Goal: Transaction & Acquisition: Register for event/course

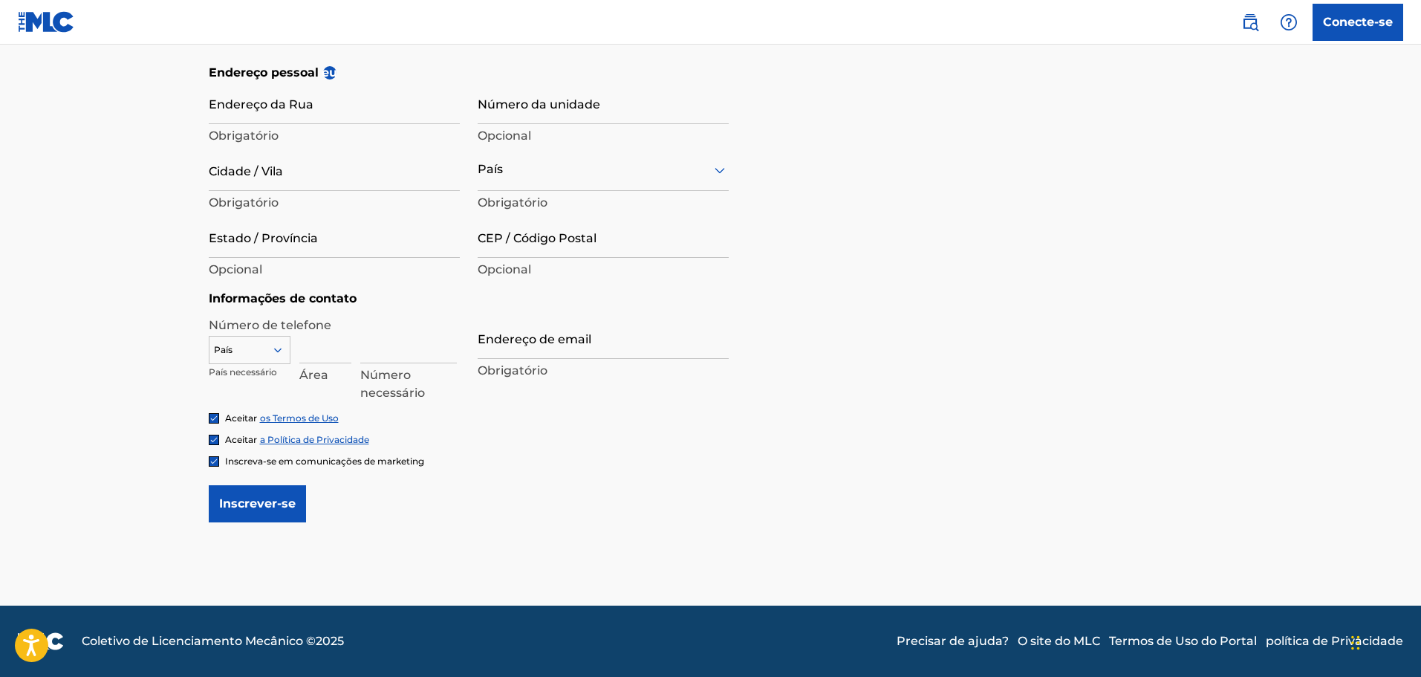
click at [215, 460] on img at bounding box center [213, 461] width 9 height 9
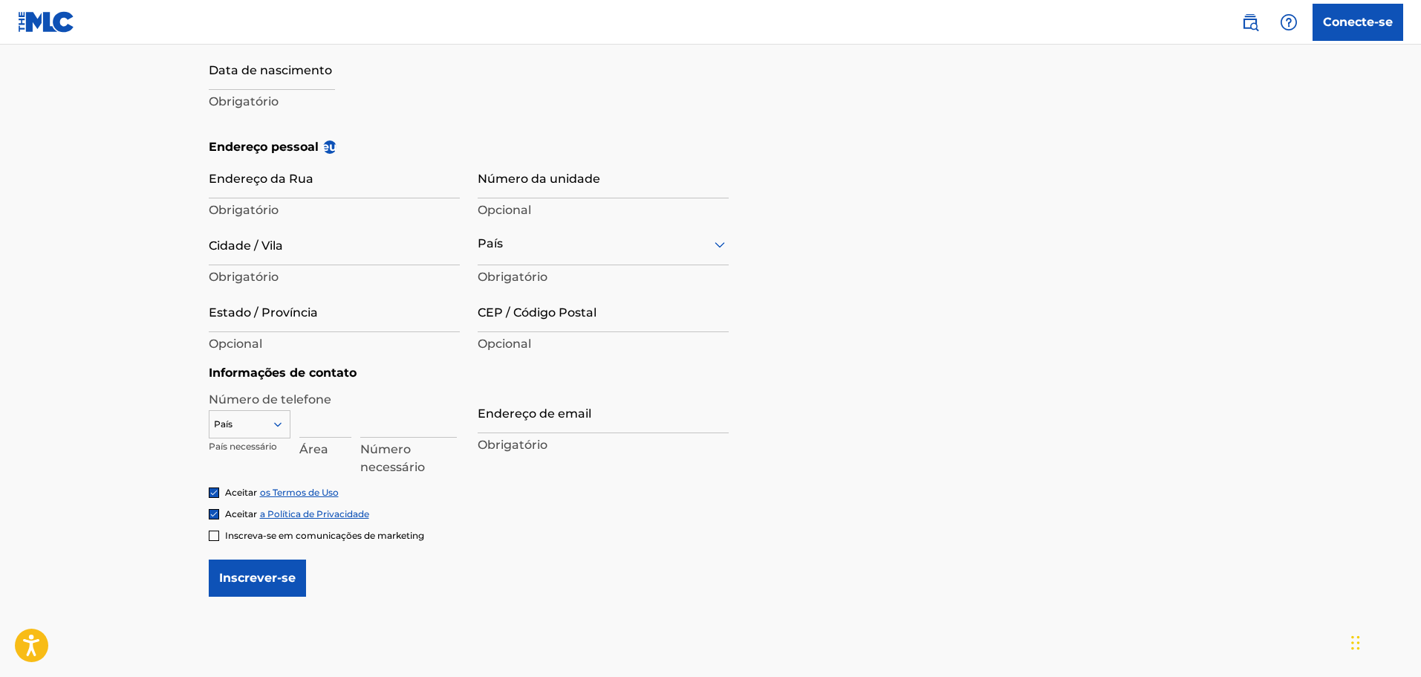
click at [265, 426] on div at bounding box center [249, 424] width 80 height 16
type input "br"
click at [258, 449] on div "BR +55" at bounding box center [249, 447] width 80 height 31
click at [315, 429] on input at bounding box center [325, 416] width 52 height 42
type input "21"
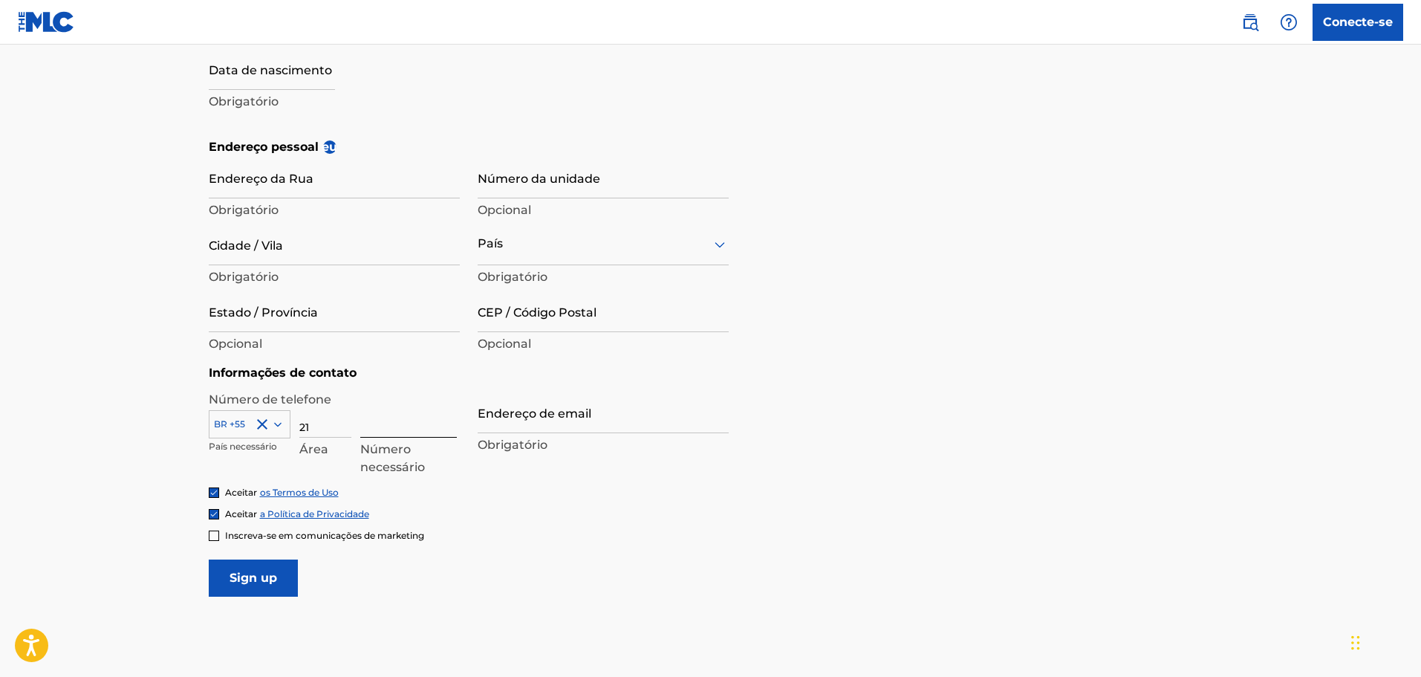
click at [385, 431] on input at bounding box center [408, 416] width 97 height 42
type input "977196002"
click at [489, 406] on input "Endereço de email" at bounding box center [603, 412] width 251 height 42
type input "[PERSON_NAME][EMAIL_ADDRESS][DOMAIN_NAME]"
type input "[PERSON_NAME]"
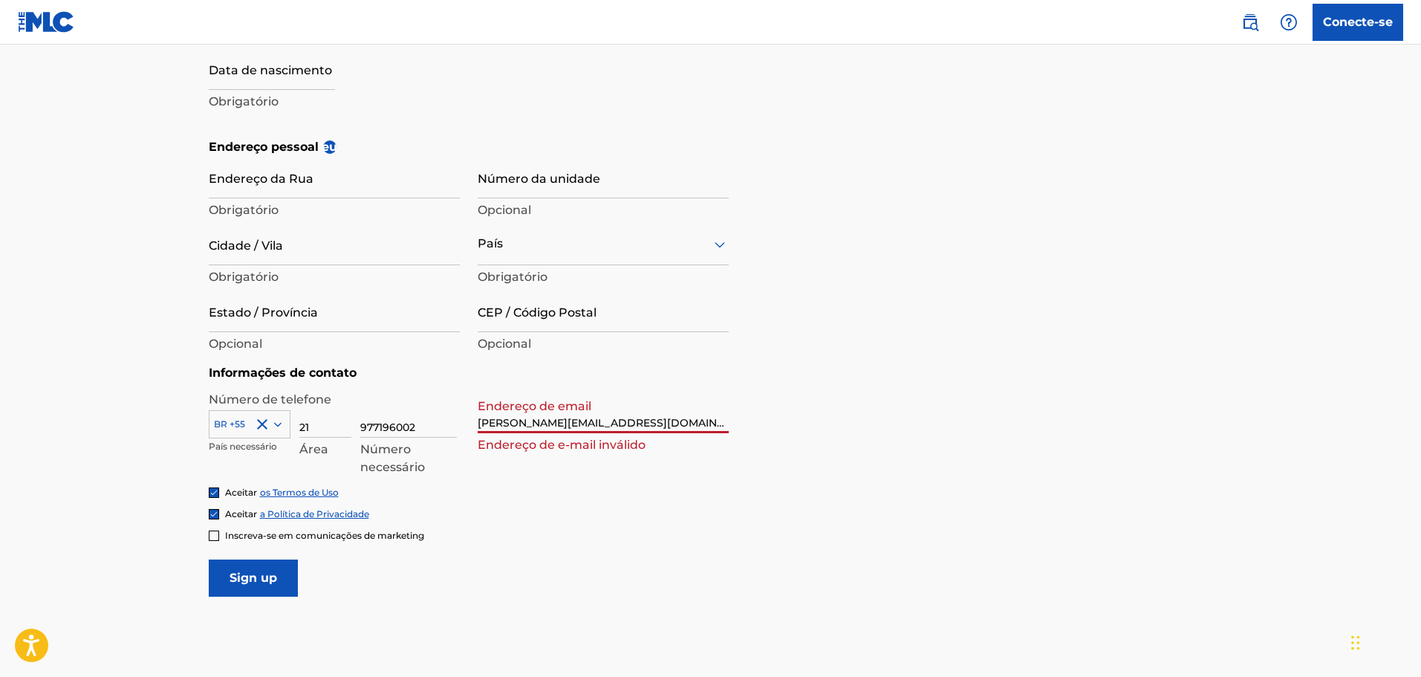
type input "Espinheira"
type input "Estr. [PERSON_NAME]"
type input "64"
type input "Japeri"
type input "[GEOGRAPHIC_DATA]"
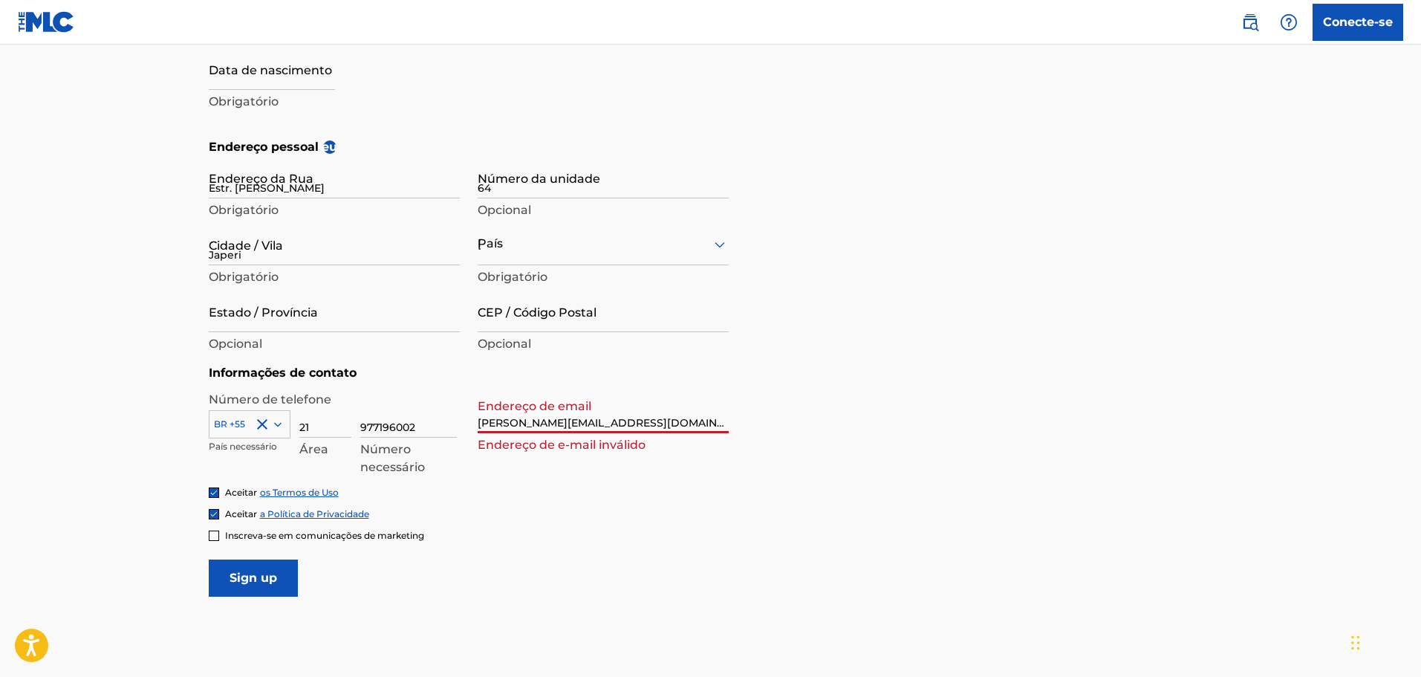
type input "RJ"
type input "26440-090"
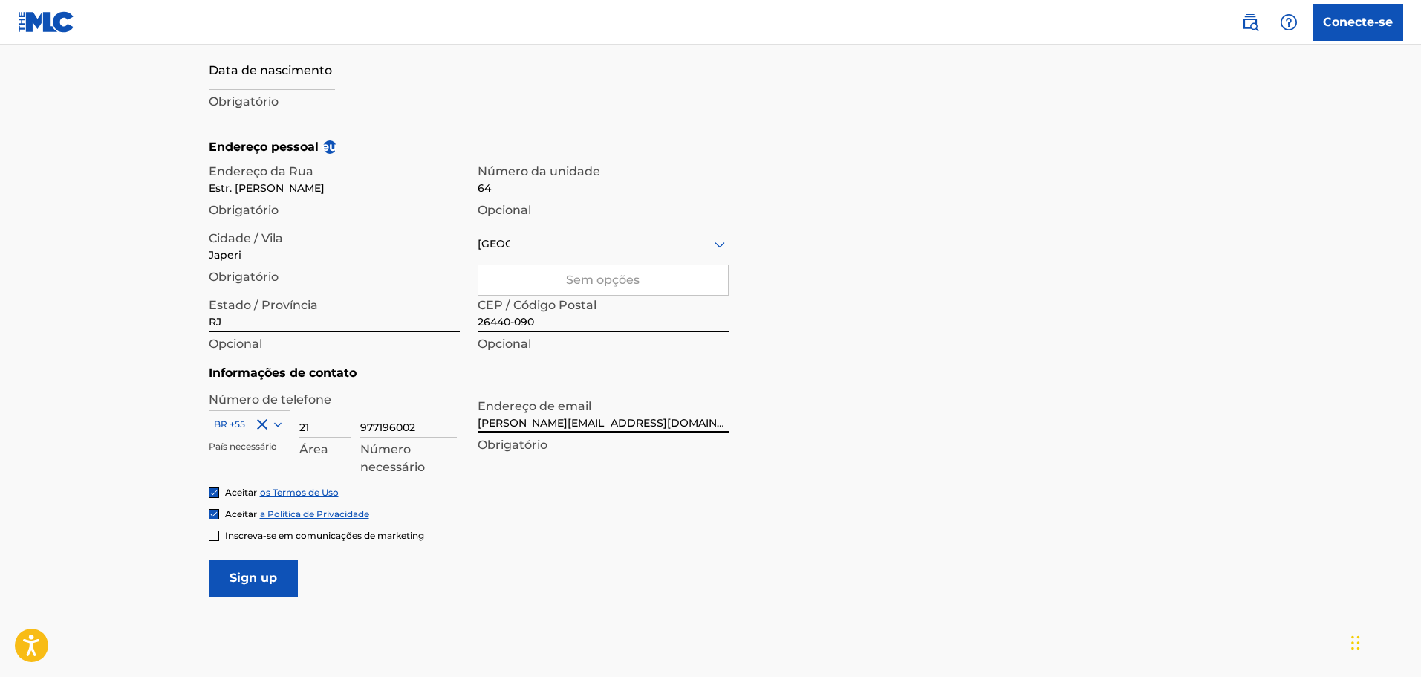
scroll to position [227, 0]
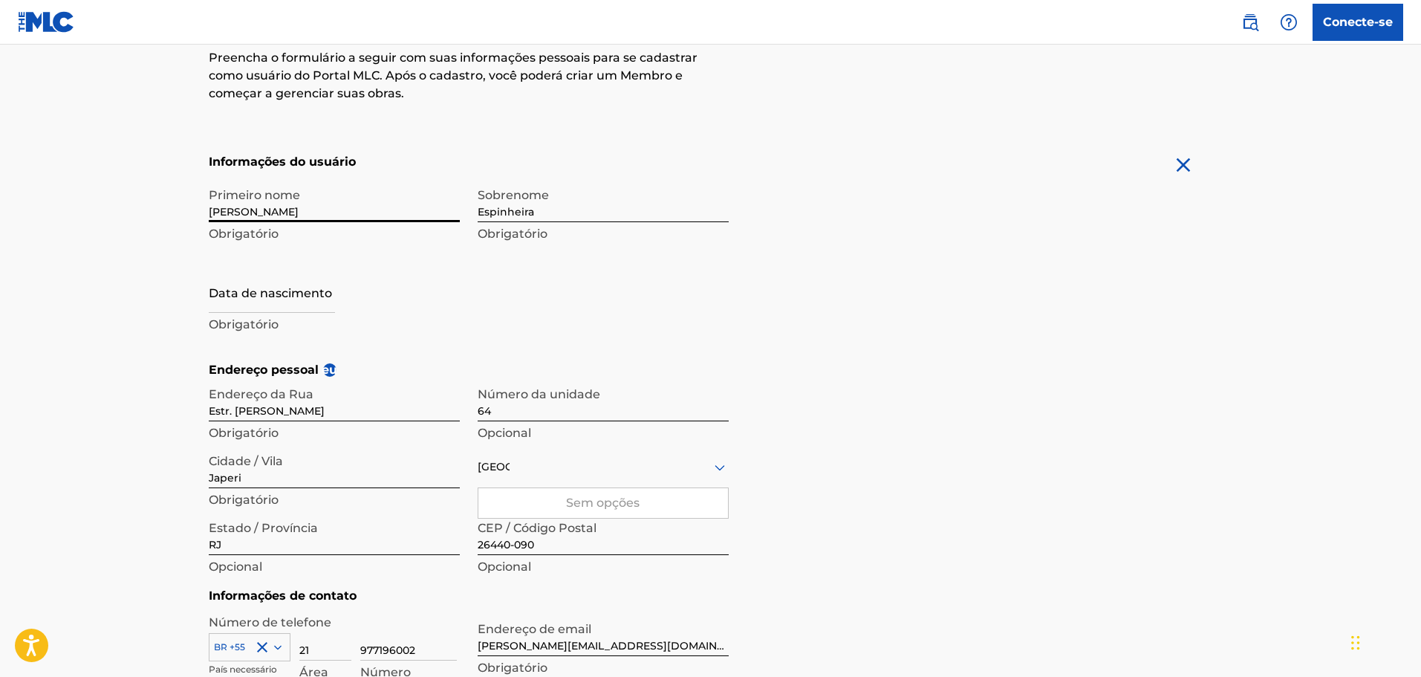
click at [354, 219] on input "[PERSON_NAME]" at bounding box center [334, 201] width 251 height 42
type input "[PERSON_NAME]"
click at [572, 302] on div "Primeiro nome [PERSON_NAME] Sobrenome Espinheira Obrigatório Data [PERSON_NAME]…" at bounding box center [469, 270] width 520 height 181
click at [290, 292] on input "text" at bounding box center [272, 291] width 126 height 42
select select "8"
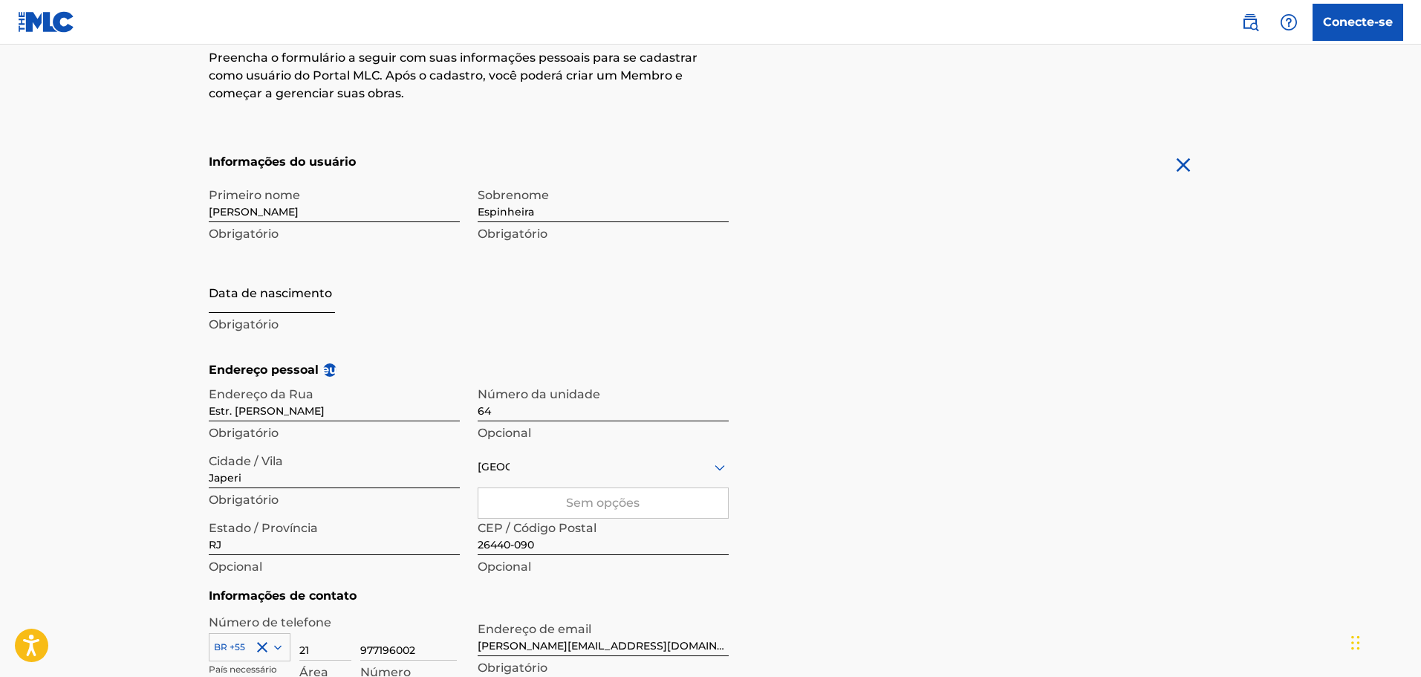
select select "2025"
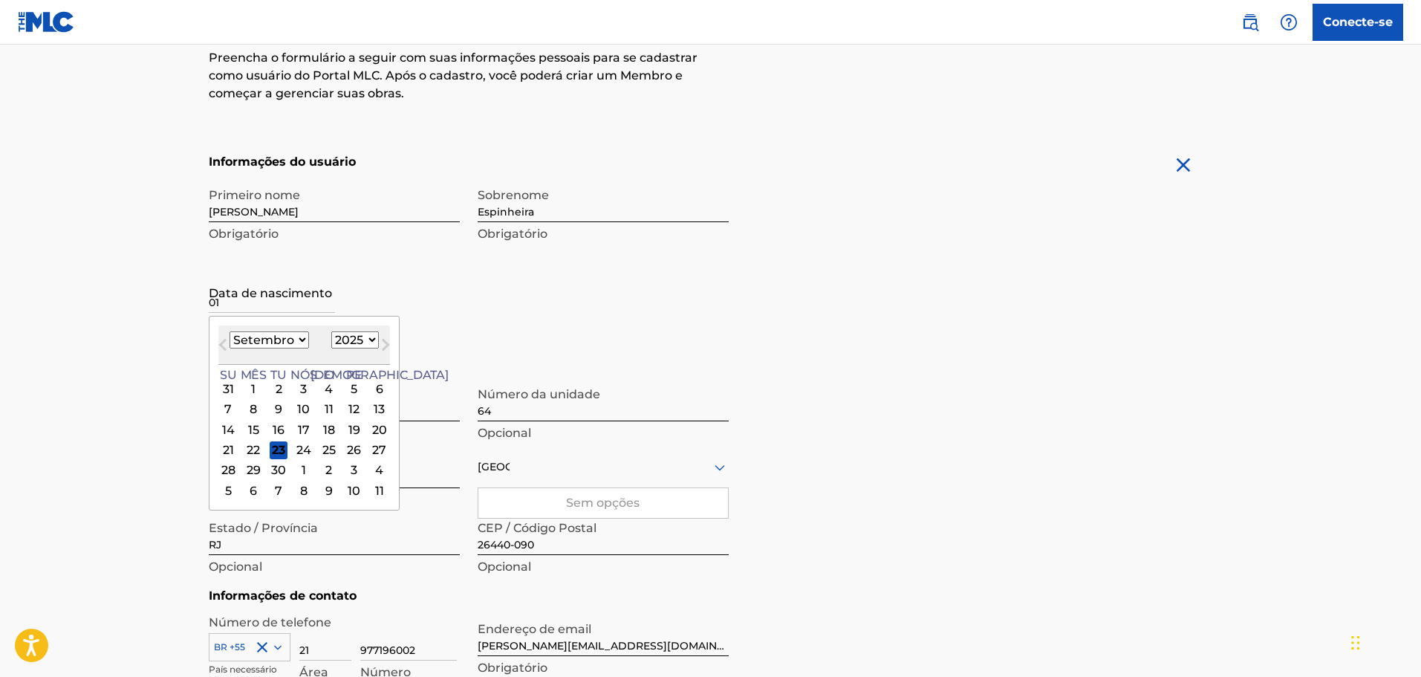
type input "01"
click at [347, 334] on select "1899 1900 1901 1902 1903 1904 1905 1906 1907 1908 1909 1910 1911 1912 1913 1914…" at bounding box center [355, 339] width 48 height 17
select select "1999"
click at [331, 331] on select "1899 1900 1901 1902 1903 1904 1905 1906 1907 1908 1909 1910 1911 1912 1913 1914…" at bounding box center [355, 339] width 48 height 17
click at [288, 342] on select "Janeiro Fevereiro Marchar abril Poderia Junho Julho Agosto Setembro outubro nov…" at bounding box center [269, 339] width 79 height 17
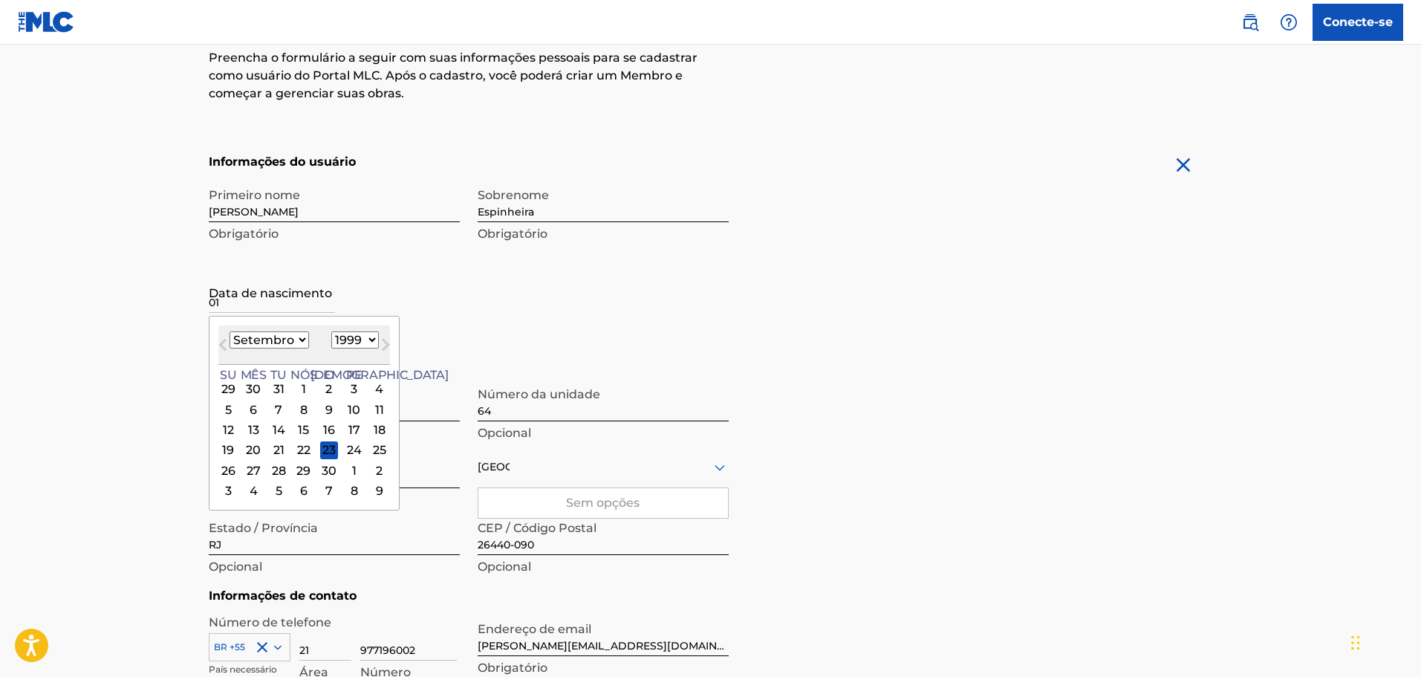
select select "11"
click at [230, 331] on select "Janeiro Fevereiro Marchar abril Poderia Junho Julho Agosto Setembro outubro nov…" at bounding box center [269, 339] width 79 height 17
click at [309, 391] on div "1" at bounding box center [304, 389] width 18 height 18
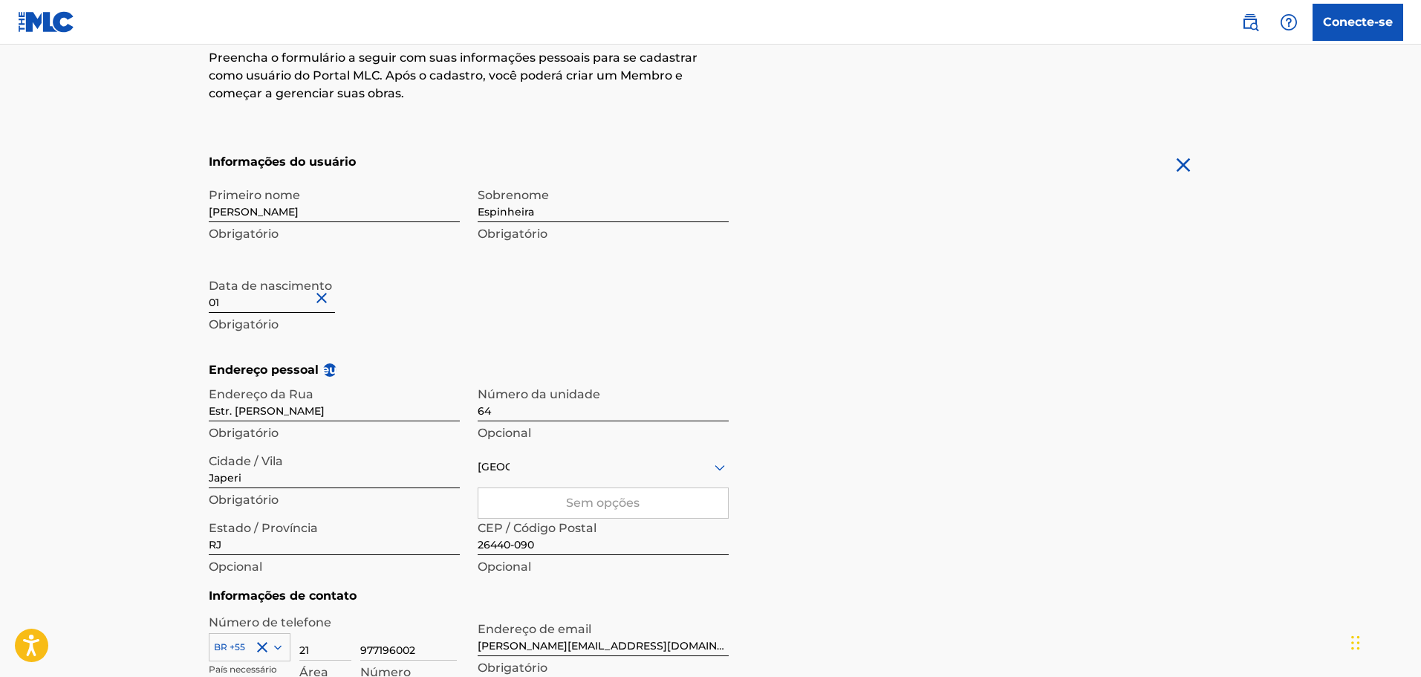
click at [434, 336] on div "Data [PERSON_NAME] 01 Obrigatório" at bounding box center [334, 303] width 251 height 67
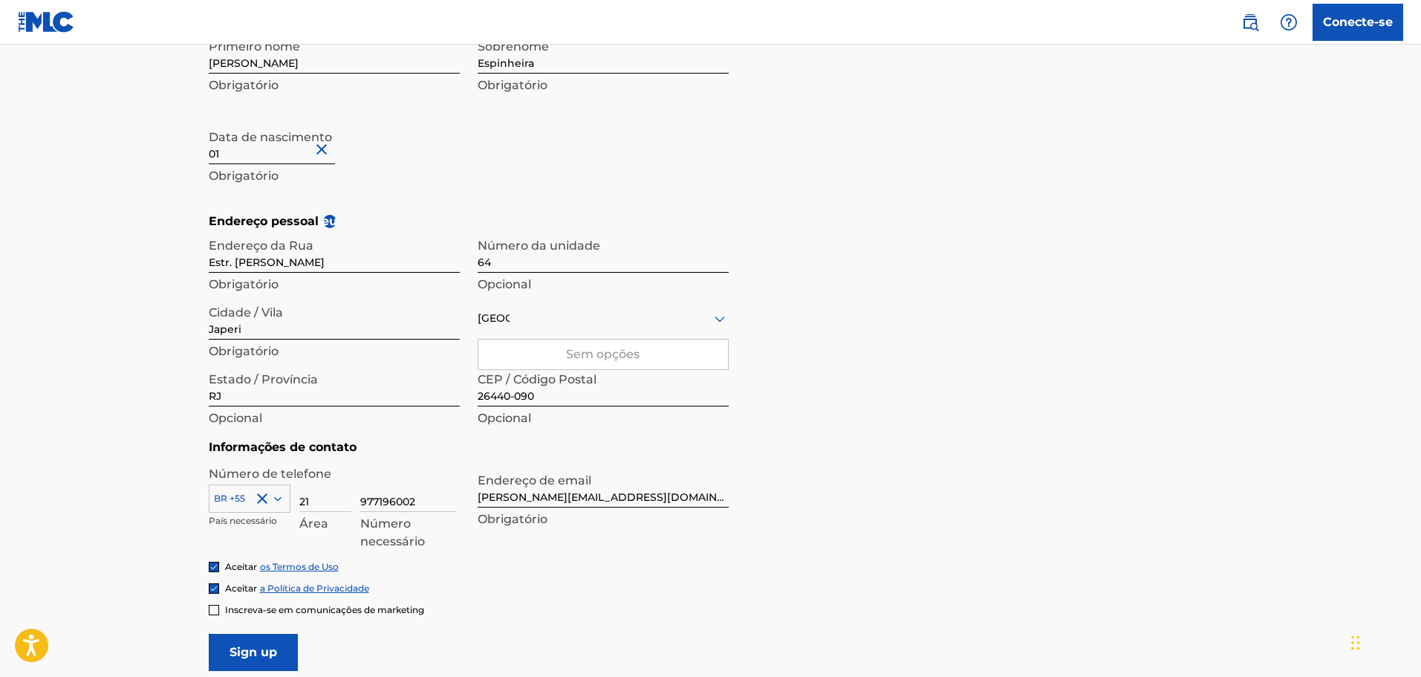
click at [565, 342] on div "Sem opções" at bounding box center [603, 354] width 250 height 30
click at [565, 353] on div "Sem opções" at bounding box center [603, 354] width 250 height 30
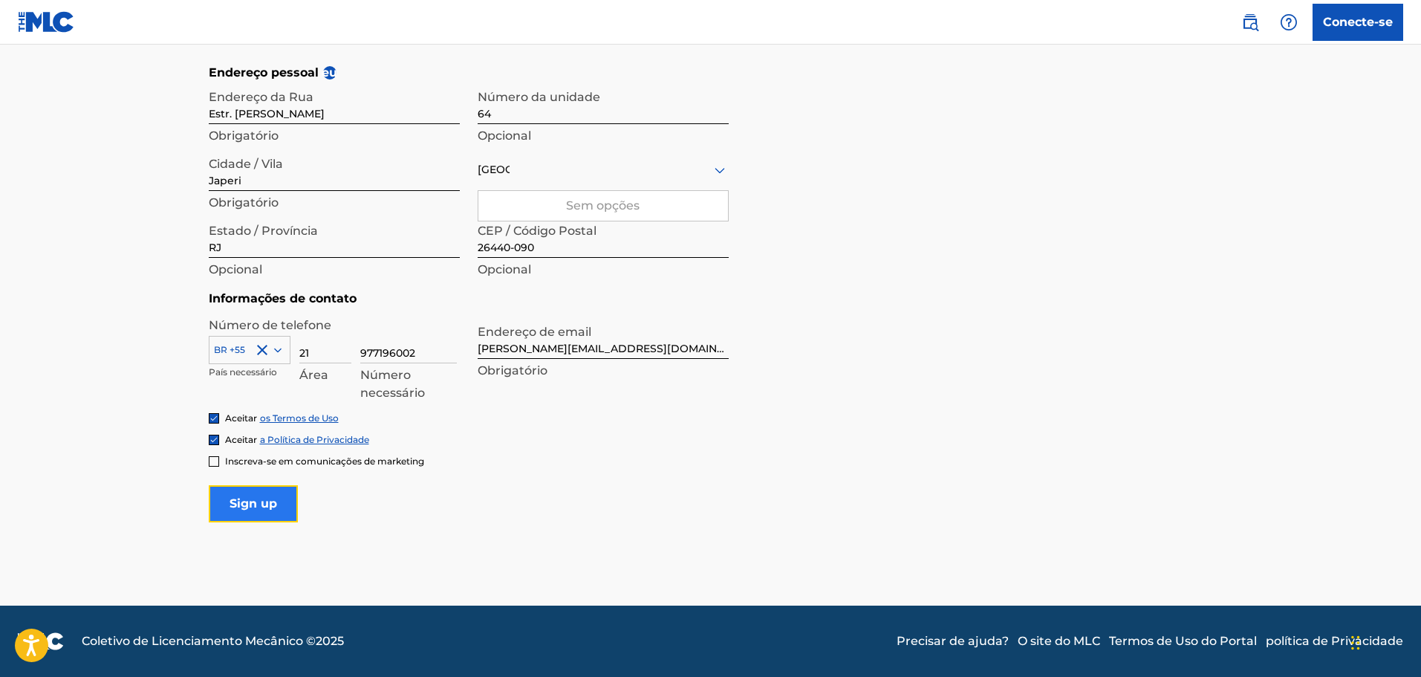
click at [253, 509] on input "Inscrever-se" at bounding box center [253, 503] width 89 height 37
click at [576, 184] on div "[GEOGRAPHIC_DATA]" at bounding box center [603, 170] width 251 height 42
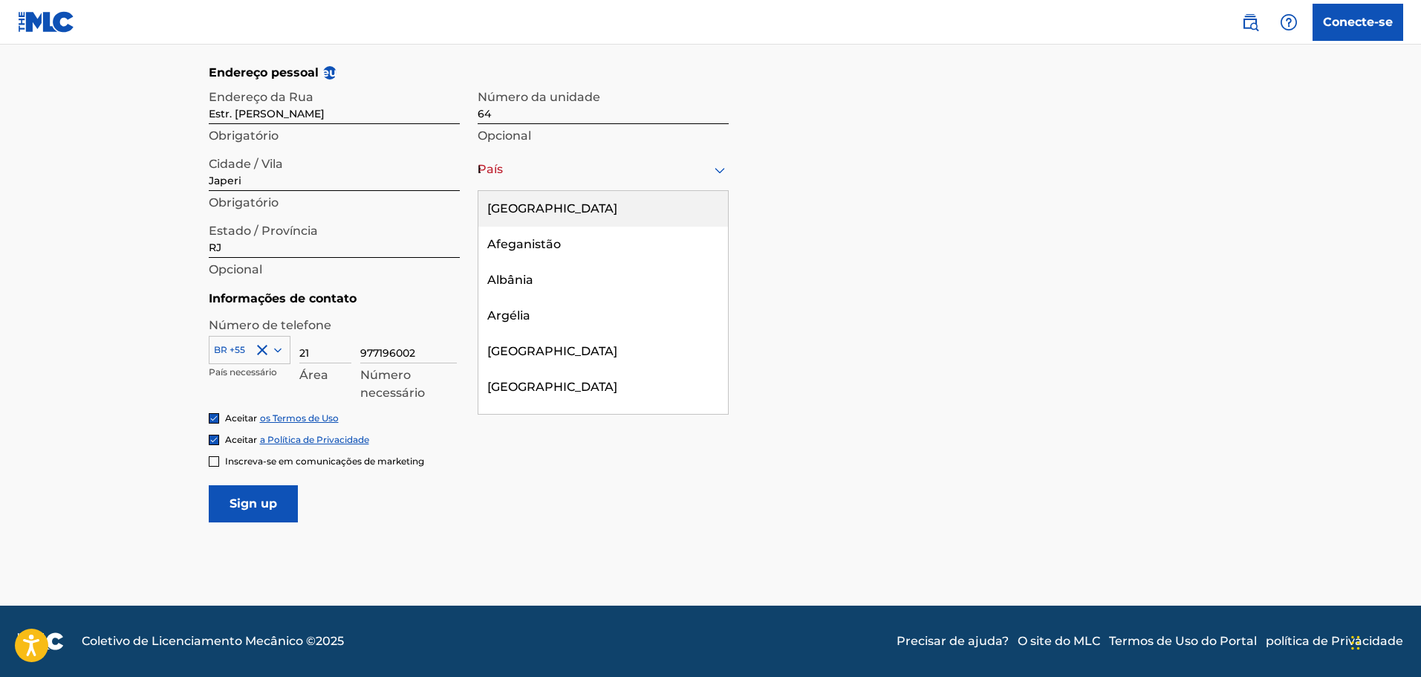
type input "br"
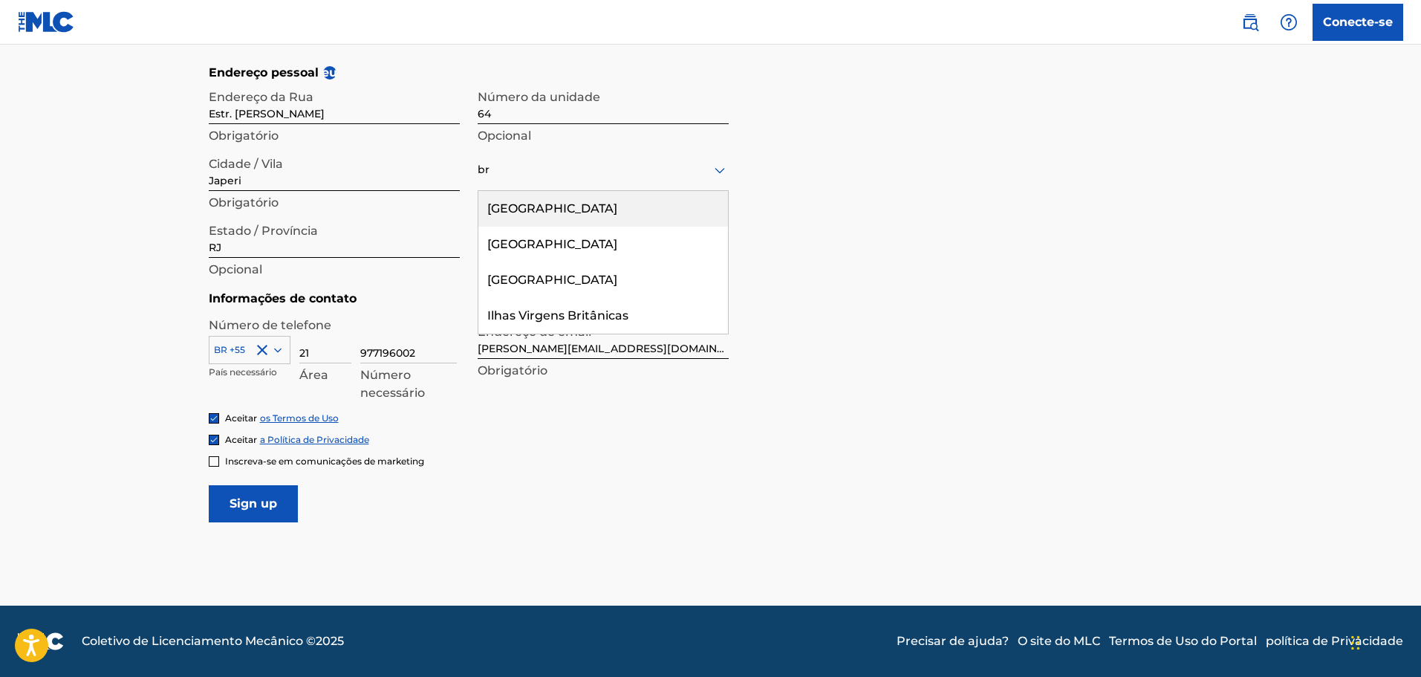
click at [694, 205] on div "[GEOGRAPHIC_DATA]" at bounding box center [603, 209] width 250 height 36
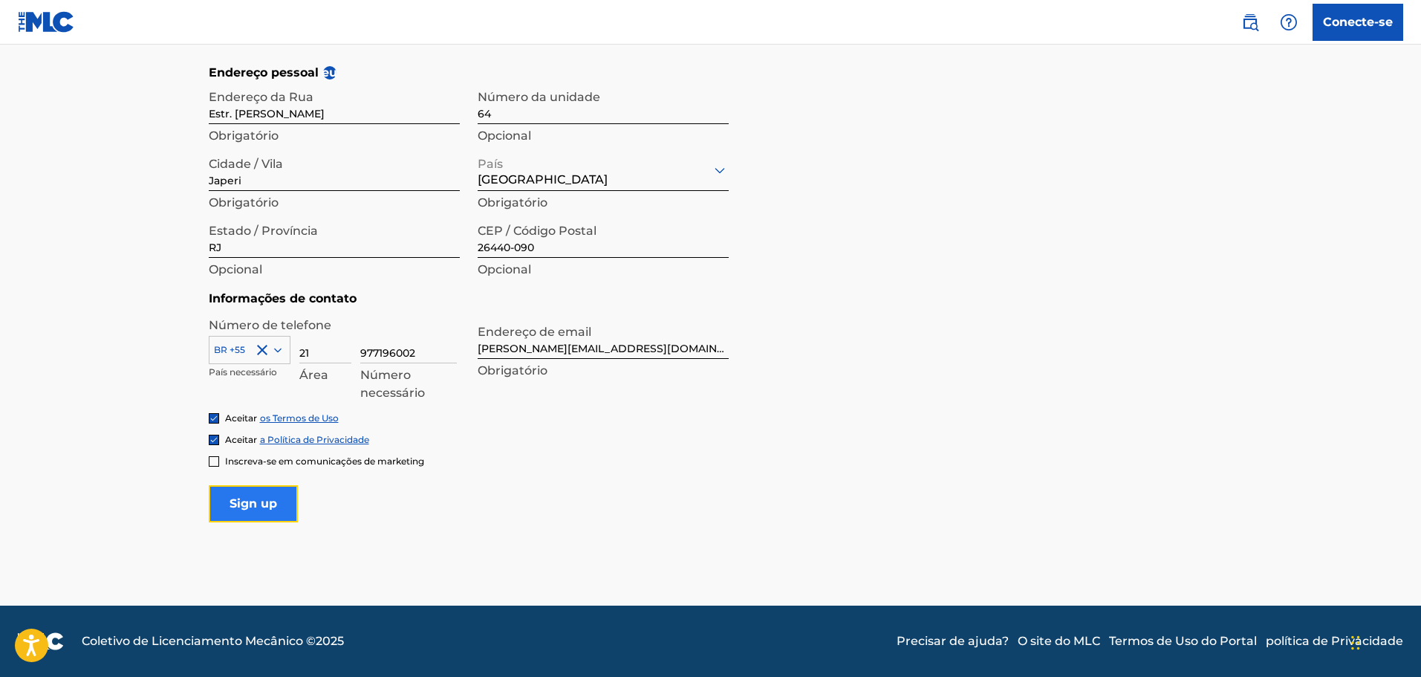
click at [273, 494] on input "Inscrever-se" at bounding box center [253, 503] width 89 height 37
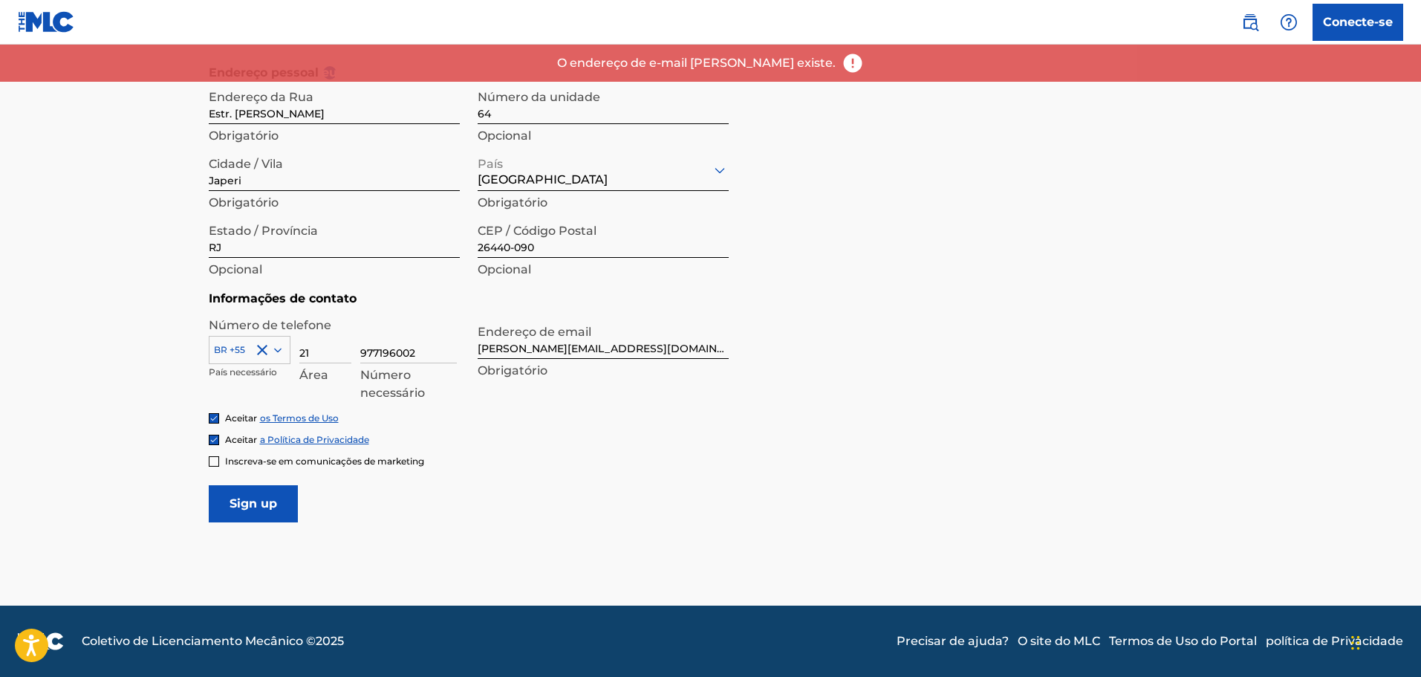
click at [628, 350] on input "[PERSON_NAME][EMAIL_ADDRESS][DOMAIN_NAME]" at bounding box center [603, 337] width 251 height 42
click at [628, 348] on input "[PERSON_NAME][EMAIL_ADDRESS][DOMAIN_NAME]" at bounding box center [603, 337] width 251 height 42
click at [1342, 23] on font "Conecte-se" at bounding box center [1358, 22] width 70 height 14
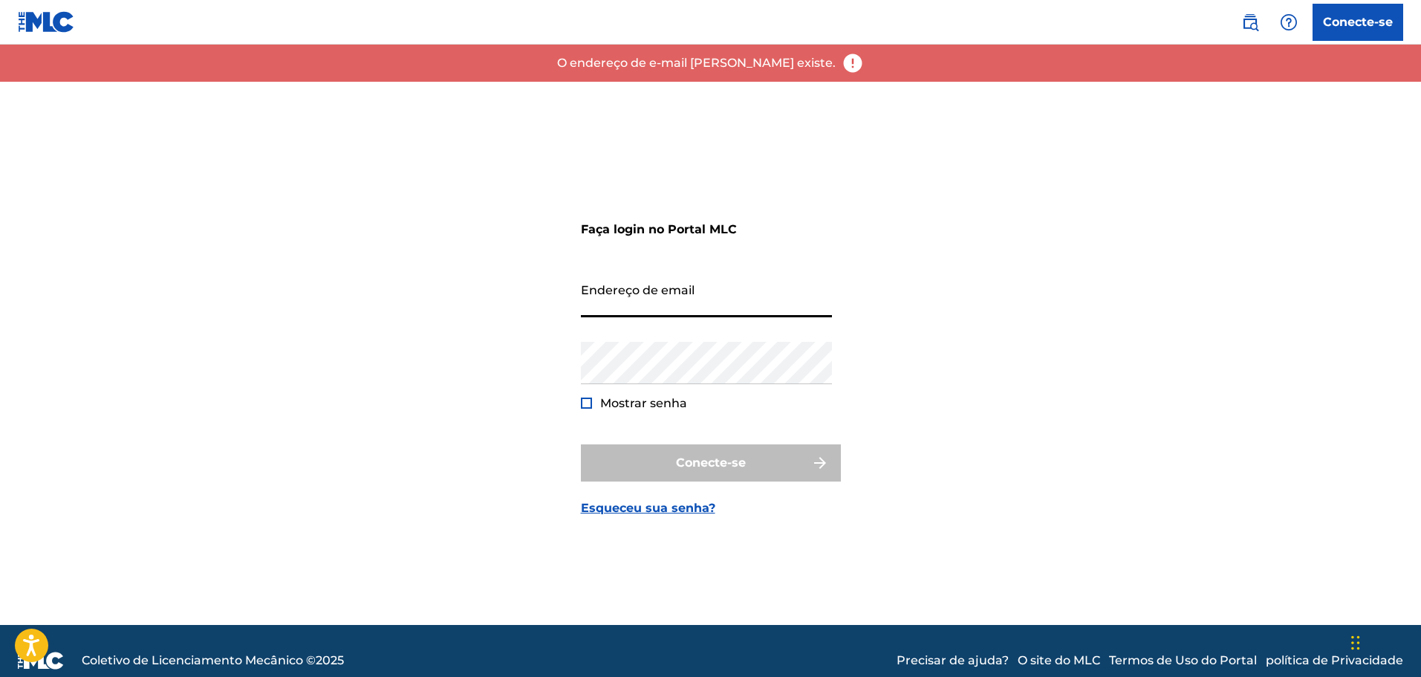
click at [707, 301] on input "Endereço de email" at bounding box center [706, 296] width 251 height 42
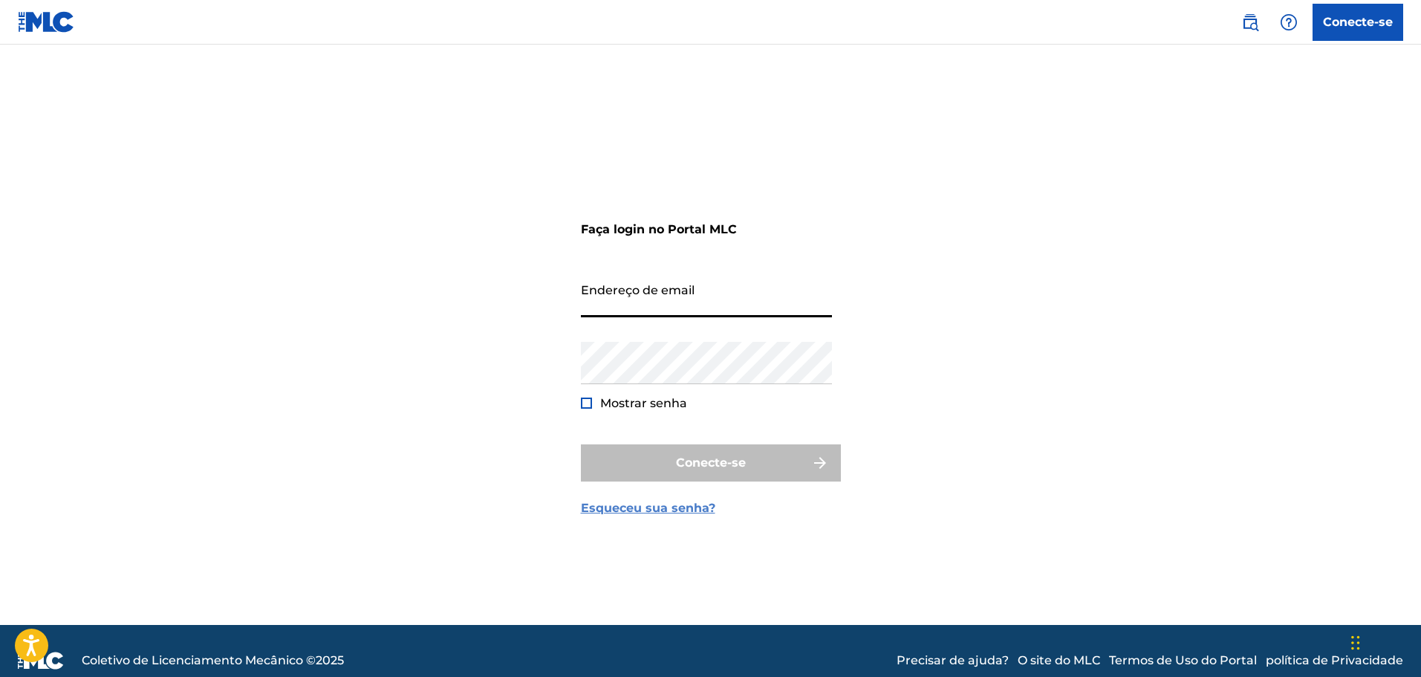
click at [659, 510] on font "Esqueceu sua senha?" at bounding box center [648, 508] width 134 height 14
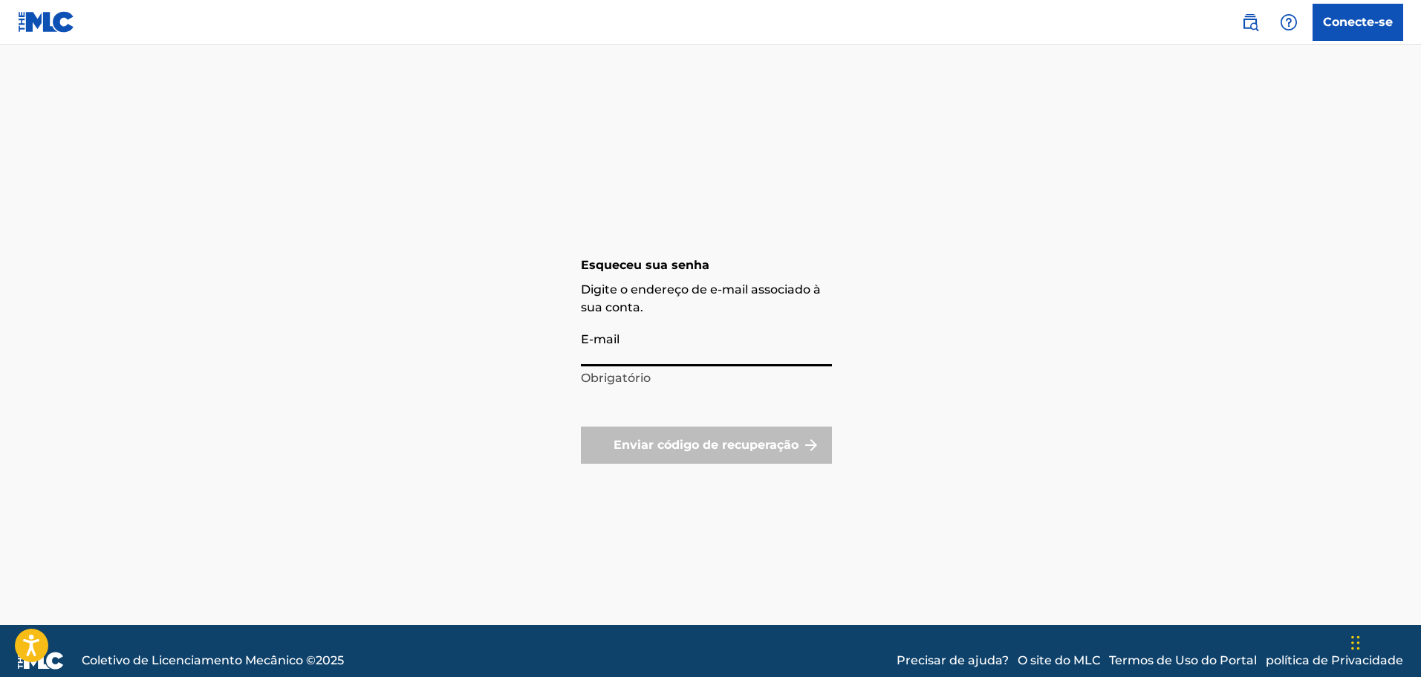
click at [628, 349] on input "E-mail" at bounding box center [706, 345] width 251 height 42
paste input "[PERSON_NAME][EMAIL_ADDRESS][DOMAIN_NAME]"
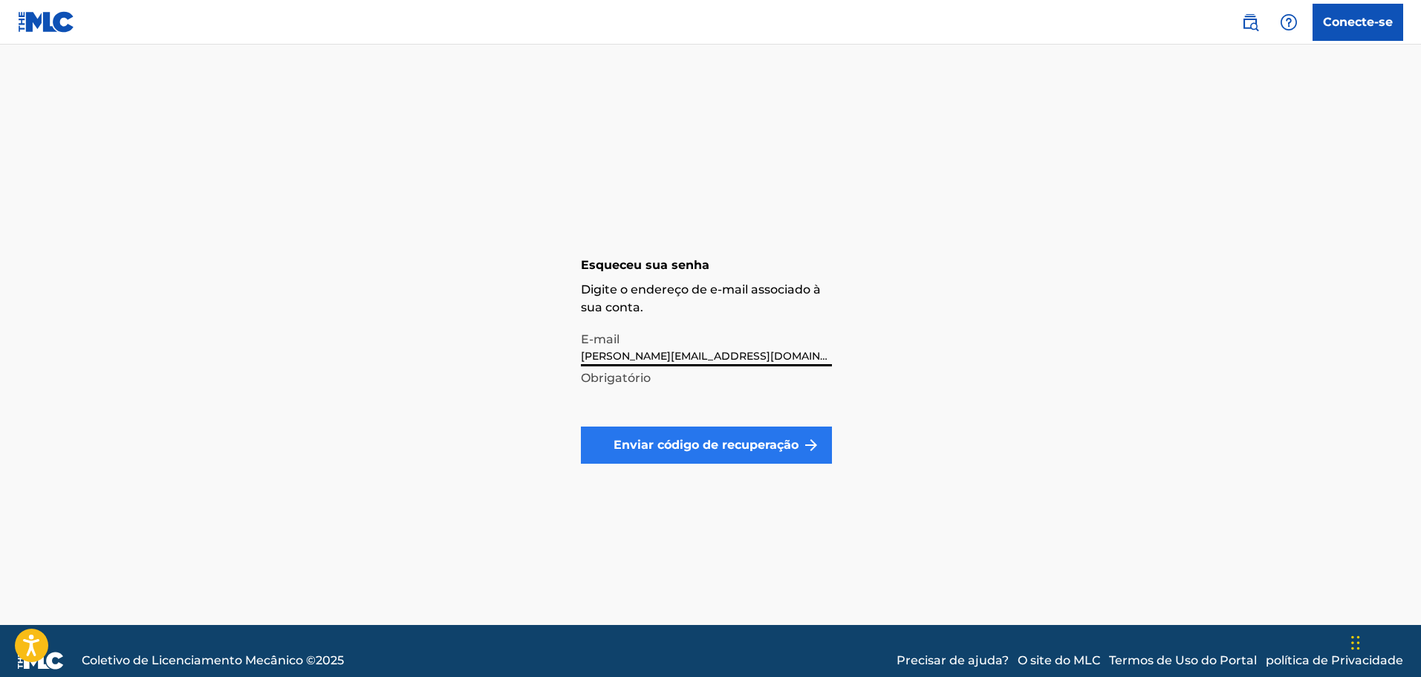
type input "[PERSON_NAME][EMAIL_ADDRESS][DOMAIN_NAME]"
click at [639, 443] on font "Enviar código de recuperação" at bounding box center [706, 444] width 185 height 14
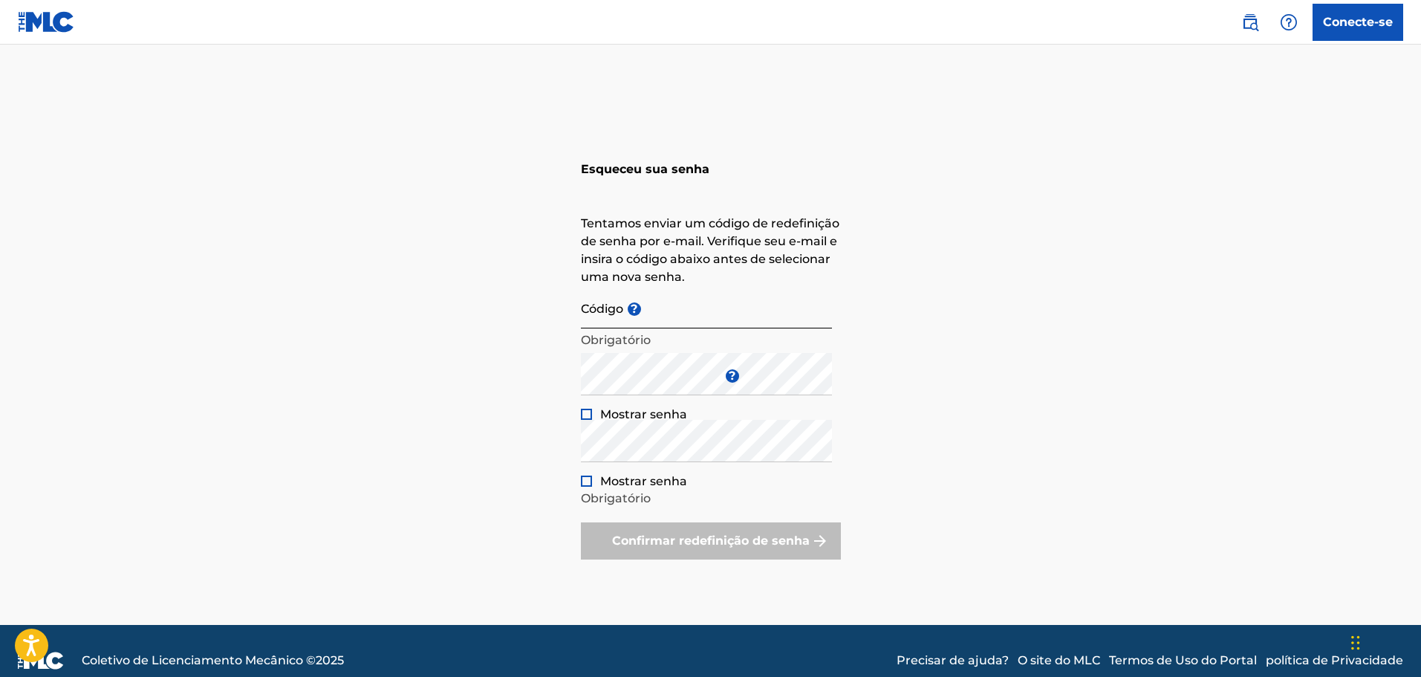
click at [704, 314] on input "Código ?" at bounding box center [706, 307] width 251 height 42
paste input "FP_d16a0af02c187f2fe41362002e9b"
type input "FP_d16a0af02c187f2fe41362002e9b"
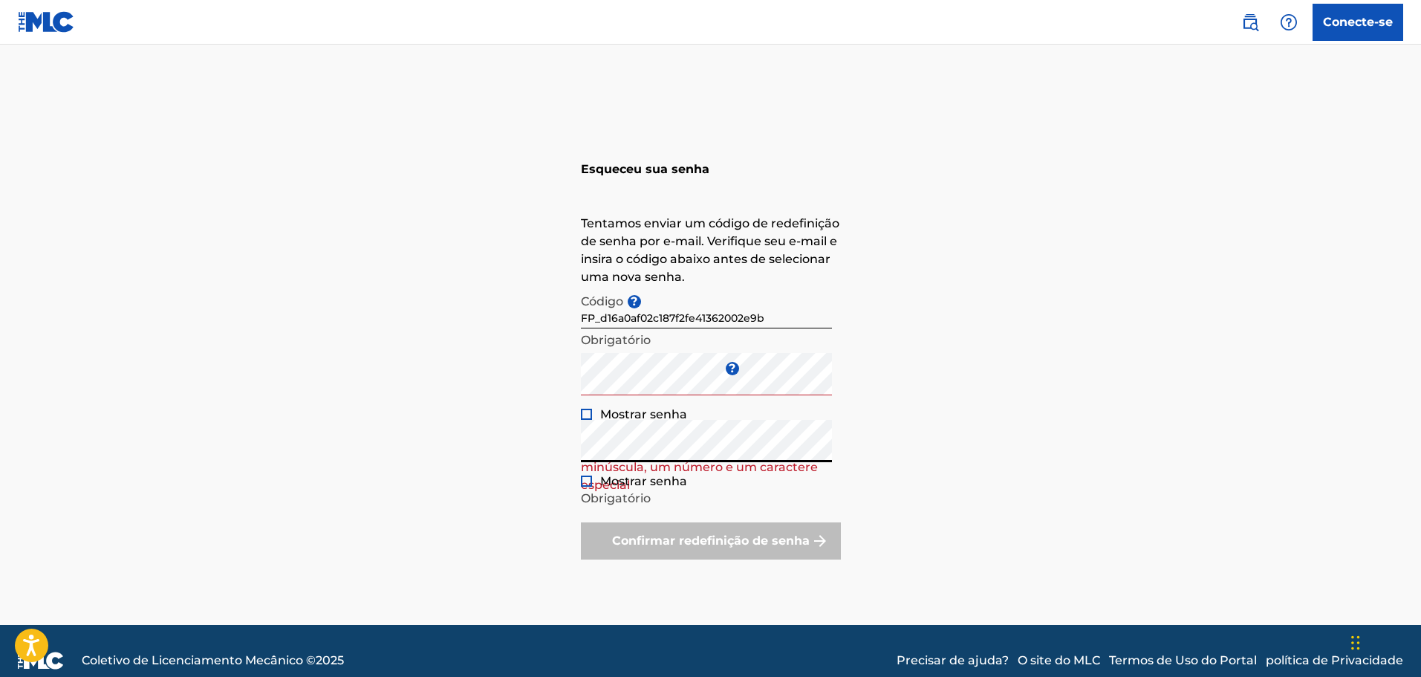
click at [588, 417] on div at bounding box center [586, 414] width 11 height 11
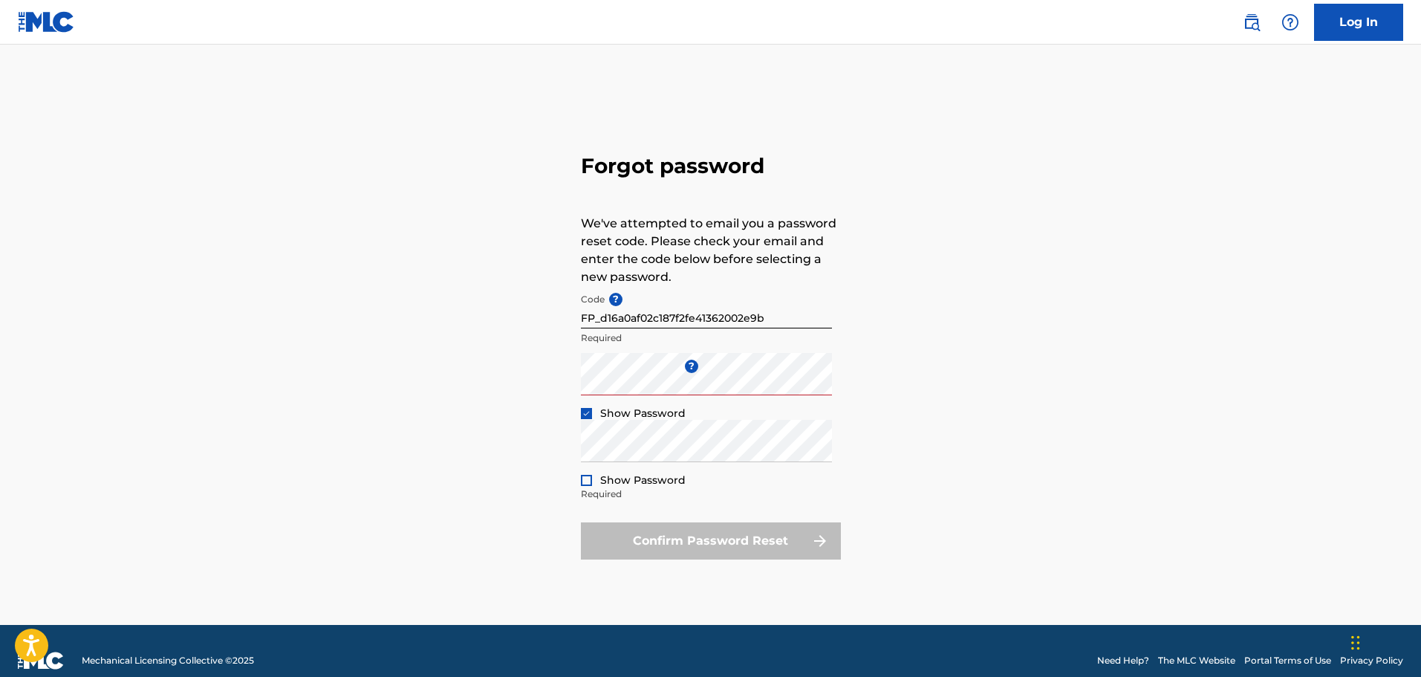
click at [987, 252] on div "Forgot password We've attempted to email you a password reset code. Please chec…" at bounding box center [711, 353] width 1040 height 543
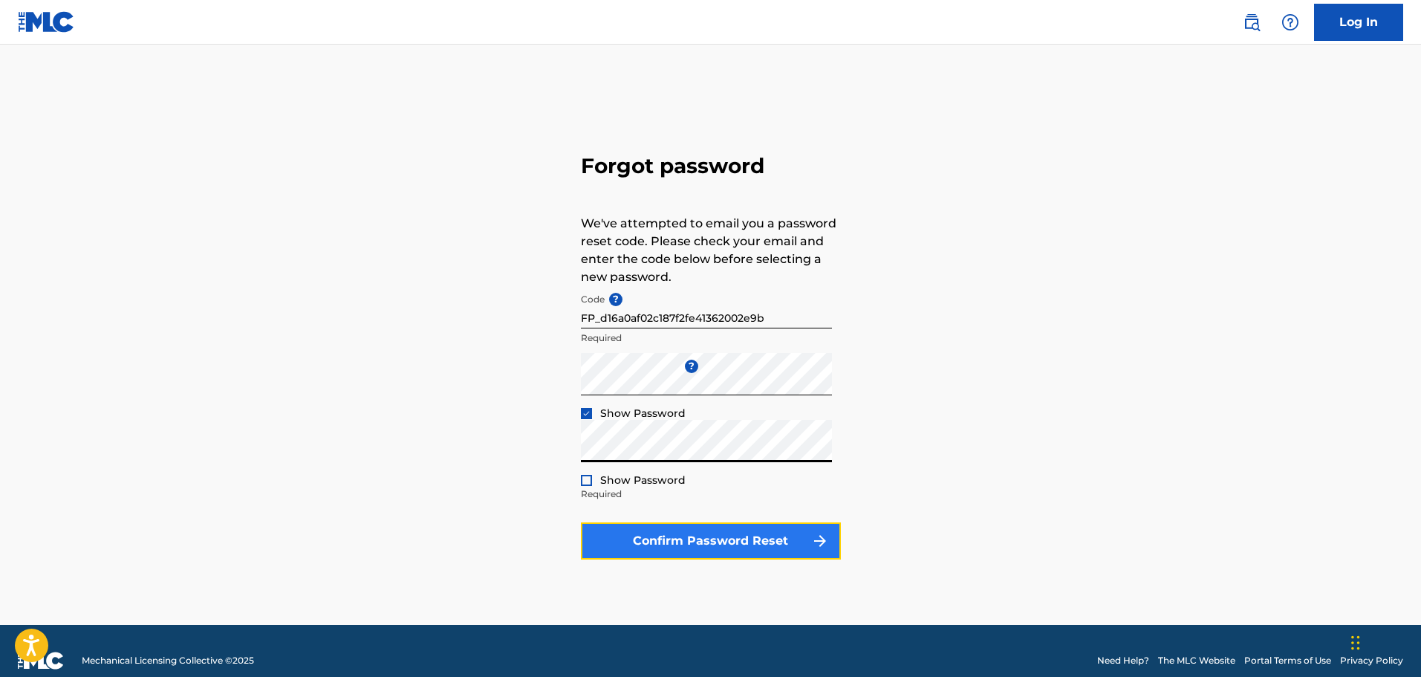
click at [666, 541] on button "Confirm Password Reset" at bounding box center [711, 540] width 260 height 37
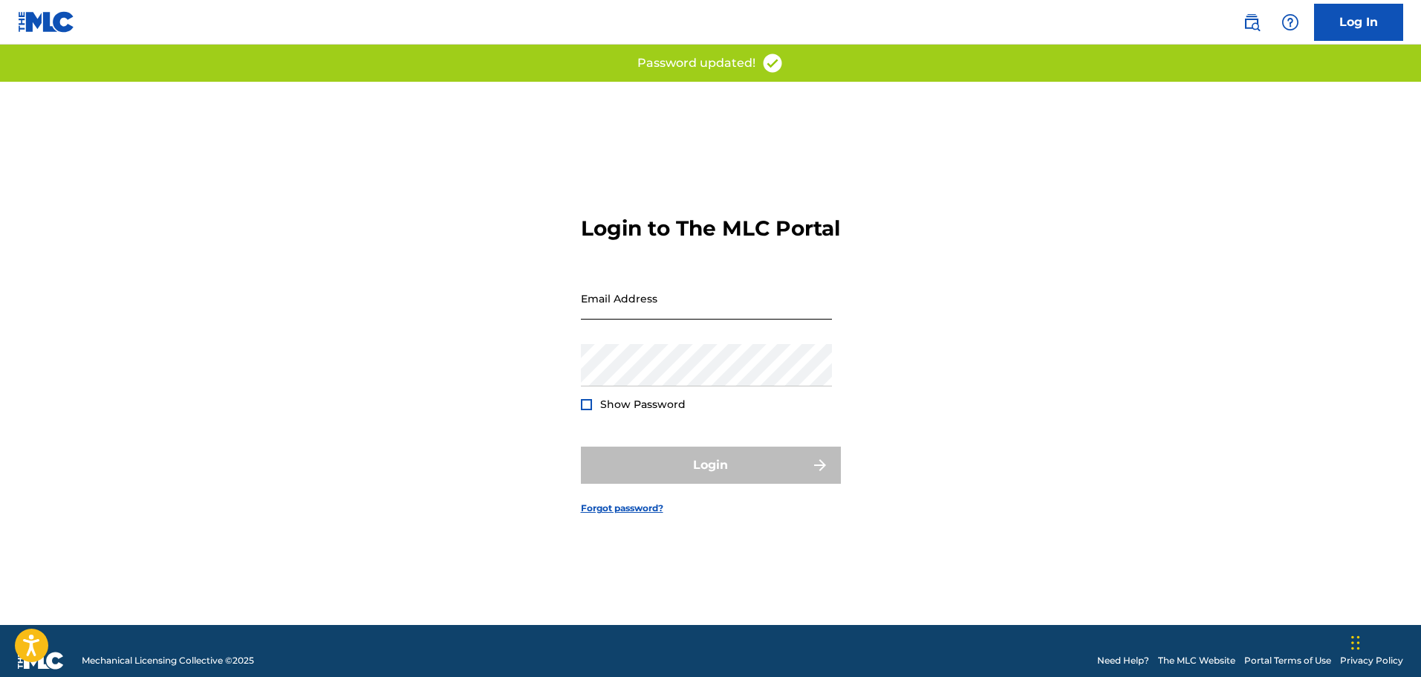
click at [717, 315] on input "Email Address" at bounding box center [706, 298] width 251 height 42
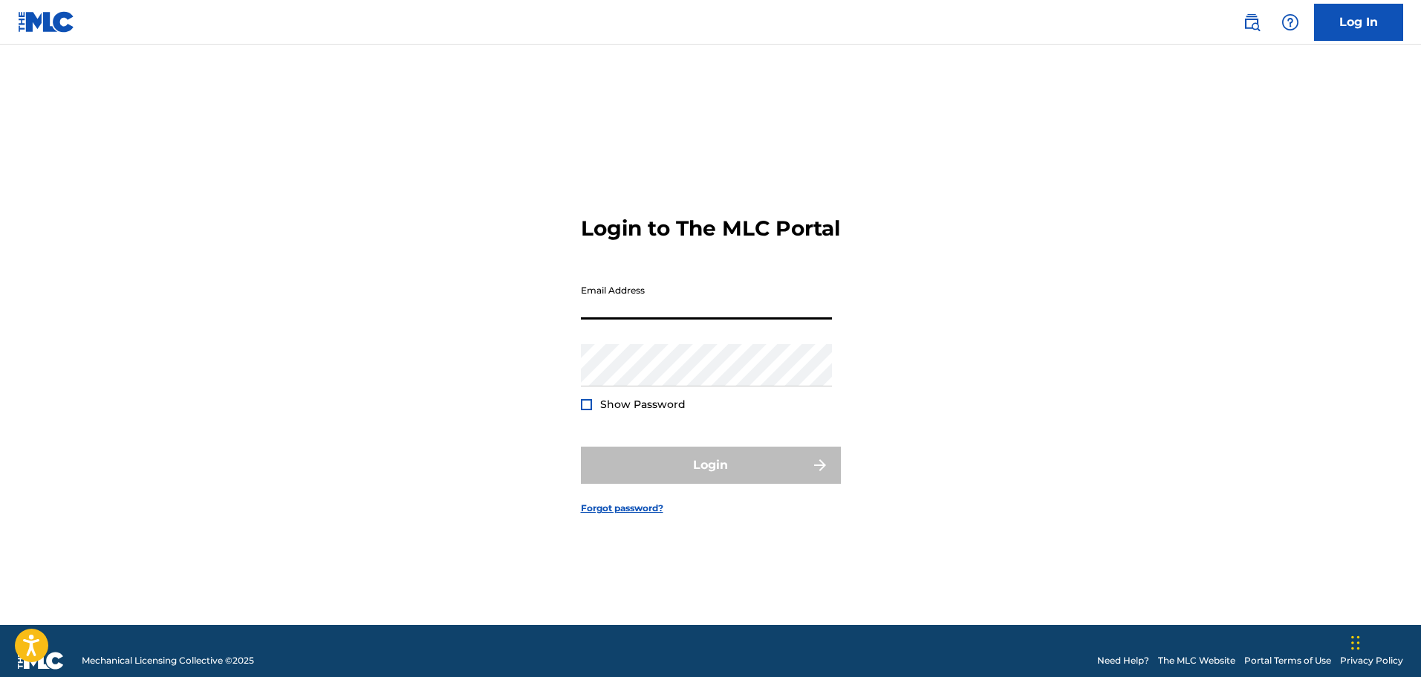
type input "[PERSON_NAME][EMAIL_ADDRESS][DOMAIN_NAME]"
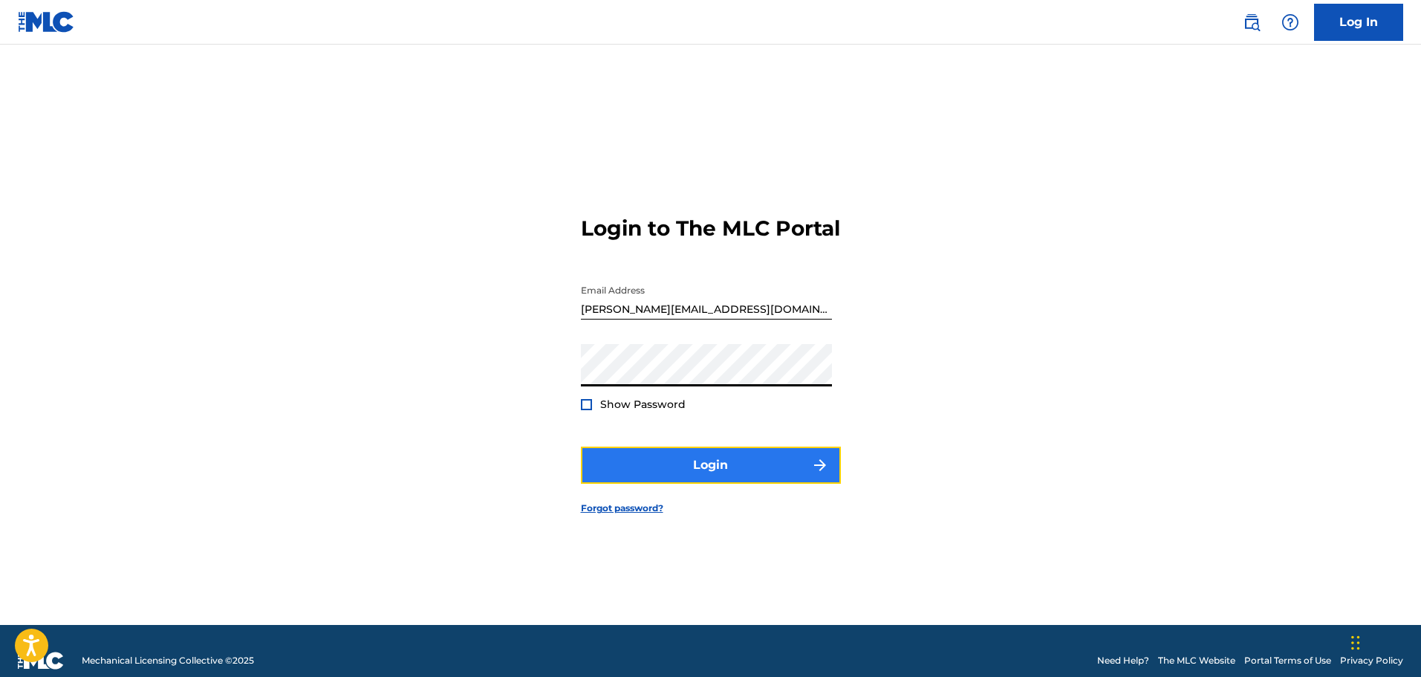
click at [602, 461] on button "Login" at bounding box center [711, 464] width 260 height 37
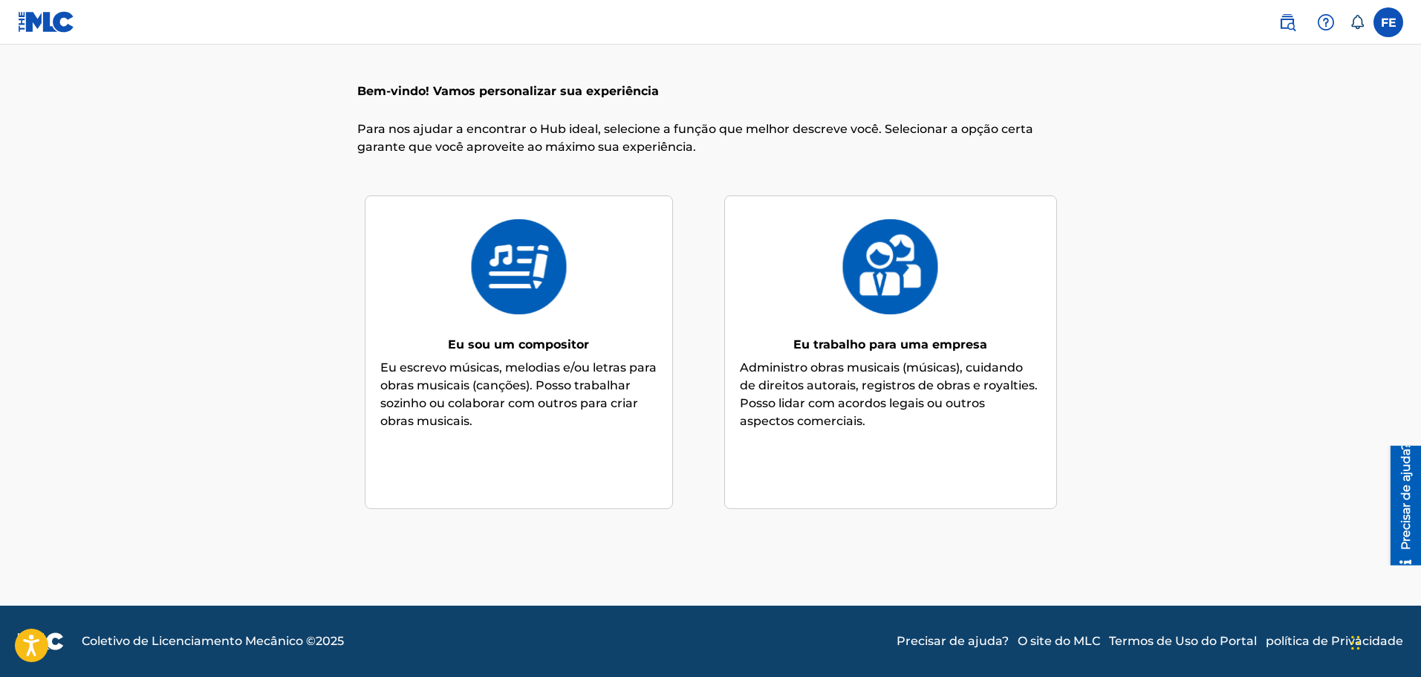
scroll to position [13, 0]
click at [868, 320] on div "Eu trabalho para uma empresa" at bounding box center [890, 339] width 194 height 40
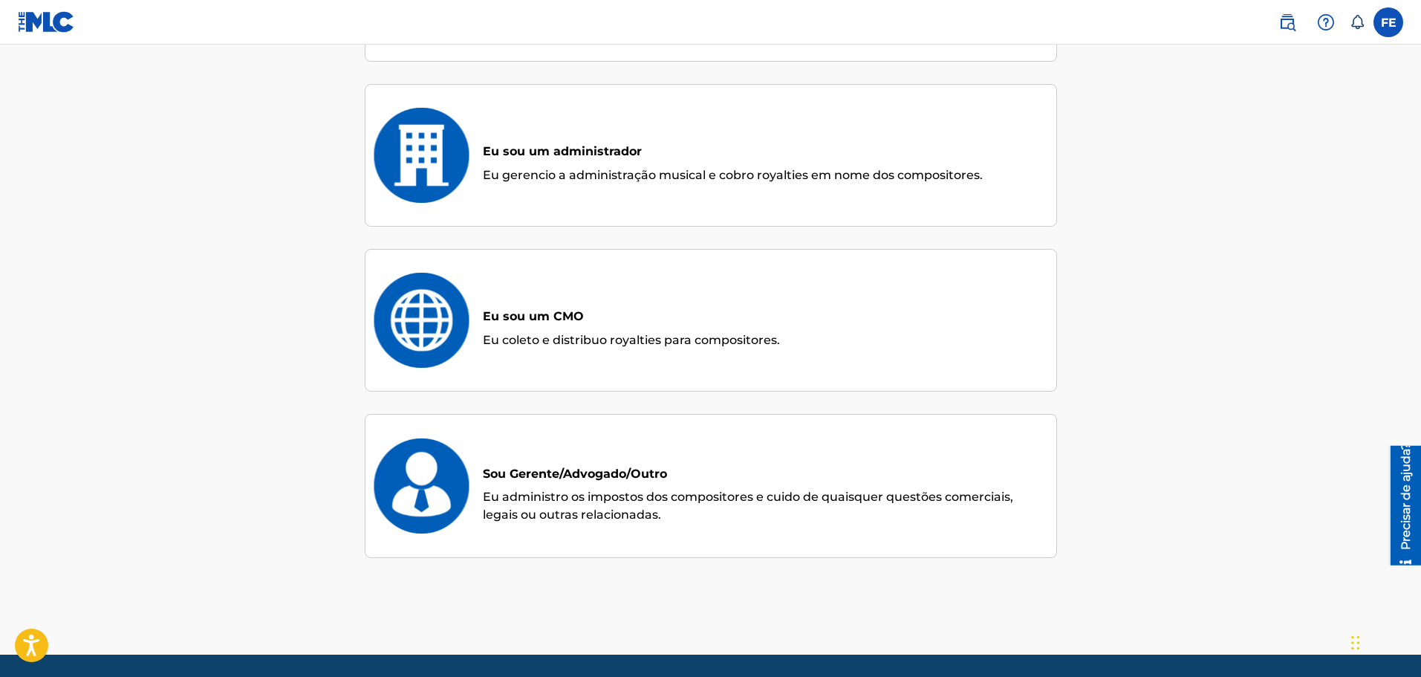
scroll to position [0, 0]
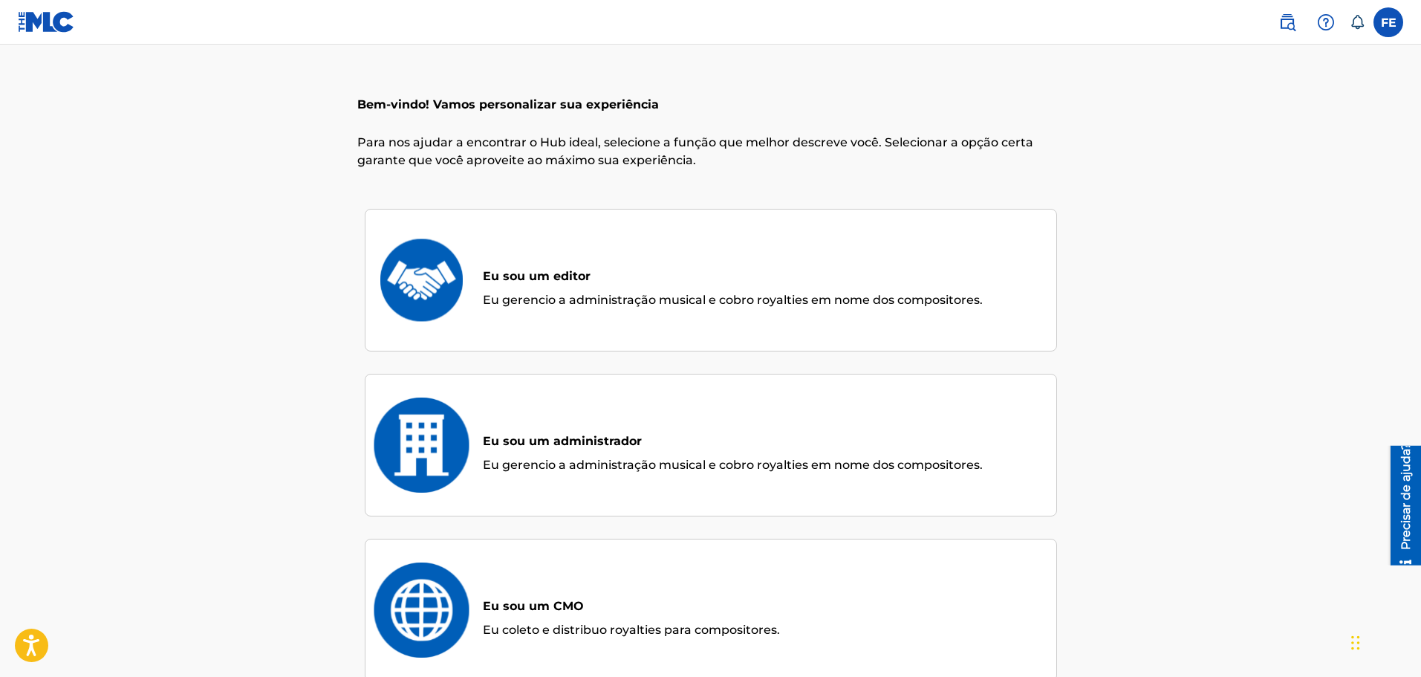
click at [499, 433] on div "Eu sou um administrador" at bounding box center [733, 435] width 500 height 40
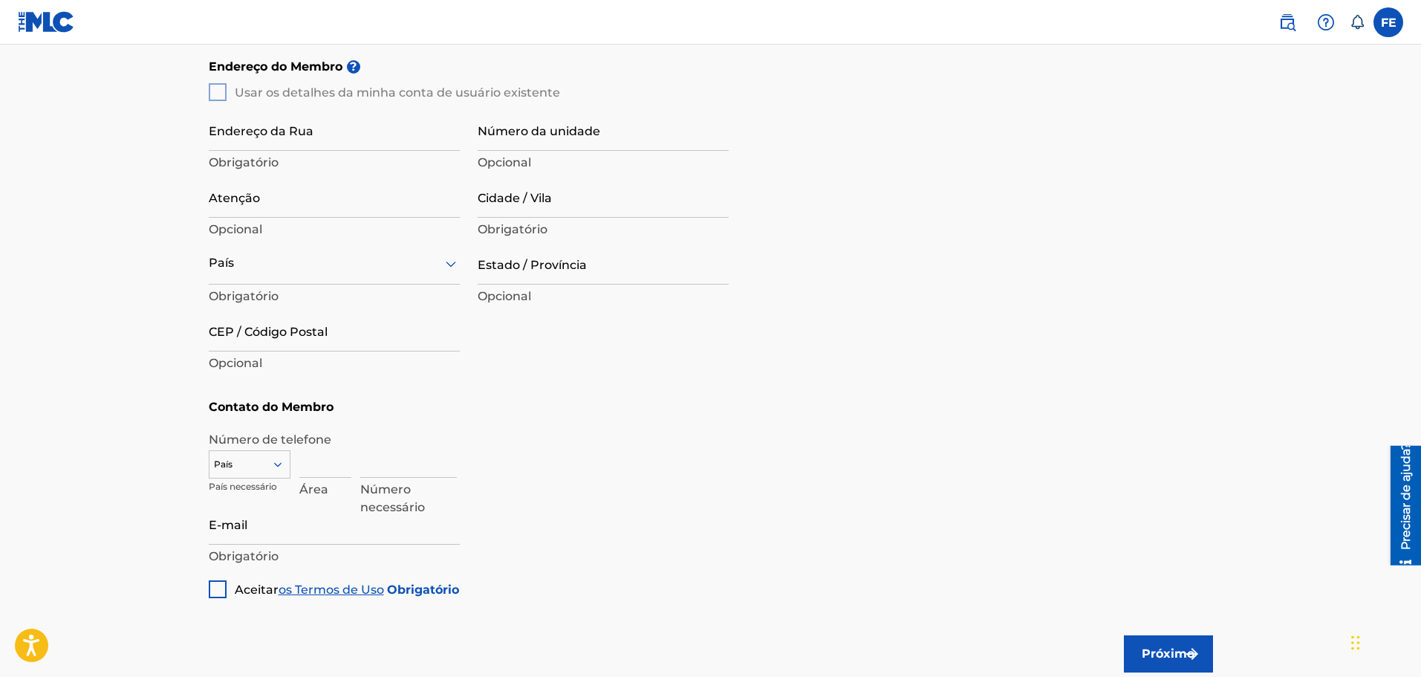
scroll to position [668, 0]
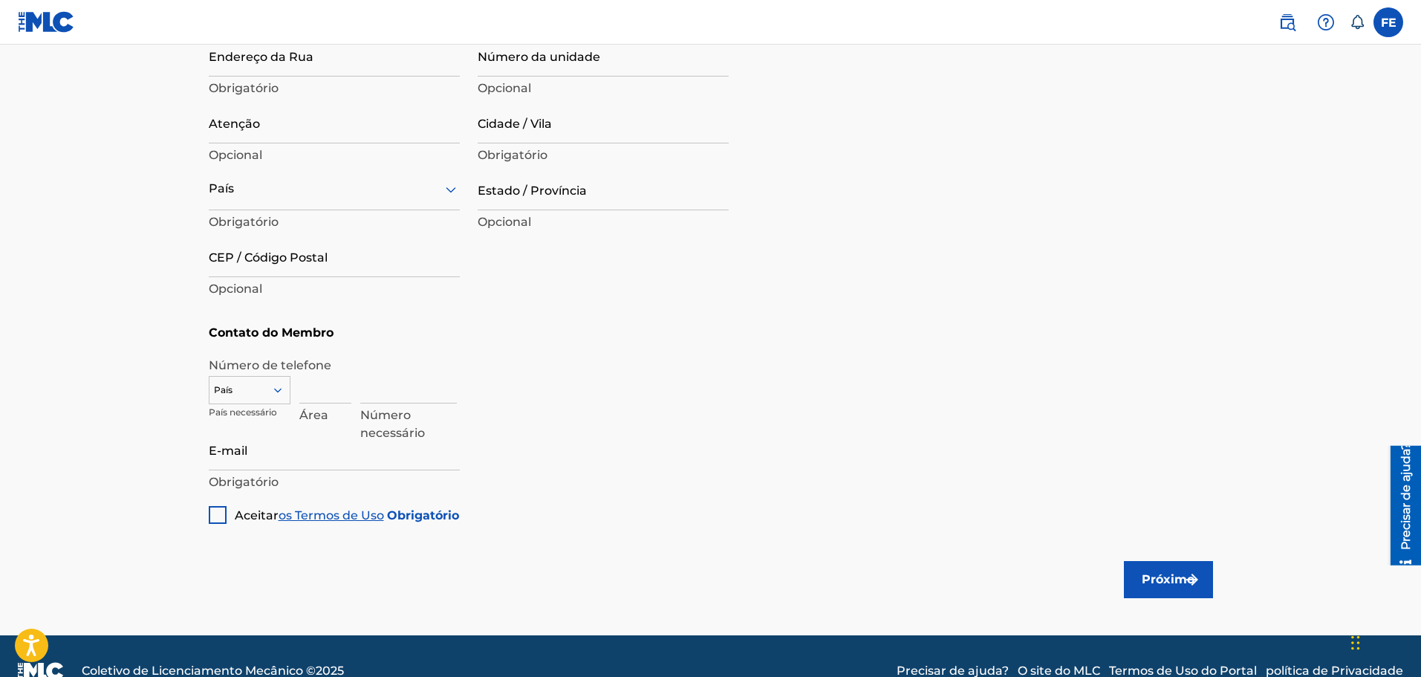
click at [221, 513] on div at bounding box center [218, 515] width 18 height 18
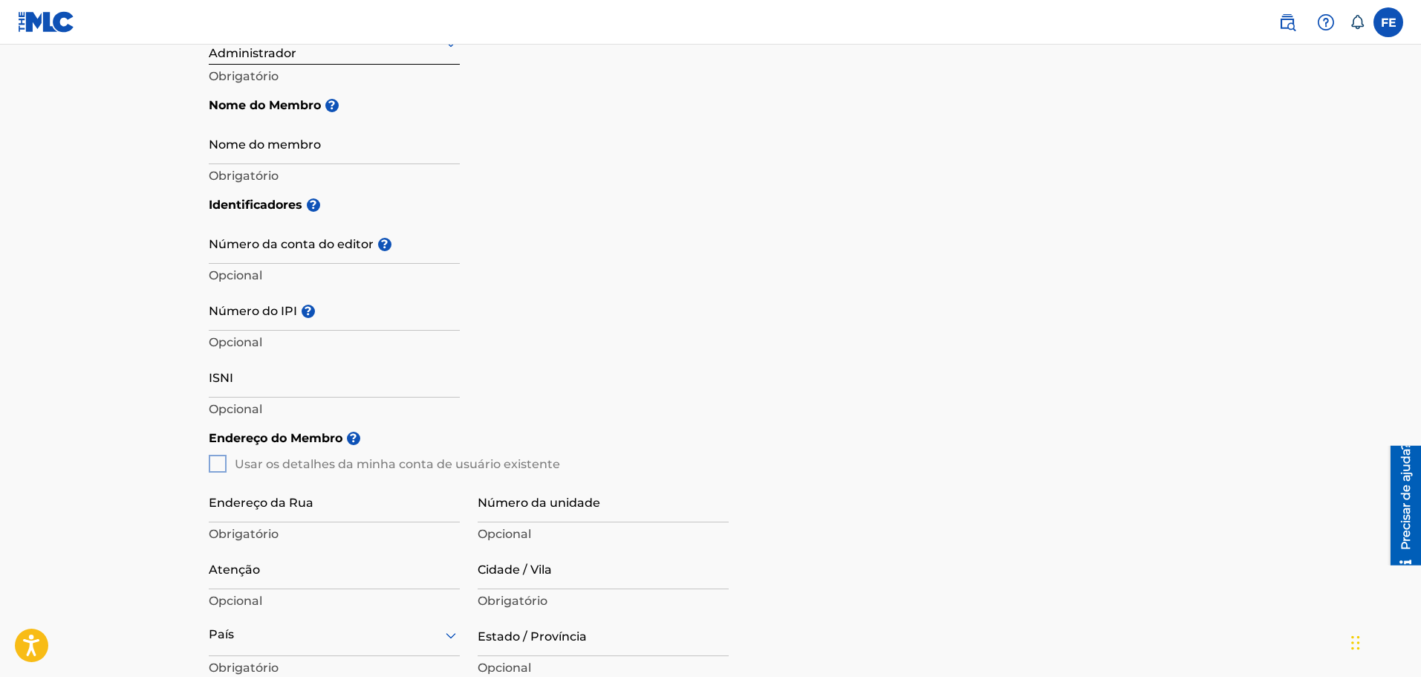
scroll to position [0, 0]
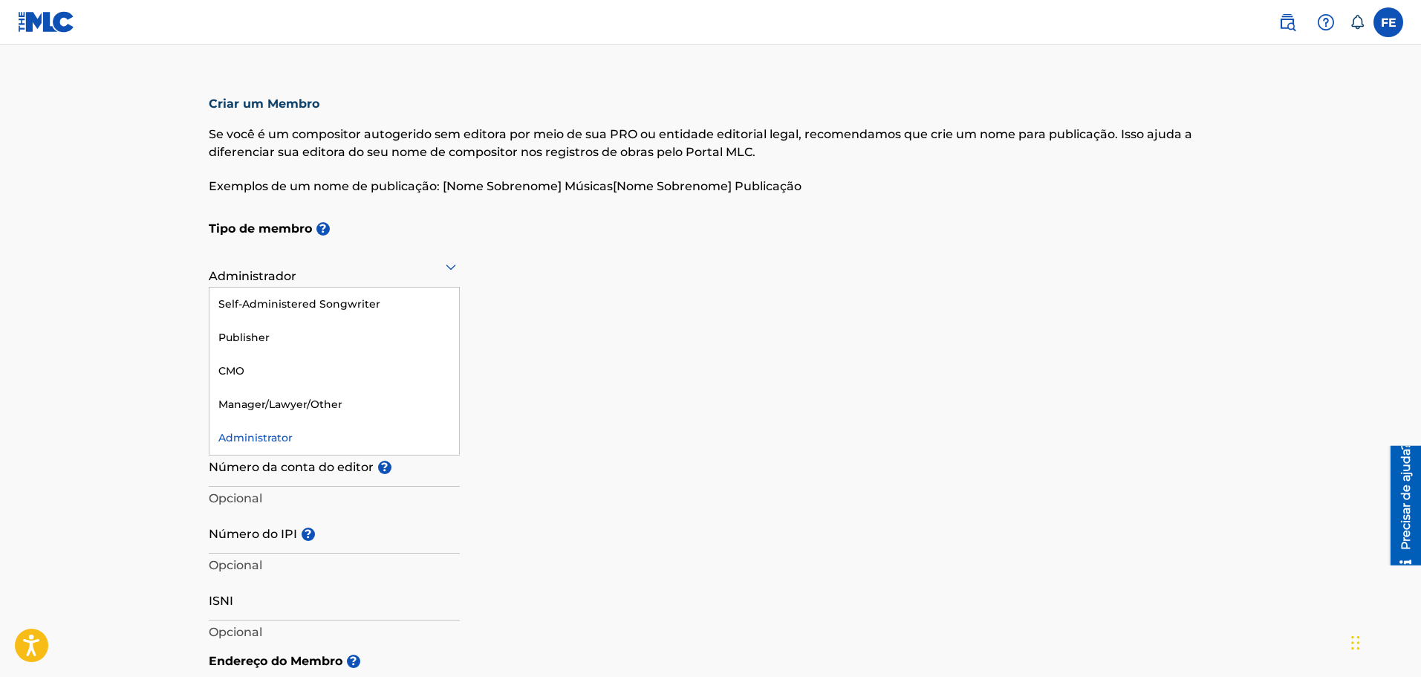
click at [323, 277] on div "Administrador" at bounding box center [334, 266] width 251 height 39
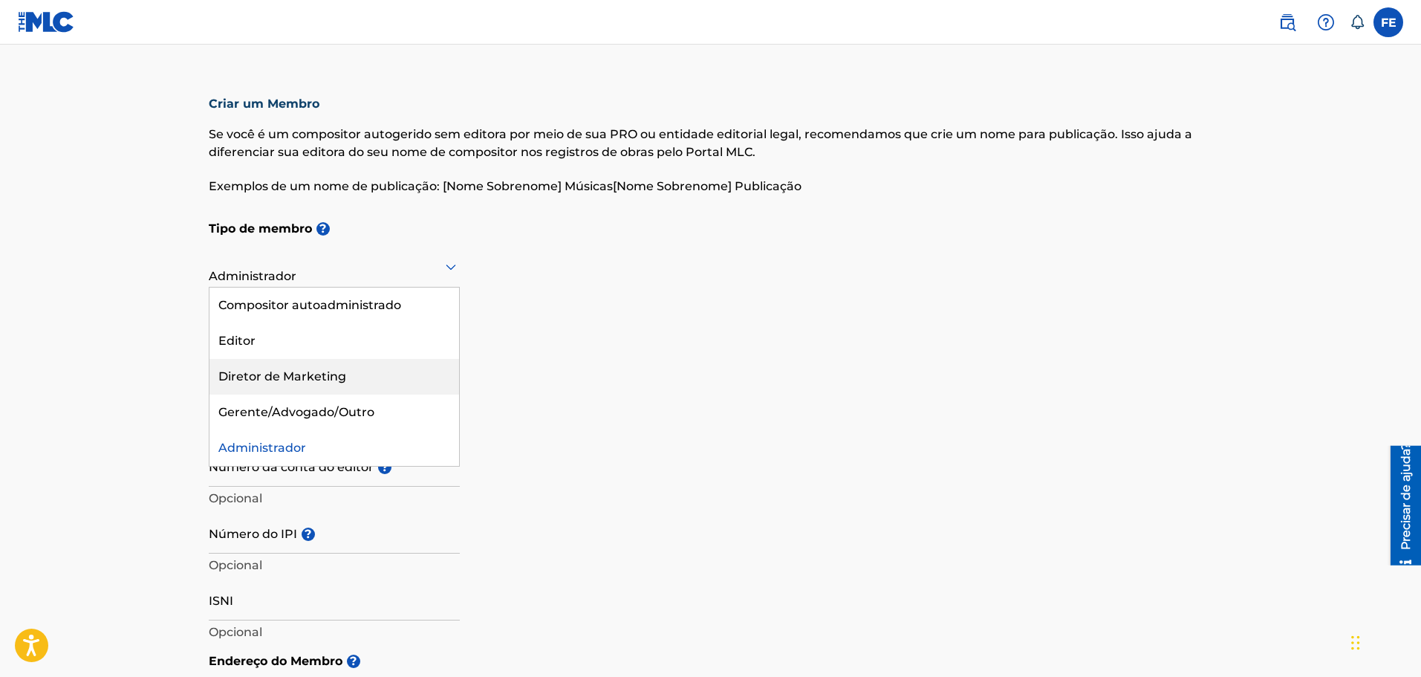
click at [300, 377] on font "Diretor de Marketing" at bounding box center [282, 376] width 128 height 14
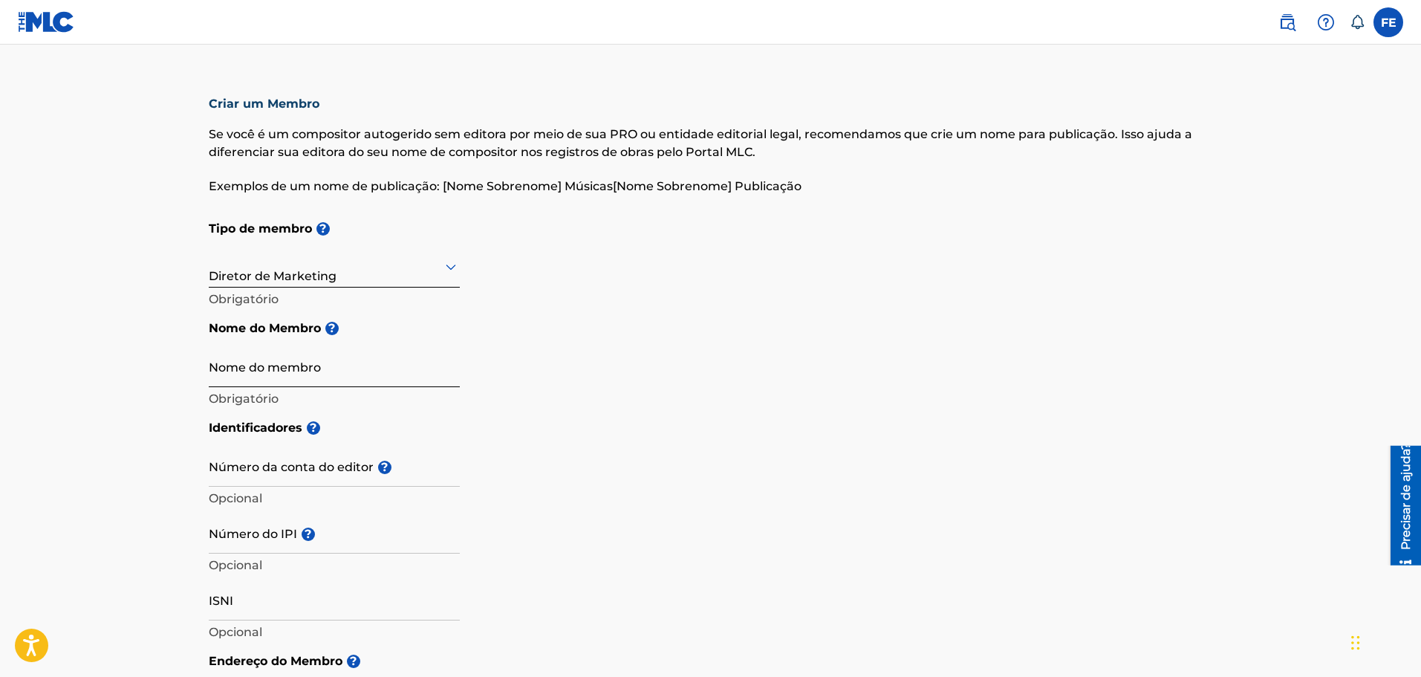
click at [300, 377] on input "Nome do membro" at bounding box center [334, 366] width 251 height 42
type input "[PERSON_NAME] [PERSON_NAME] [PERSON_NAME]"
type input "Rua [PERSON_NAME]"
type input "Número 8 Casa 2"
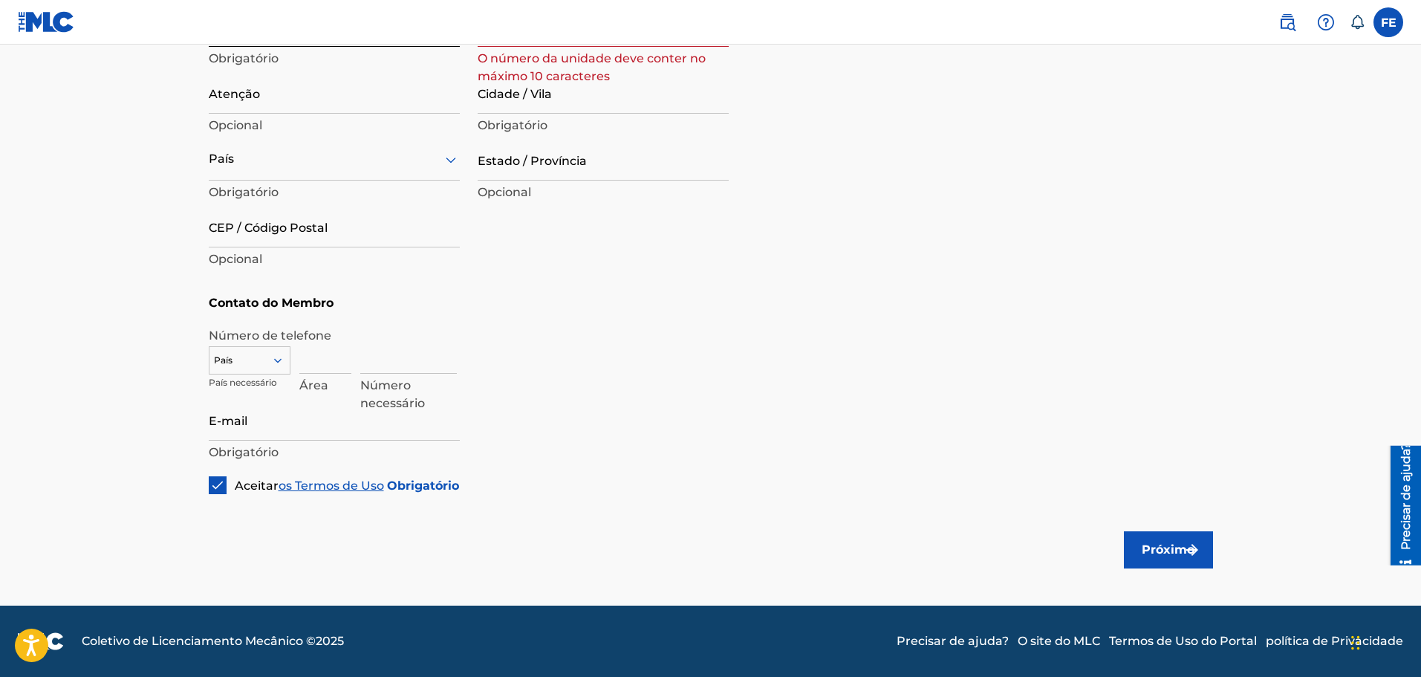
scroll to position [327, 0]
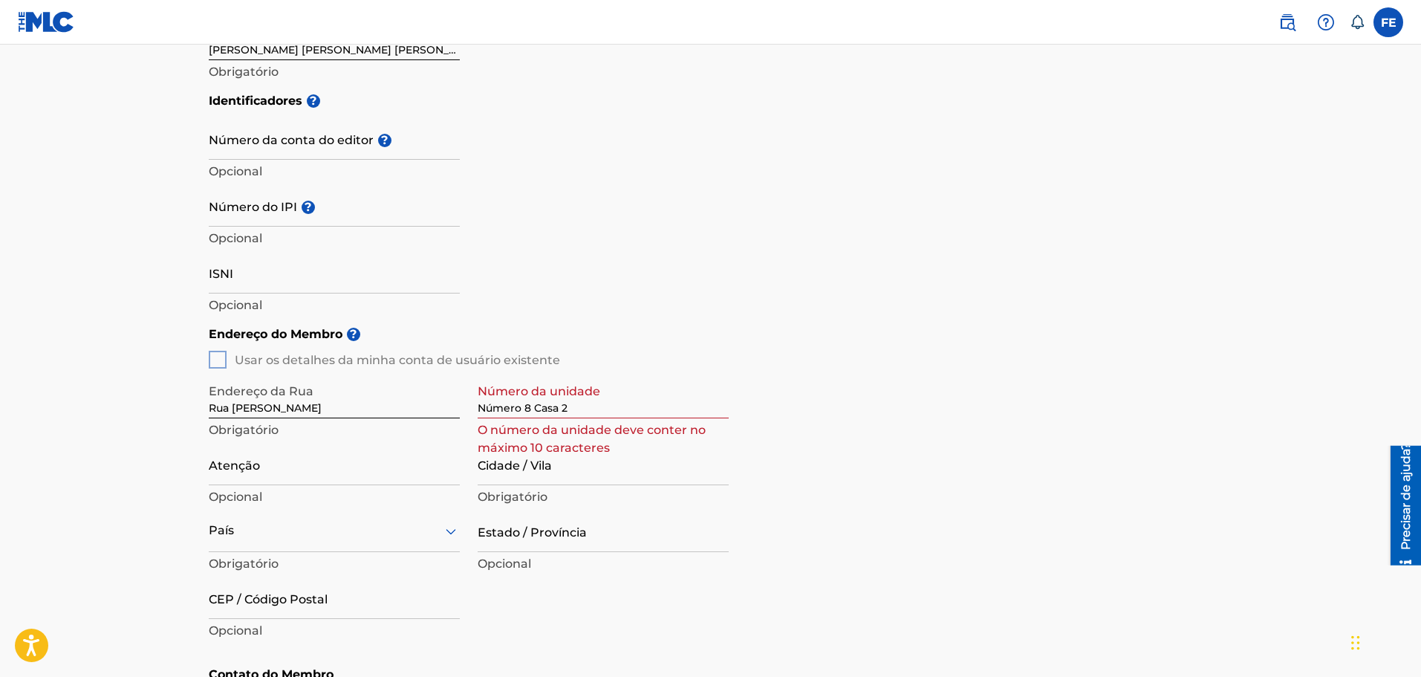
click at [212, 357] on div "Endereço do Membro ? Usar os detalhes da minha conta de usuário existente Ender…" at bounding box center [711, 488] width 1004 height 340
click at [212, 358] on div "Endereço do Membro ? Usar os detalhes da minha conta de usuário existente Ender…" at bounding box center [711, 488] width 1004 height 340
click at [219, 358] on div "Endereço do Membro ? Usar os detalhes da minha conta de usuário existente Ender…" at bounding box center [711, 488] width 1004 height 340
click at [294, 402] on input "Rua [PERSON_NAME]" at bounding box center [334, 397] width 251 height 42
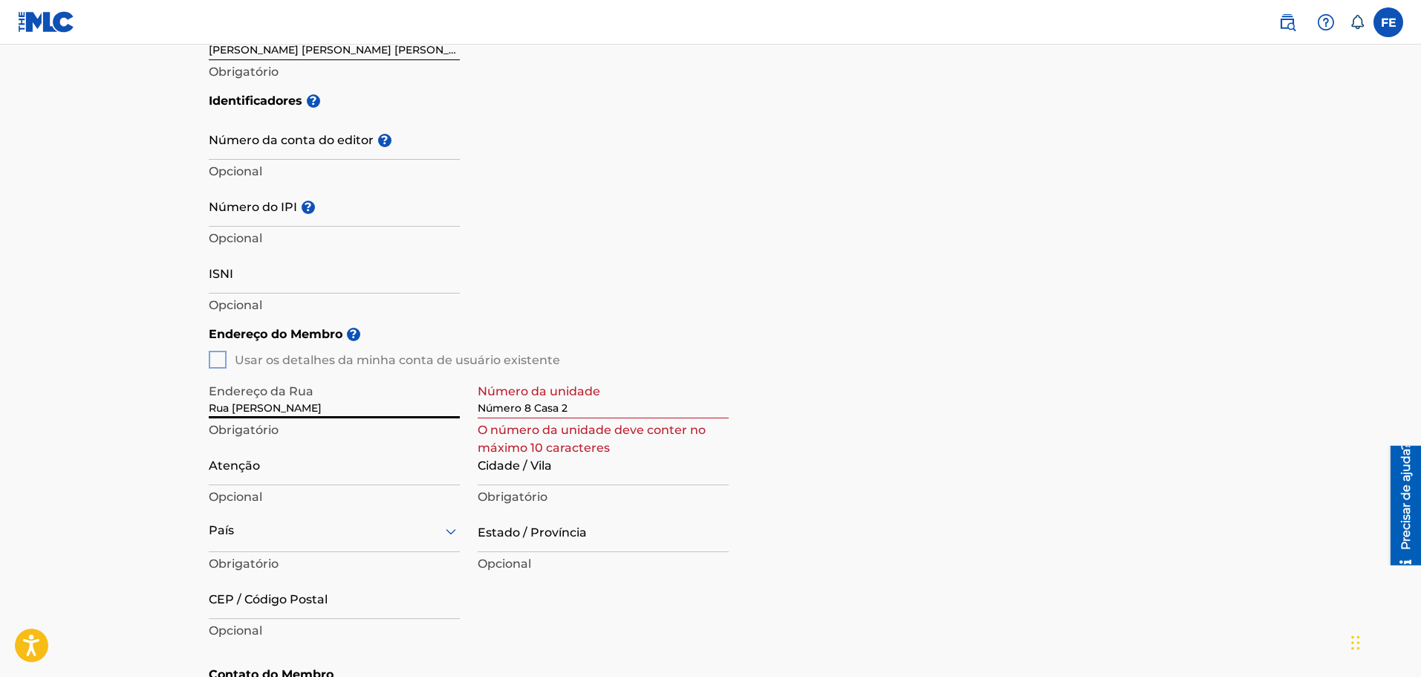
click at [294, 402] on input "Rua [PERSON_NAME]" at bounding box center [334, 397] width 251 height 42
paste input "Estr. [PERSON_NAME][GEOGRAPHIC_DATA][PERSON_NAME], [GEOGRAPHIC_DATA] - [GEOGRAP…"
drag, startPoint x: 402, startPoint y: 406, endPoint x: 498, endPoint y: 406, distance: 96.6
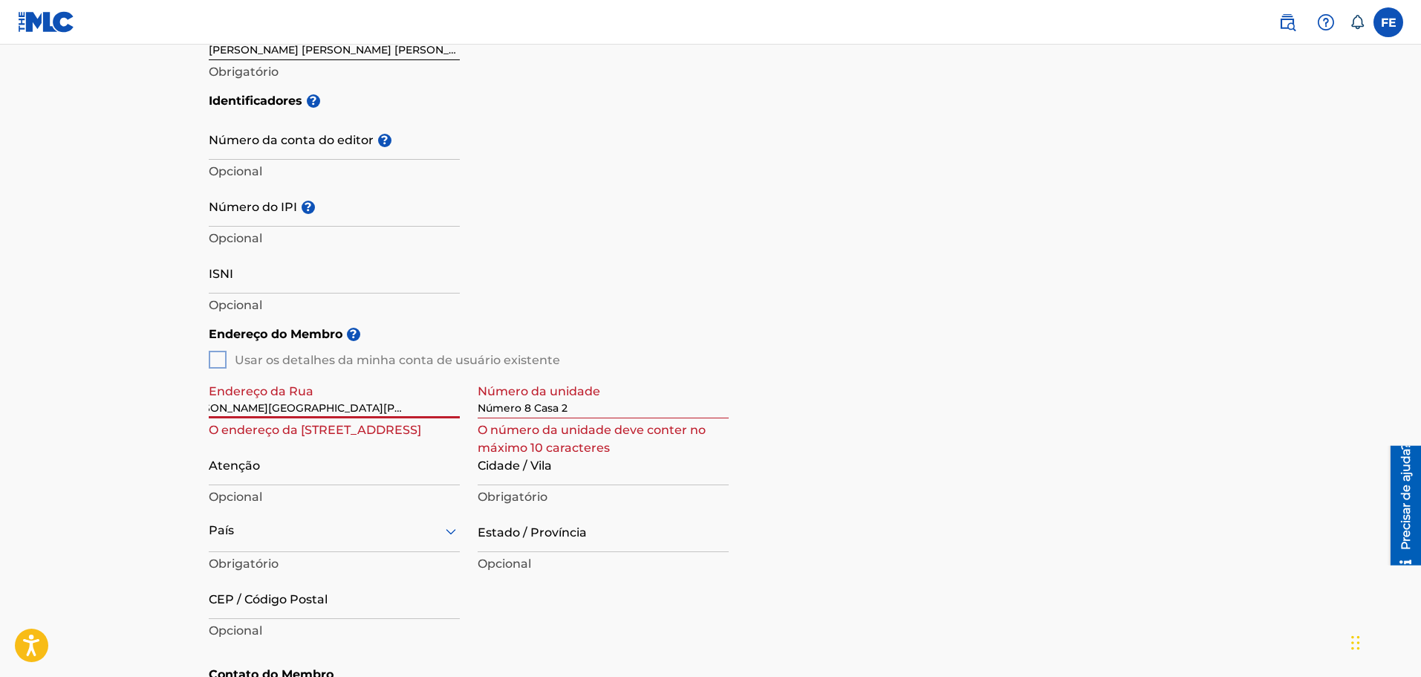
click at [498, 406] on div "Endereço da [GEOGRAPHIC_DATA]. [PERSON_NAME][GEOGRAPHIC_DATA][PERSON_NAME], [GE…" at bounding box center [469, 509] width 520 height 282
type input "Estr. [PERSON_NAME][GEOGRAPHIC_DATA][PERSON_NAME], [GEOGRAPHIC_DATA] - [GEOGRAP…"
click at [313, 596] on input "CEP / Código Postal" at bounding box center [334, 597] width 251 height 42
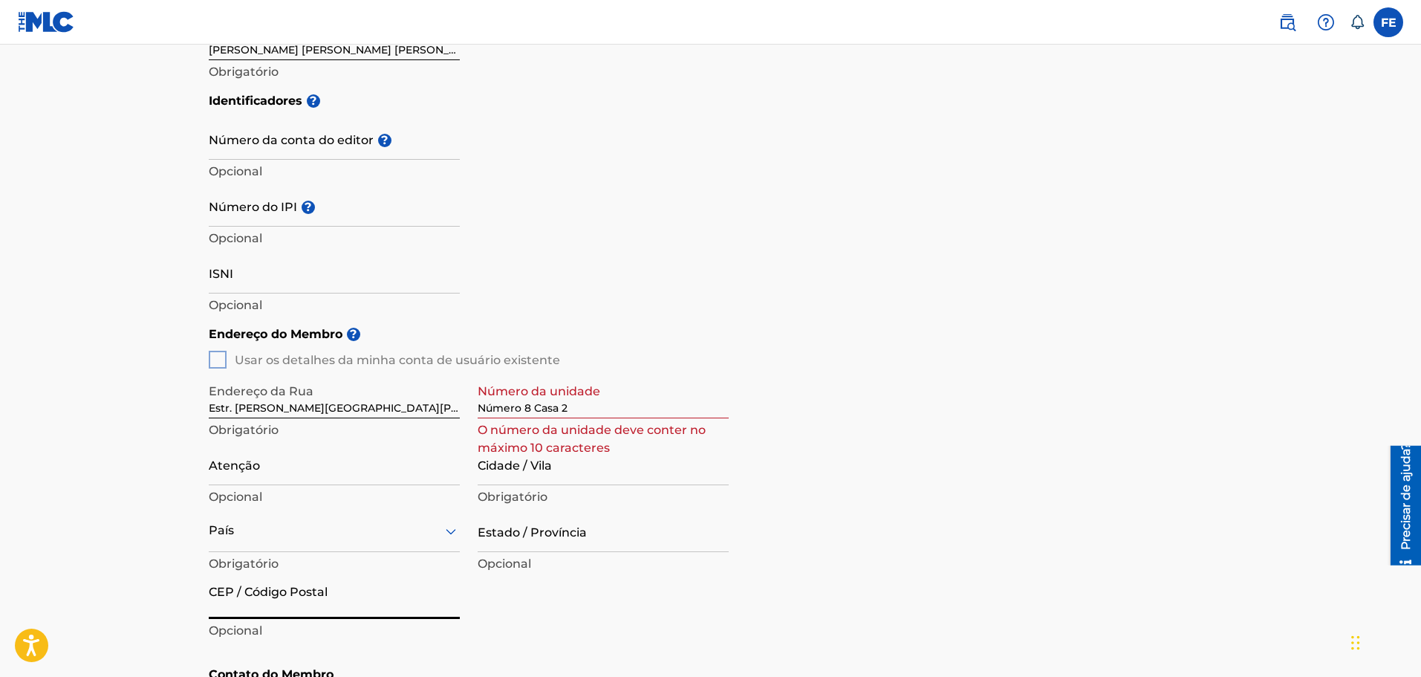
paste input "26440-090"
type input "26440-090"
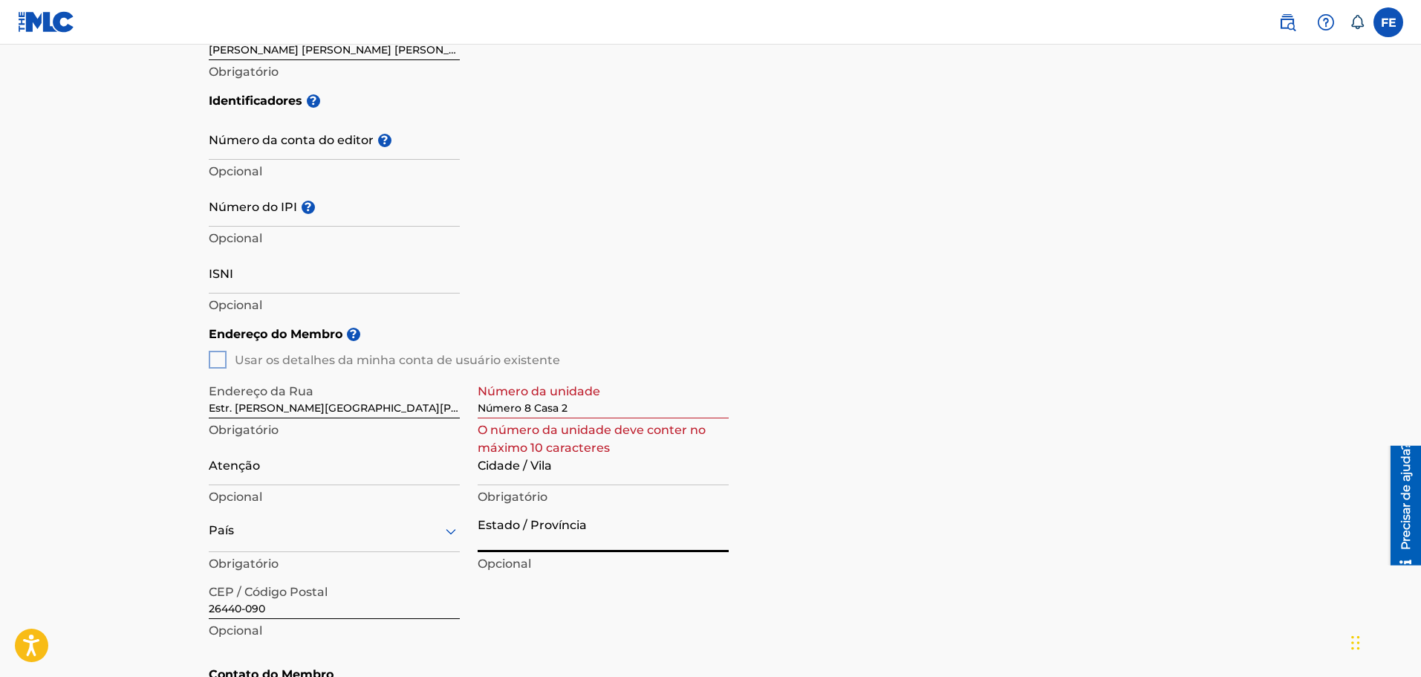
click at [552, 527] on input "Estado / Província" at bounding box center [603, 531] width 251 height 42
type input "r"
type input "[GEOGRAPHIC_DATA]"
drag, startPoint x: 438, startPoint y: 407, endPoint x: 532, endPoint y: 380, distance: 97.5
click at [540, 413] on div "Endereço da [GEOGRAPHIC_DATA]. [PERSON_NAME][GEOGRAPHIC_DATA][PERSON_NAME], [GE…" at bounding box center [469, 509] width 520 height 282
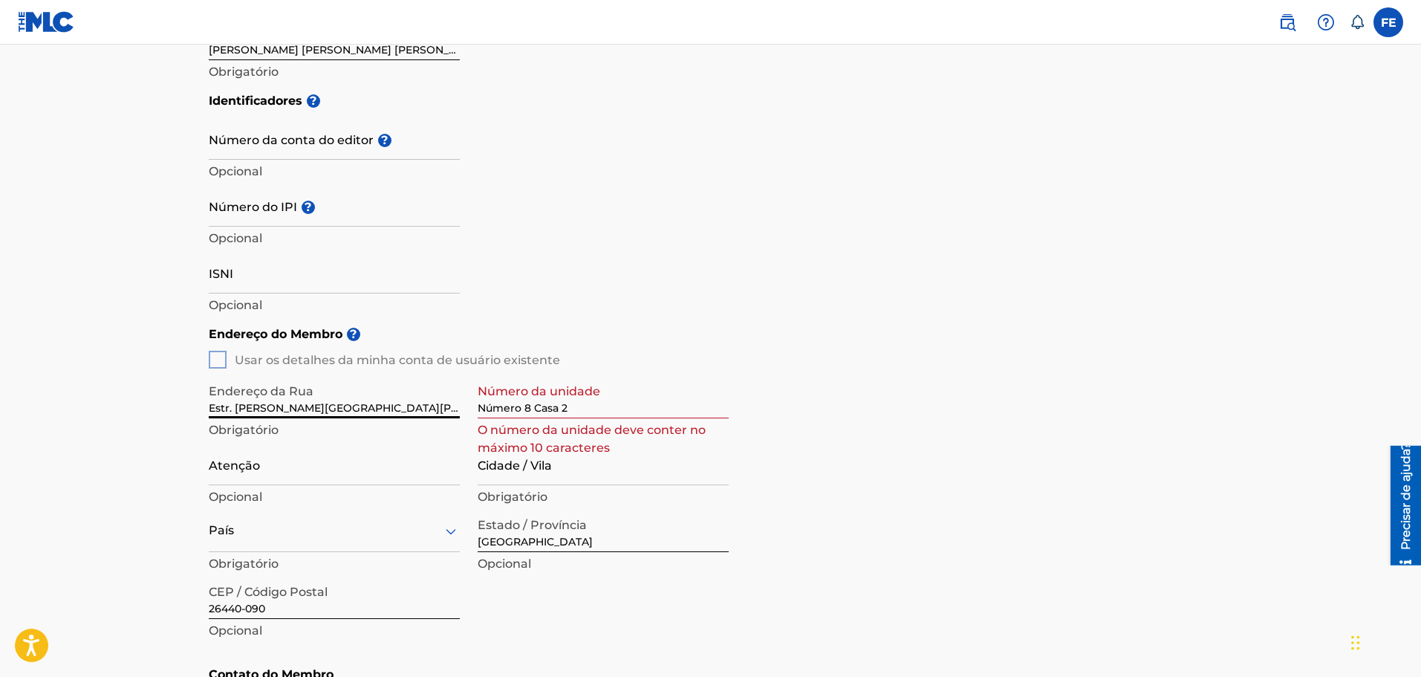
type input "Estr. [PERSON_NAME][GEOGRAPHIC_DATA][PERSON_NAME], [GEOGRAPHIC_DATA]"
drag, startPoint x: 592, startPoint y: 405, endPoint x: 423, endPoint y: 407, distance: 169.4
click at [423, 407] on div "Endereço da [GEOGRAPHIC_DATA]. [PERSON_NAME][GEOGRAPHIC_DATA][PERSON_NAME], Jap…" at bounding box center [469, 509] width 520 height 282
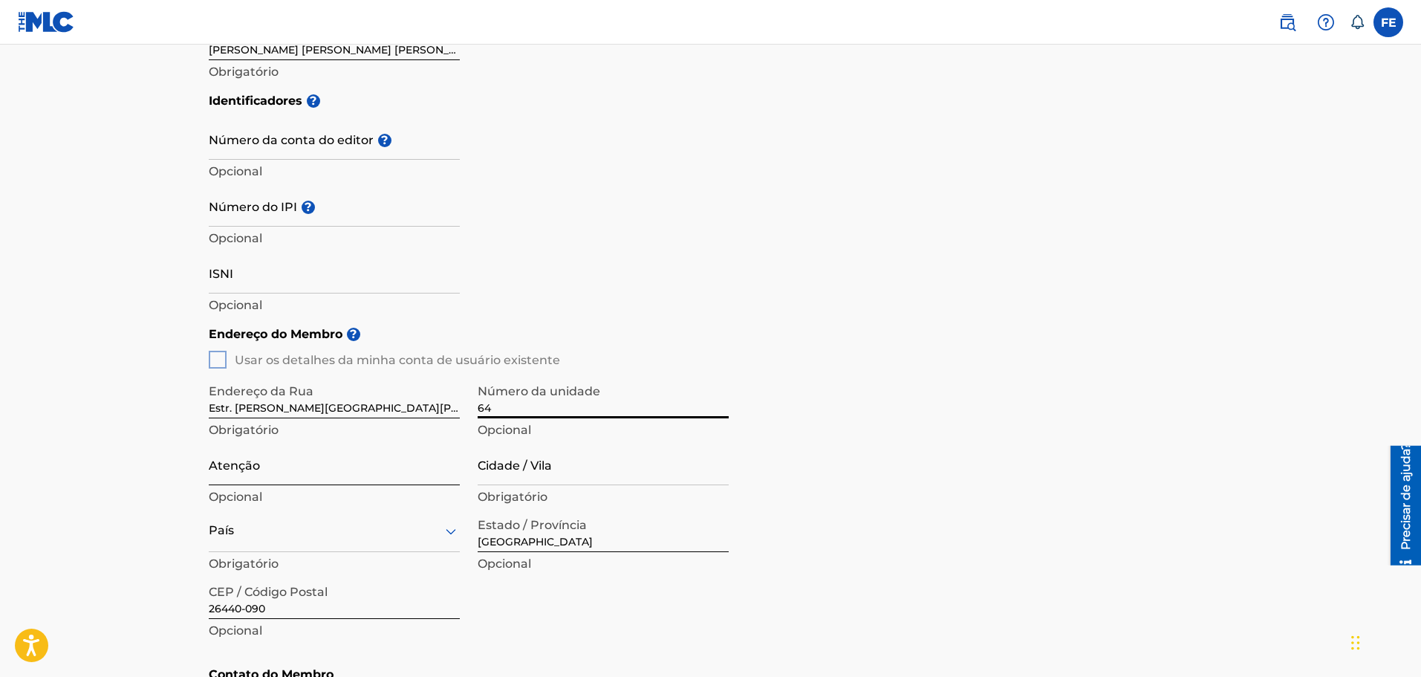
type input "64"
click at [287, 475] on input "Atenção" at bounding box center [334, 464] width 251 height 42
click at [521, 467] on input "Cidade / Vila" at bounding box center [603, 464] width 251 height 42
type input "Japeri"
drag, startPoint x: 397, startPoint y: 406, endPoint x: 450, endPoint y: 406, distance: 52.7
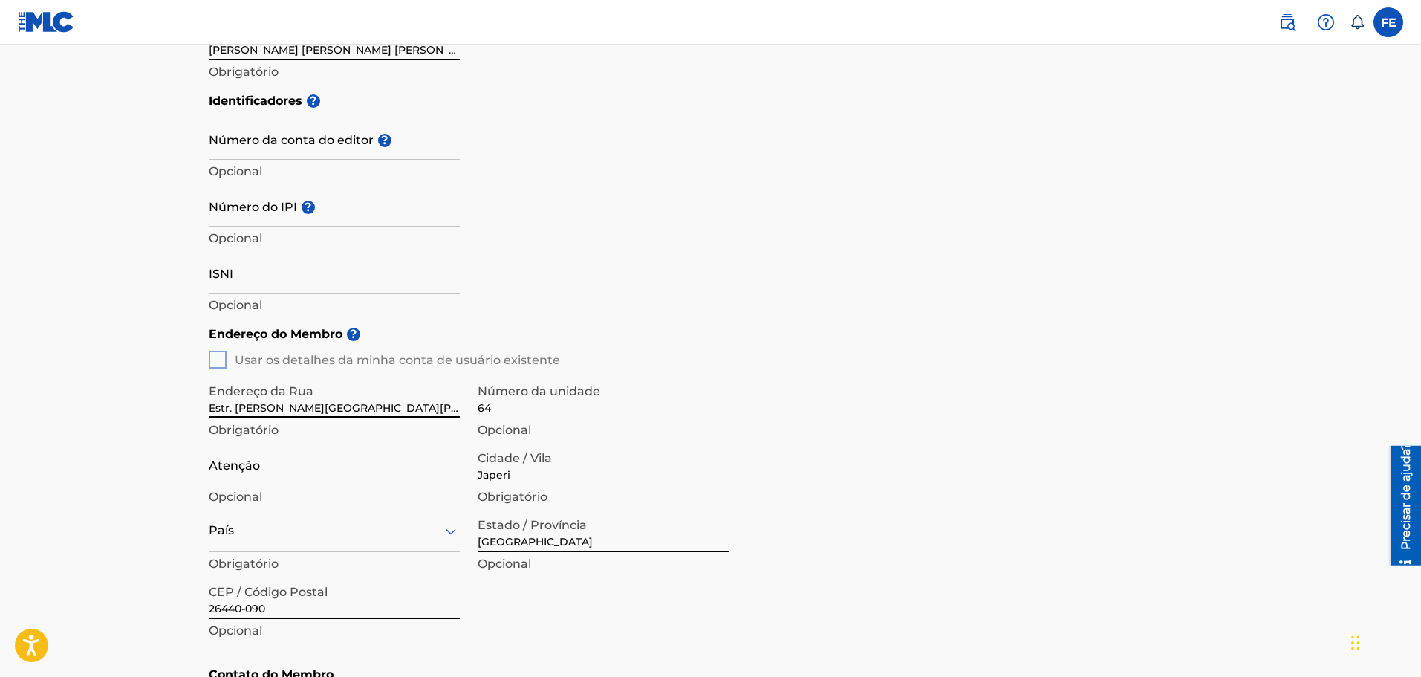
click at [451, 408] on input "Estr. [PERSON_NAME][GEOGRAPHIC_DATA][PERSON_NAME], [GEOGRAPHIC_DATA]" at bounding box center [334, 397] width 251 height 42
drag, startPoint x: 400, startPoint y: 400, endPoint x: 302, endPoint y: 411, distance: 97.9
click at [302, 411] on input "Estr. [PERSON_NAME][GEOGRAPHIC_DATA][PERSON_NAME]" at bounding box center [334, 397] width 251 height 42
type input "Estr. [PERSON_NAME]"
drag, startPoint x: 109, startPoint y: 425, endPoint x: 219, endPoint y: 462, distance: 116.0
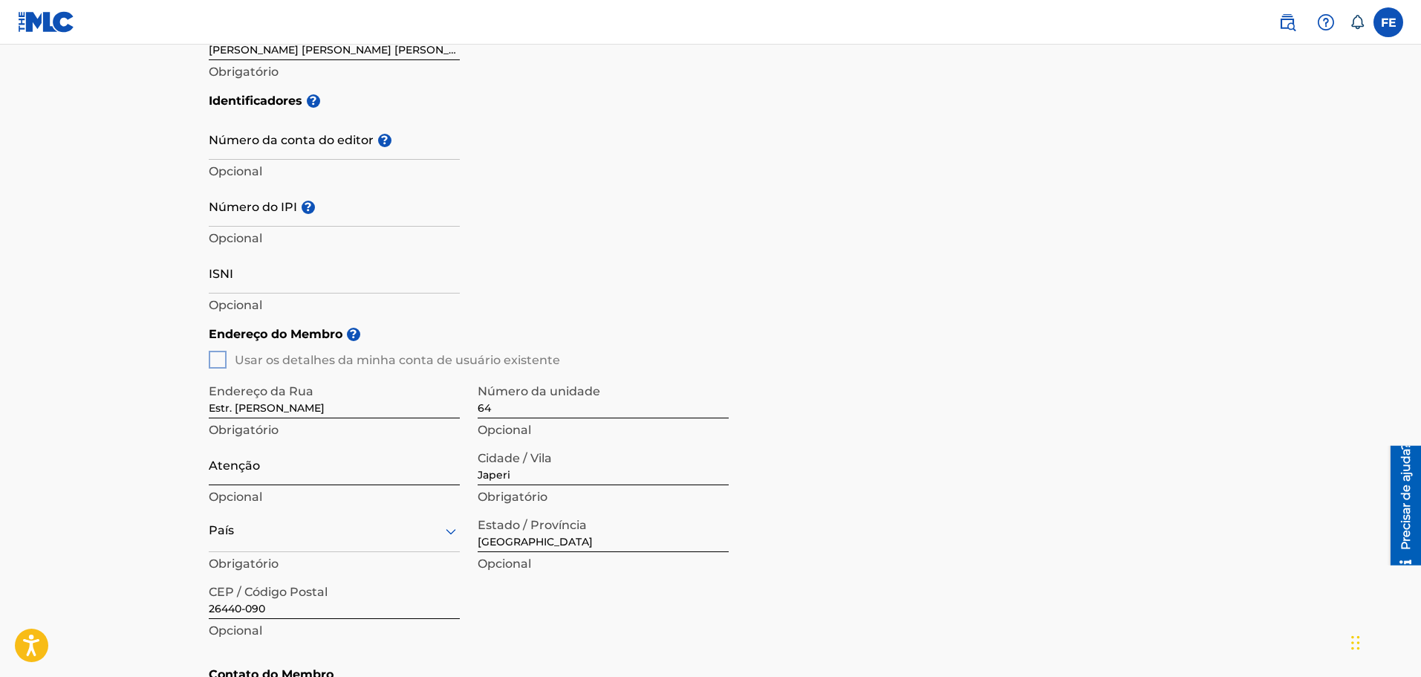
click at [113, 426] on main "Criar um Membro Se você é um compositor autogerido sem editora por meio de sua …" at bounding box center [710, 347] width 1421 height 1259
click at [267, 478] on input "Atenção" at bounding box center [334, 464] width 251 height 42
paste input "[GEOGRAPHIC_DATA][PERSON_NAME]"
type input "[GEOGRAPHIC_DATA][PERSON_NAME]"
drag, startPoint x: 71, startPoint y: 438, endPoint x: 82, endPoint y: 437, distance: 12.0
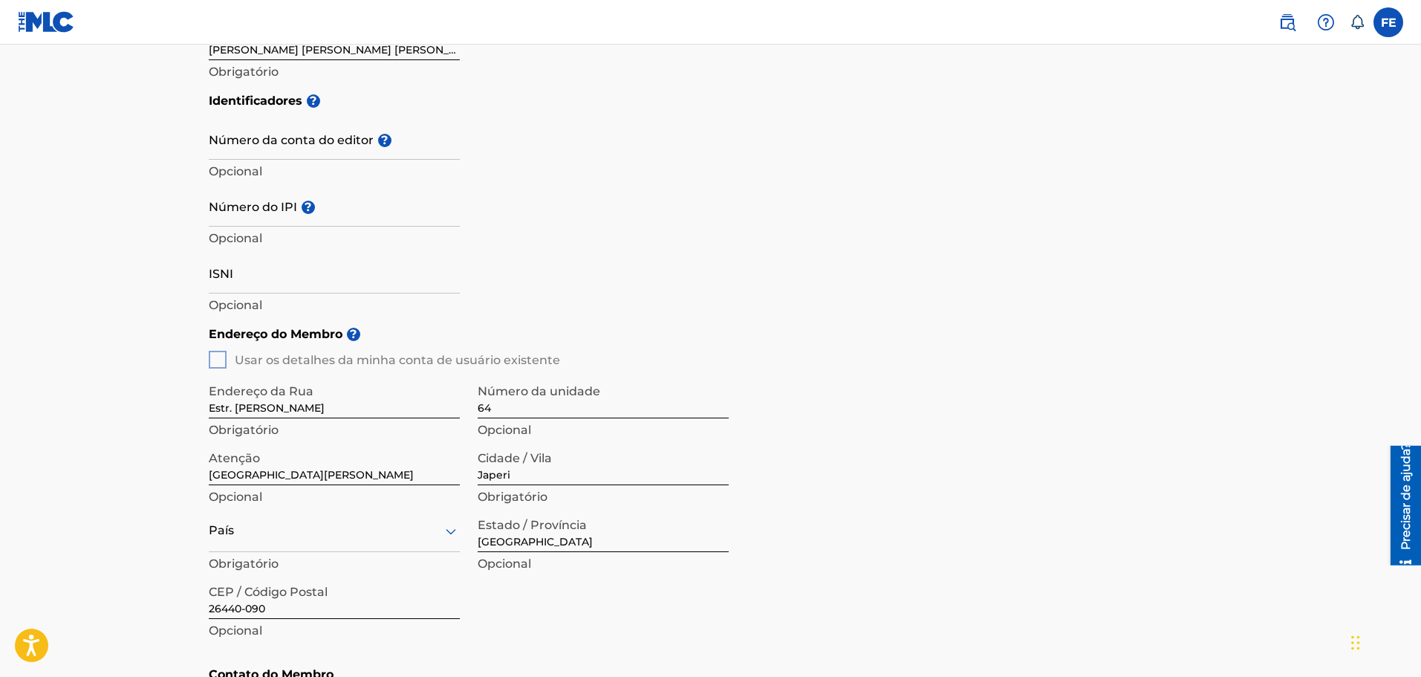
click at [71, 437] on main "Criar um Membro Se você é um compositor autogerido sem editora por meio de sua …" at bounding box center [710, 347] width 1421 height 1259
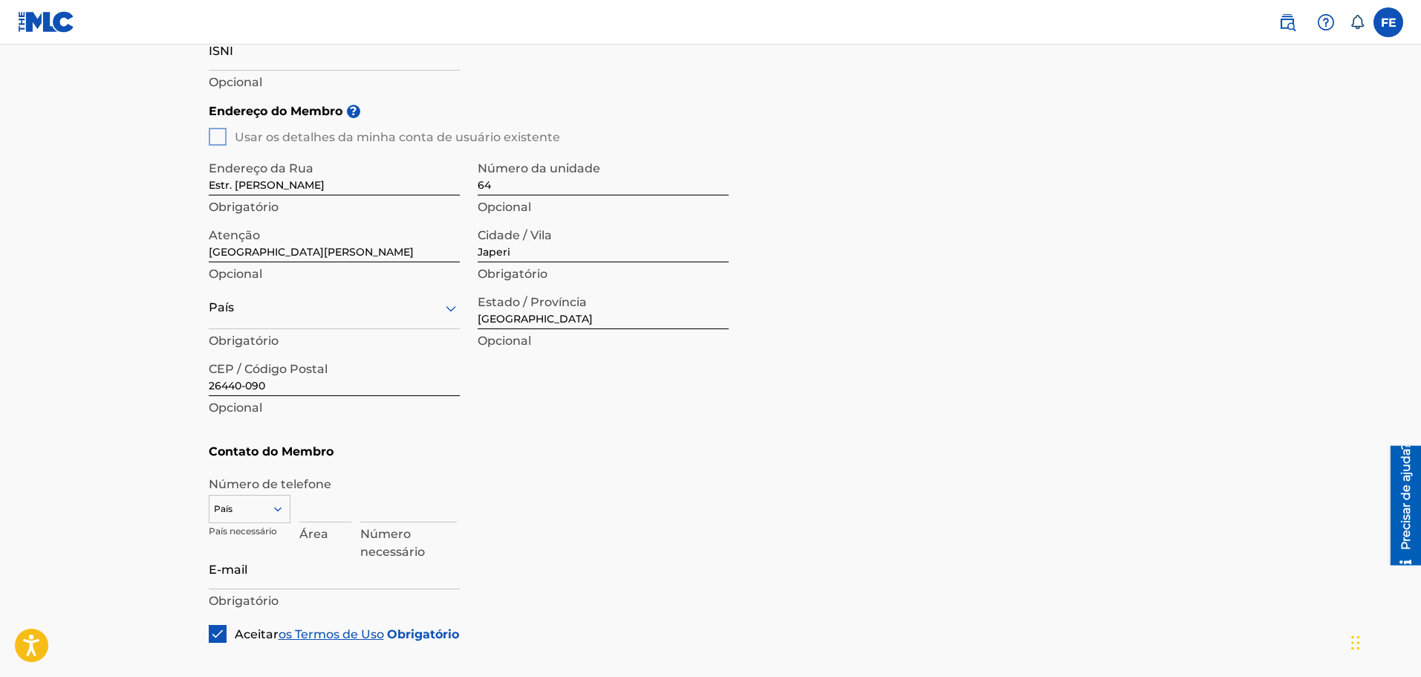
scroll to position [698, 0]
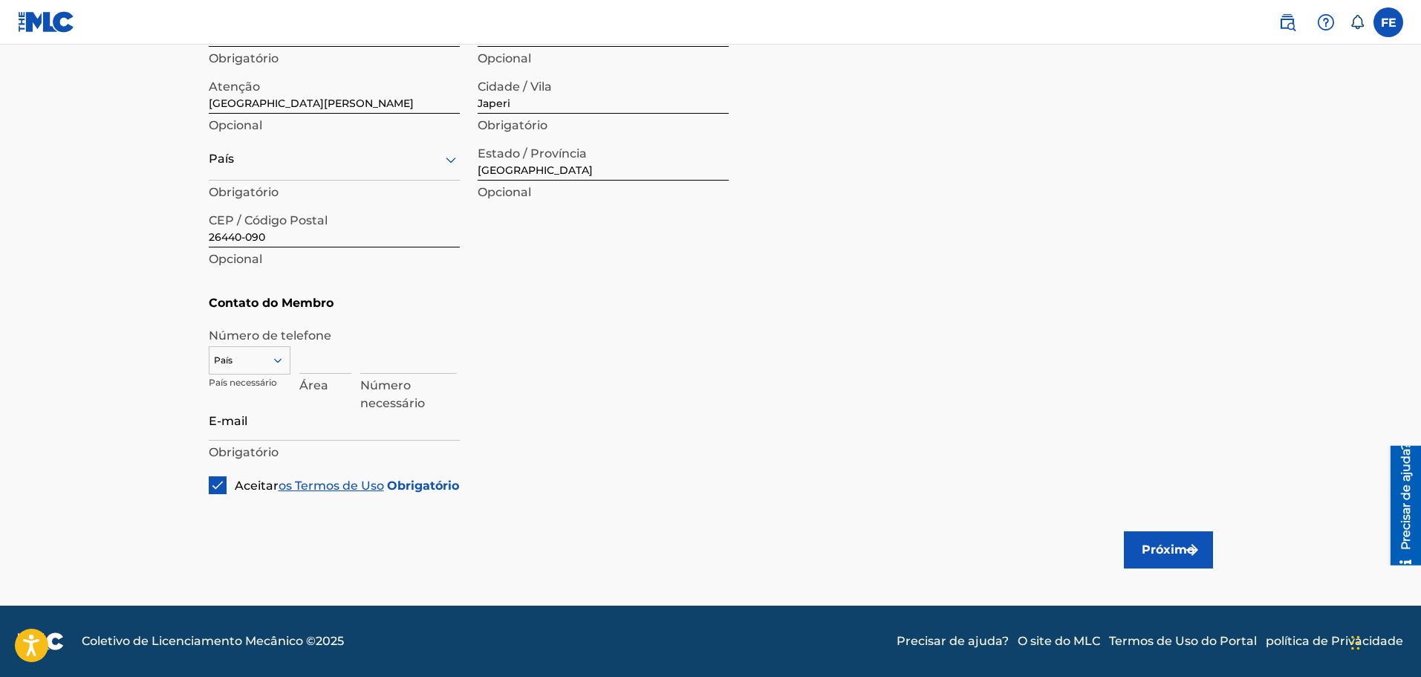
click at [266, 356] on div at bounding box center [249, 360] width 80 height 16
type input "br"
click at [250, 391] on div "BR +55" at bounding box center [249, 383] width 80 height 31
click at [309, 363] on input at bounding box center [325, 352] width 52 height 42
type input "21"
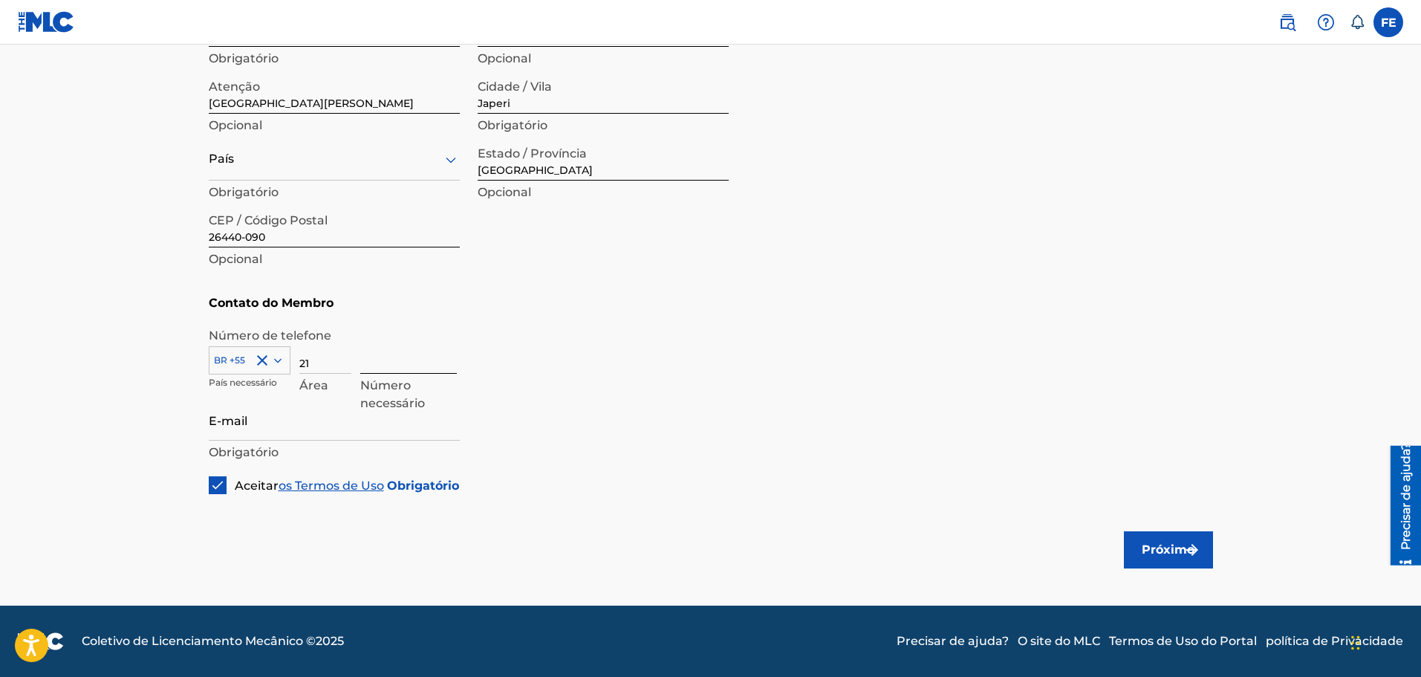
click at [423, 360] on input at bounding box center [408, 352] width 97 height 42
type input "977196002"
click at [318, 421] on input "E-mail" at bounding box center [334, 419] width 251 height 42
type input "[PERSON_NAME][EMAIL_ADDRESS][DOMAIN_NAME]"
type input "[GEOGRAPHIC_DATA]"
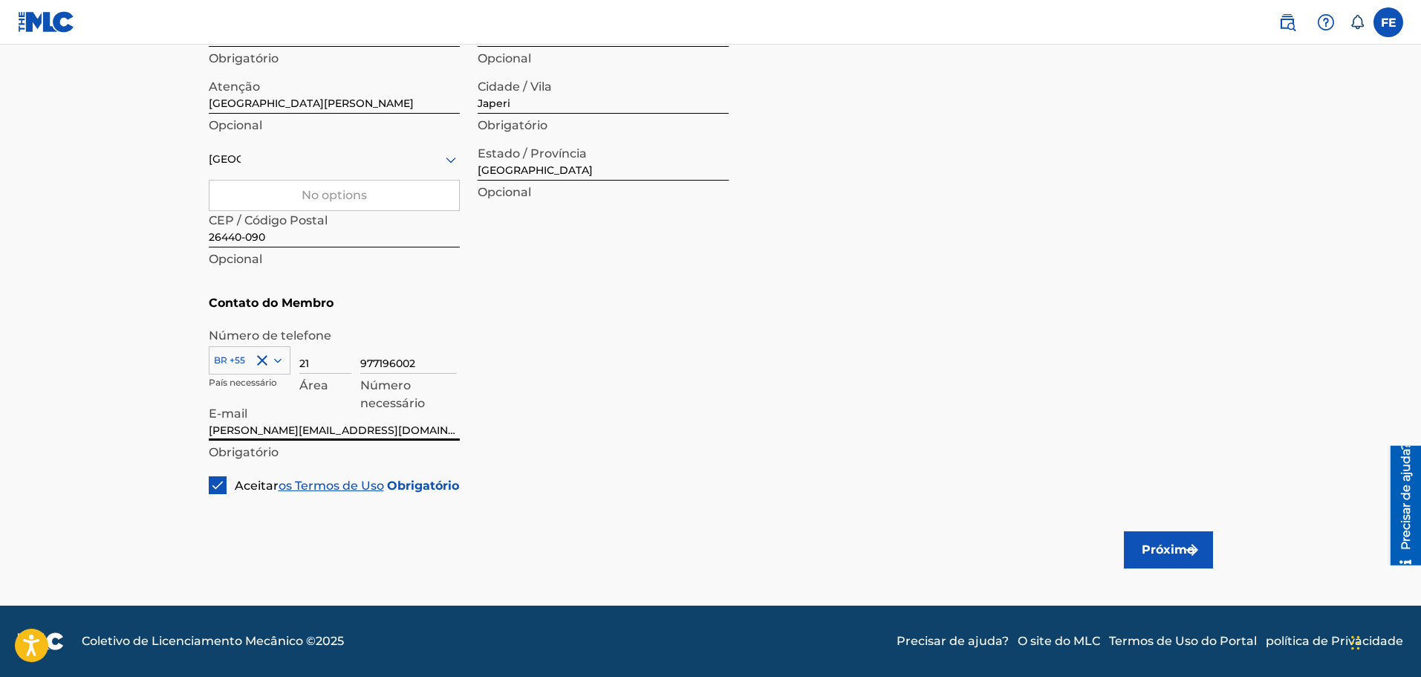
click at [603, 439] on div "Tipo de membro ? Diretor de Marketing Obrigatório Nome do Membro ? Nome do memb…" at bounding box center [711, 4] width 1004 height 980
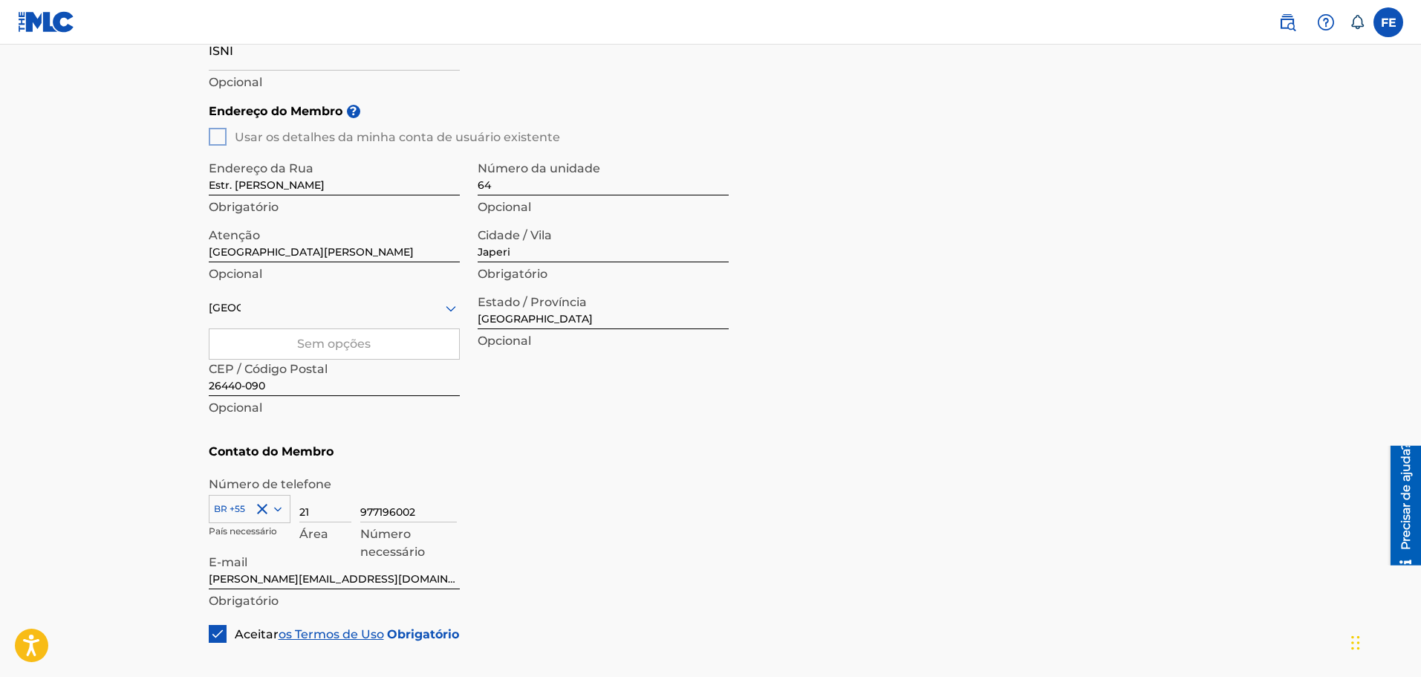
scroll to position [327, 0]
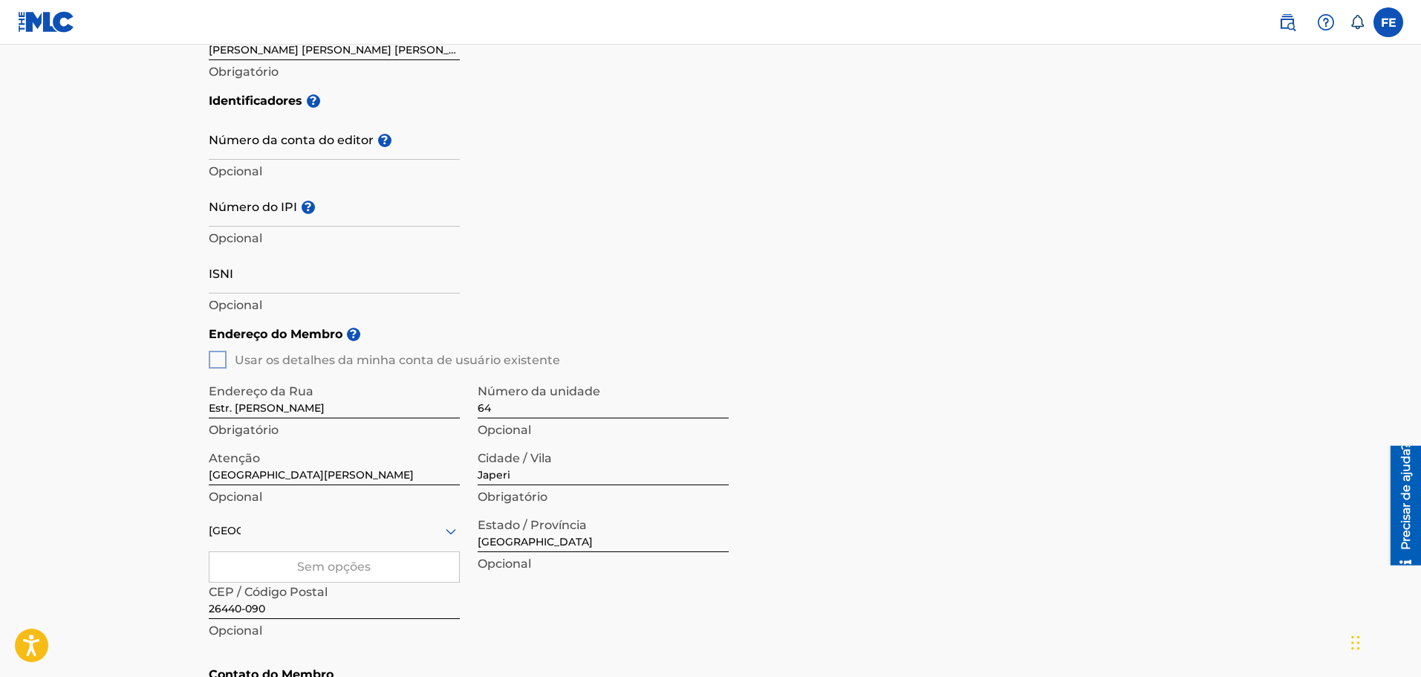
click at [348, 566] on font "Sem opções" at bounding box center [334, 566] width 74 height 14
click at [347, 566] on font "Sem opções" at bounding box center [334, 566] width 74 height 14
click at [220, 354] on div "Endereço do Membro ? Usar os detalhes da minha conta de usuário existente Ender…" at bounding box center [711, 488] width 1004 height 340
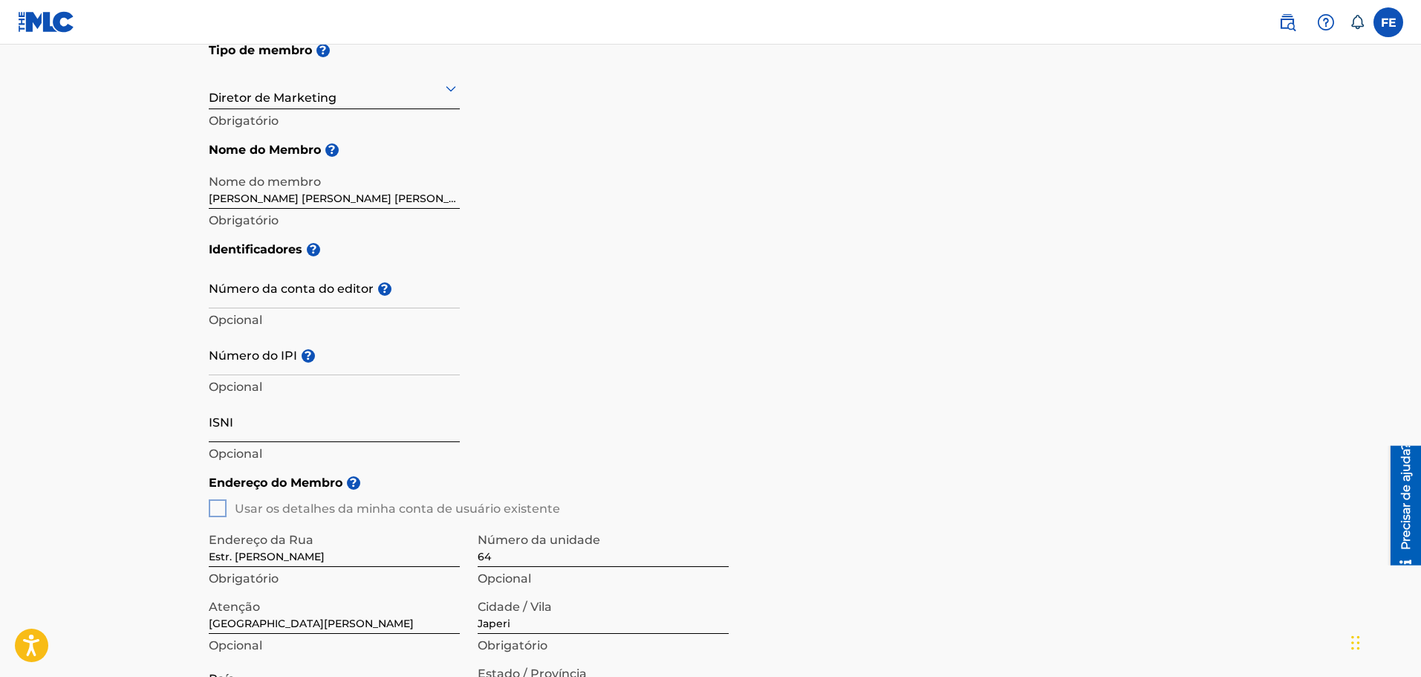
scroll to position [104, 0]
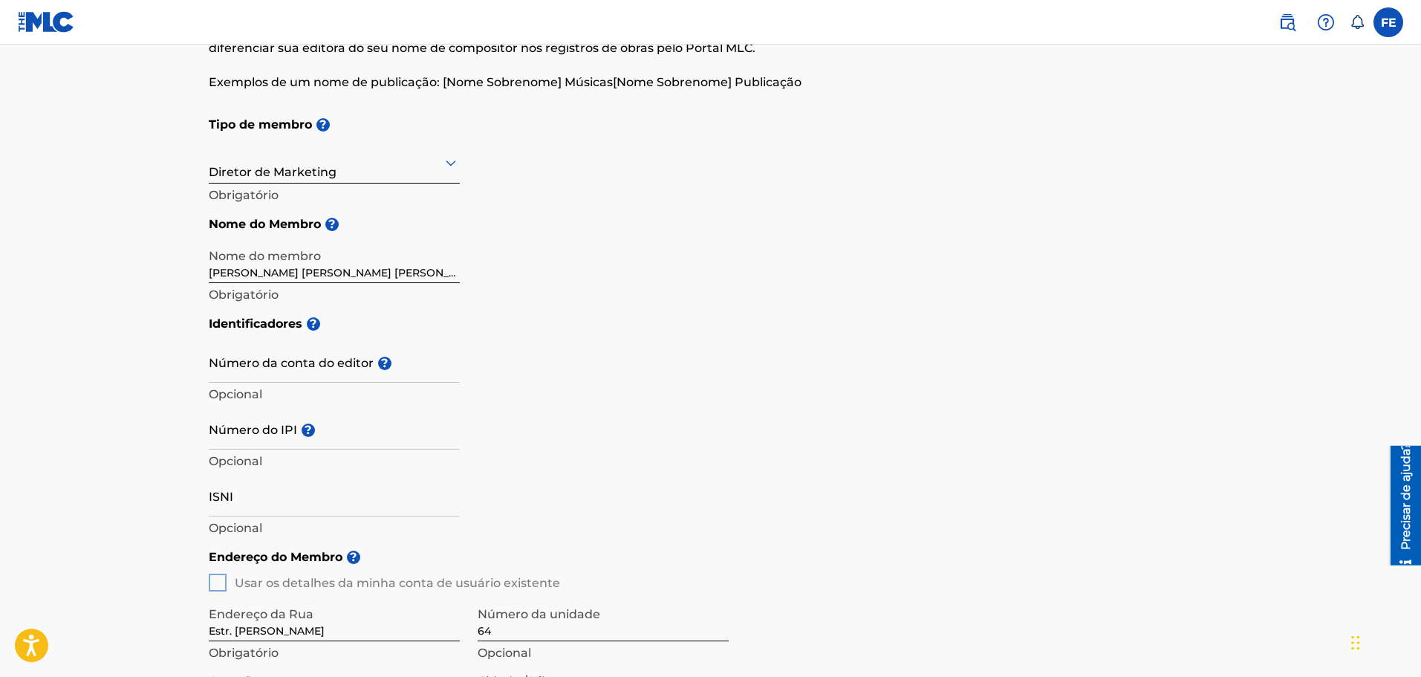
click at [270, 170] on div at bounding box center [334, 162] width 251 height 19
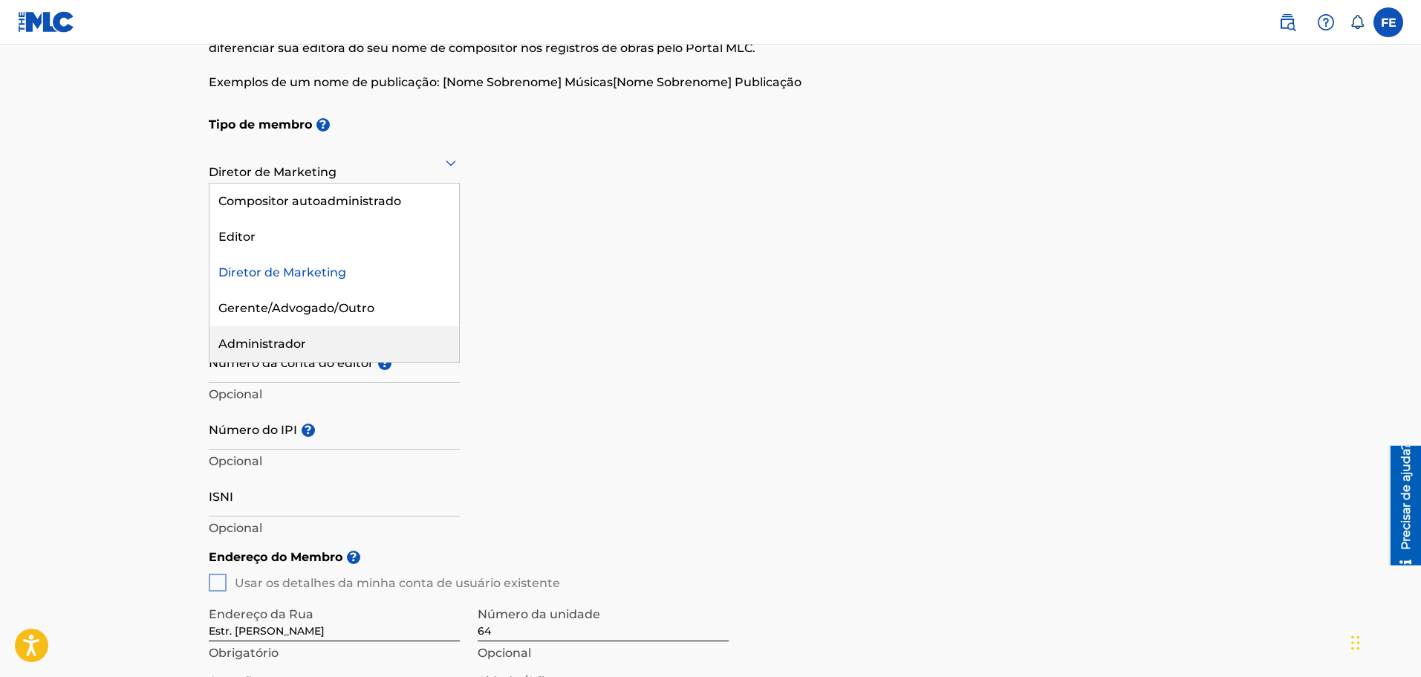
click at [278, 342] on font "Administrador" at bounding box center [262, 343] width 88 height 14
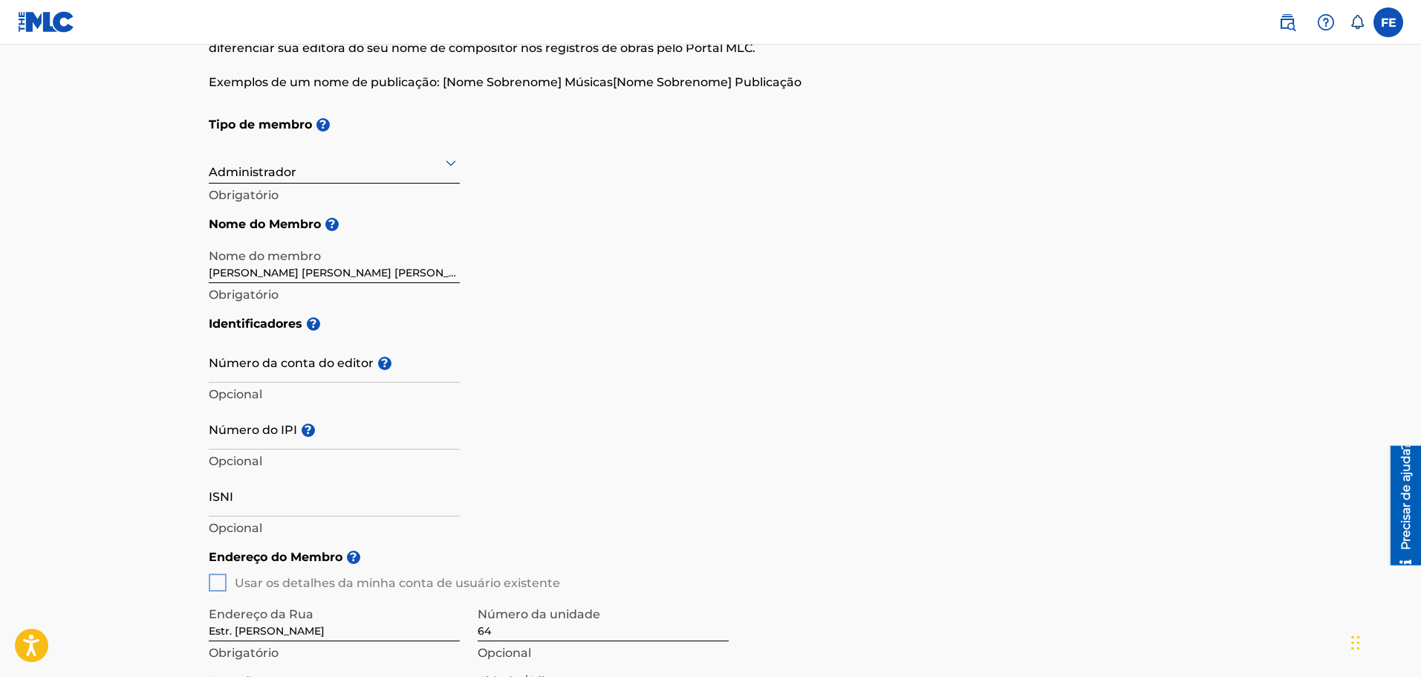
click at [622, 243] on div "Tipo de membro ? Administrador Obrigatório Nome do Membro ? Nome do membro [PER…" at bounding box center [711, 207] width 1004 height 199
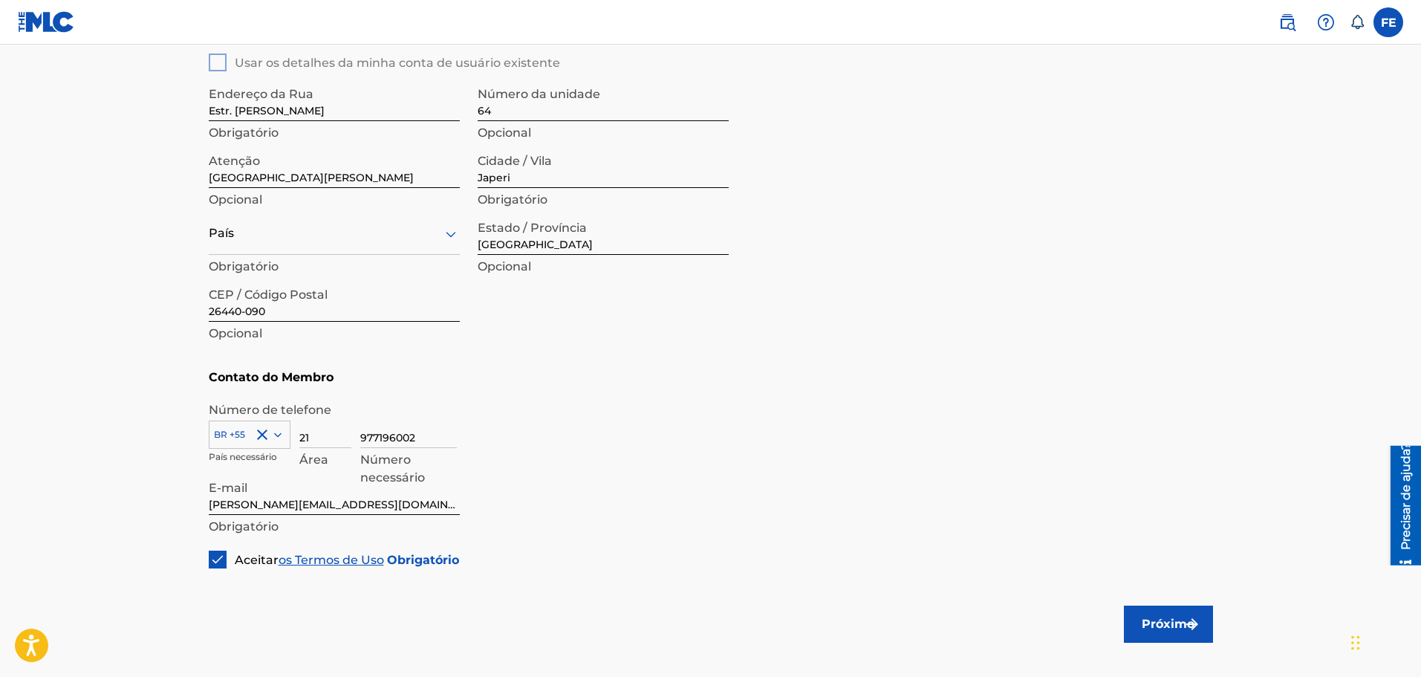
scroll to position [698, 0]
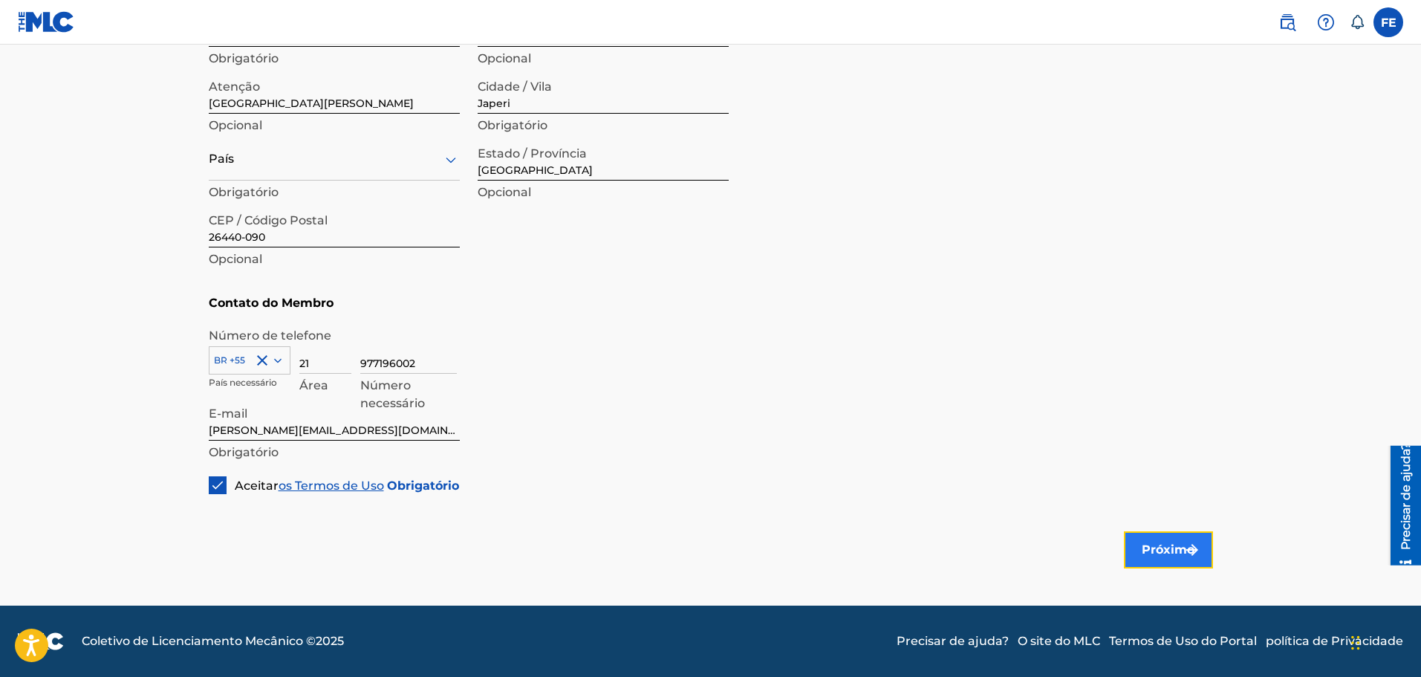
click at [1157, 553] on font "Próximo" at bounding box center [1168, 549] width 53 height 14
click at [362, 152] on div at bounding box center [334, 159] width 251 height 19
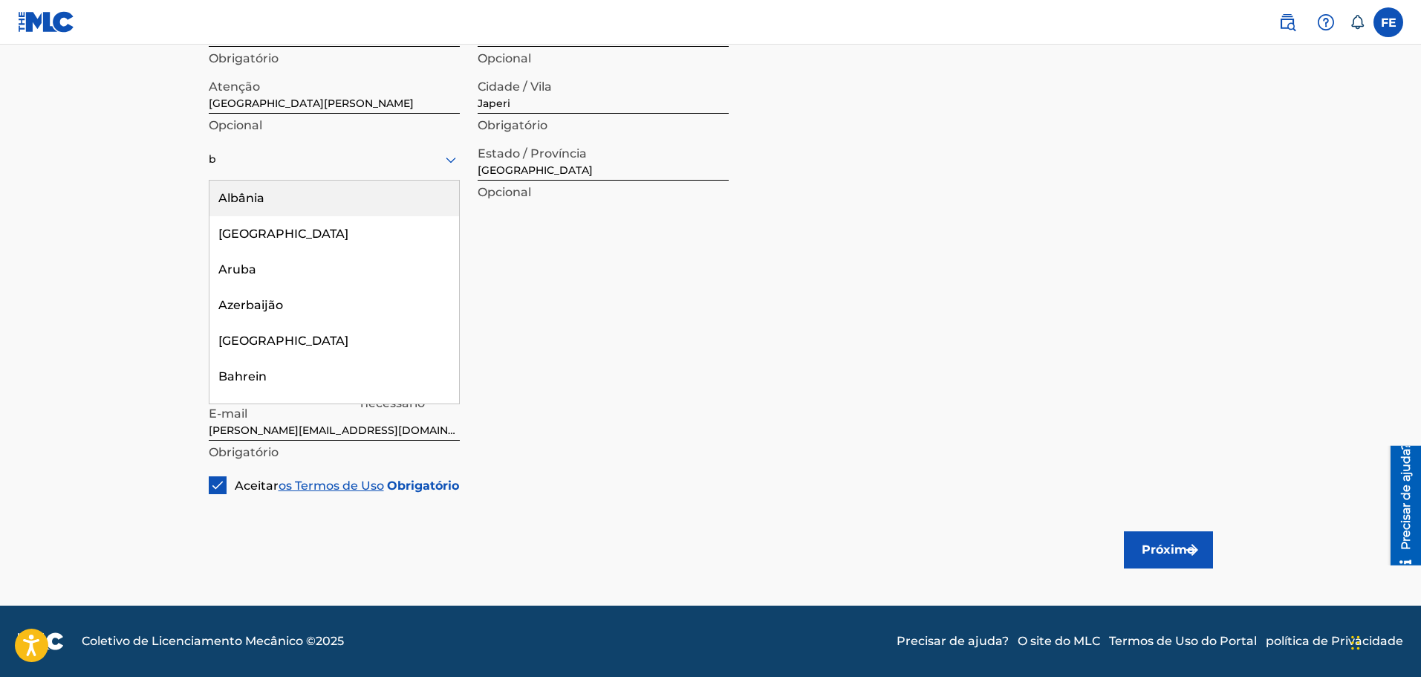
type input "br"
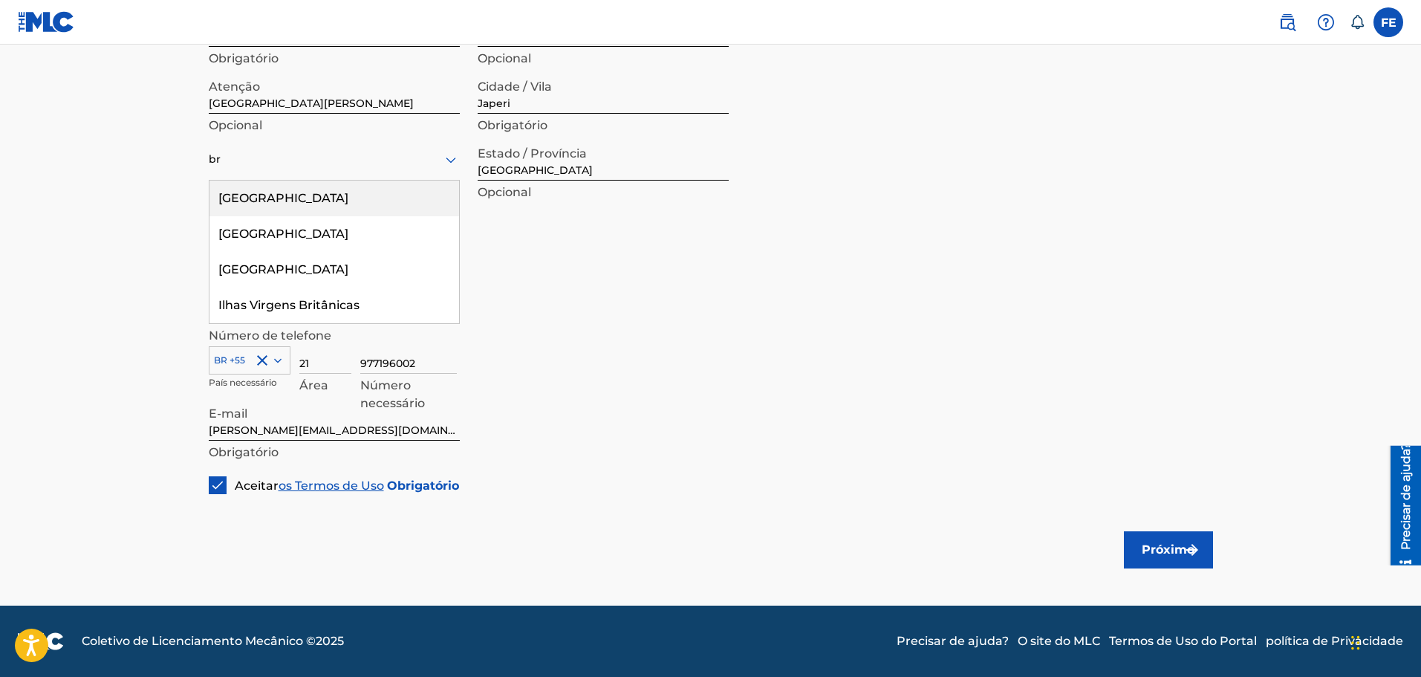
click at [375, 190] on div "[GEOGRAPHIC_DATA]" at bounding box center [334, 198] width 250 height 36
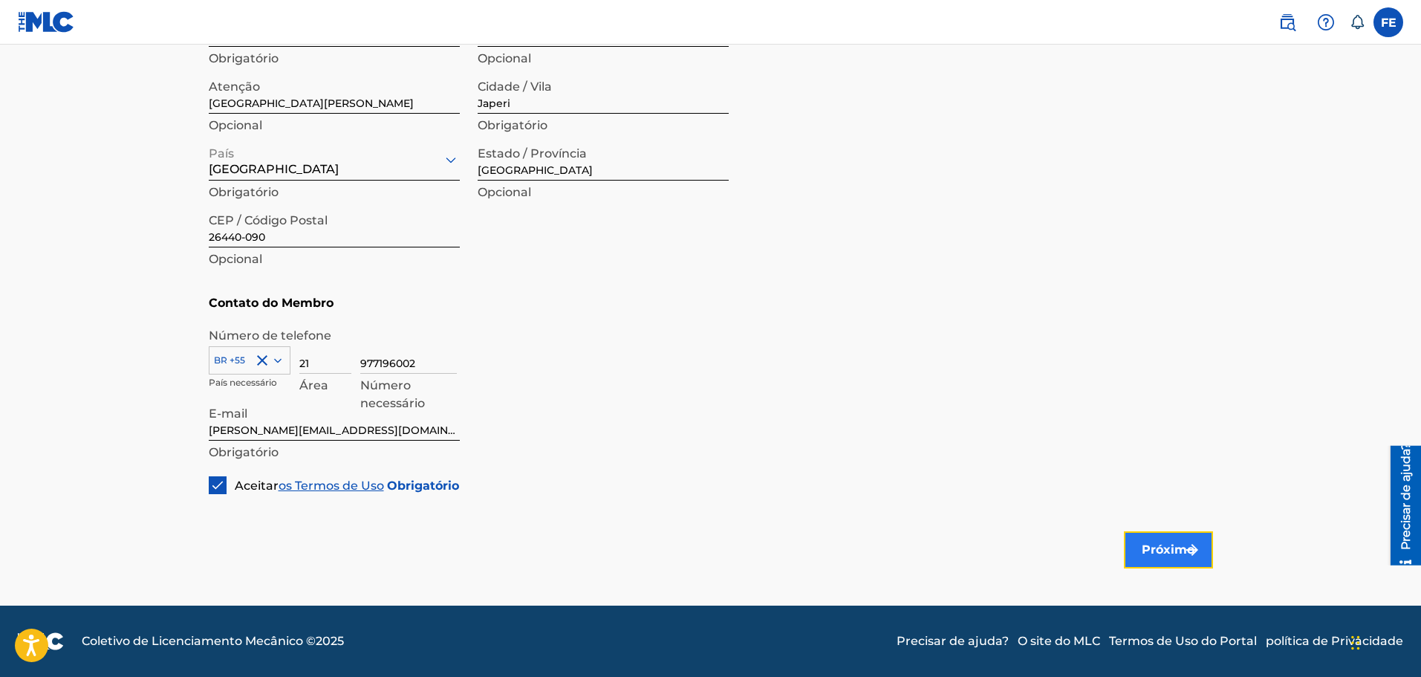
click at [1135, 544] on button "Próximo" at bounding box center [1168, 549] width 89 height 37
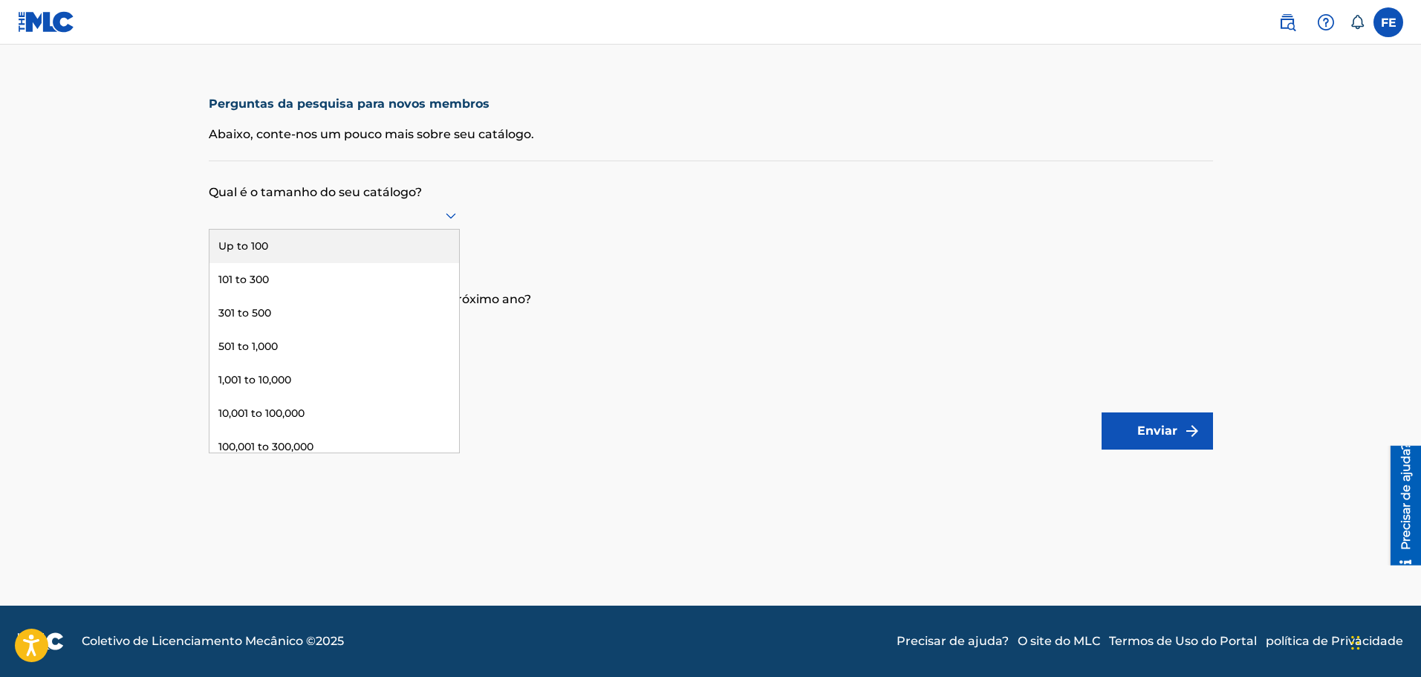
click at [432, 210] on div at bounding box center [334, 215] width 251 height 19
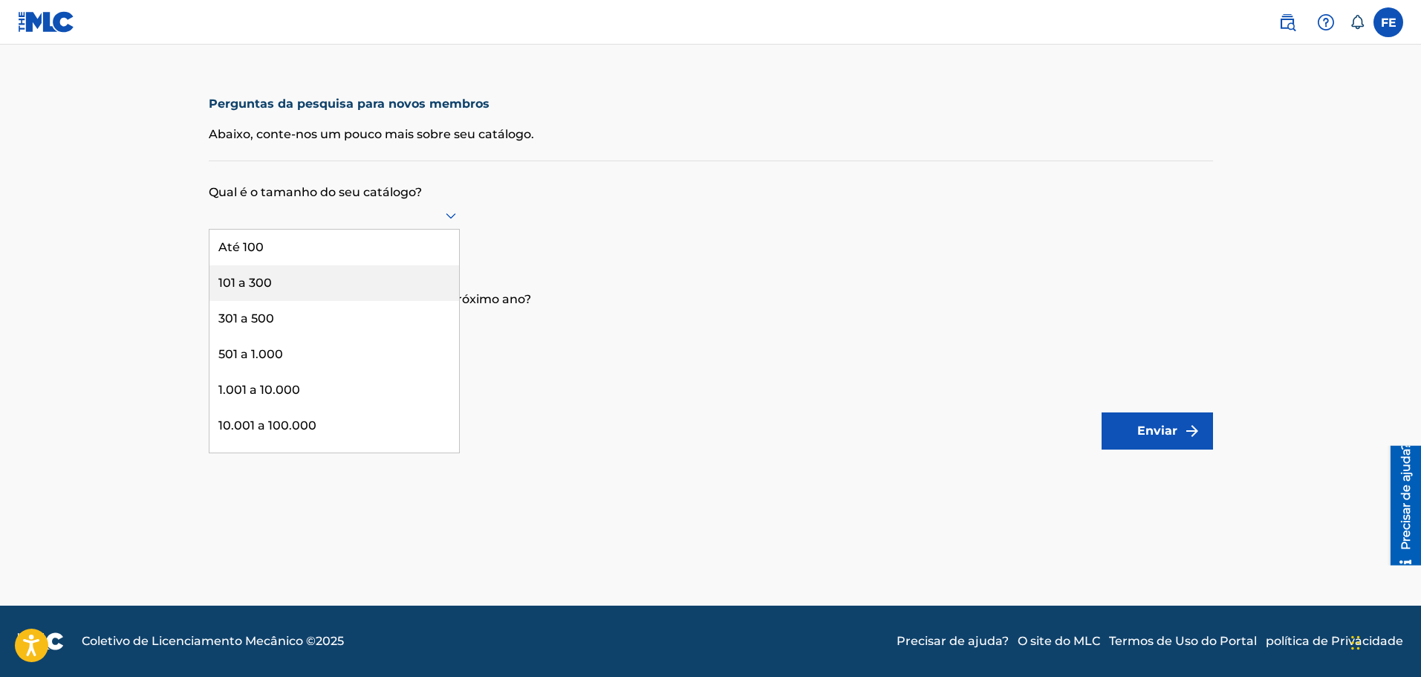
click at [357, 284] on div "101 a 300" at bounding box center [334, 283] width 250 height 36
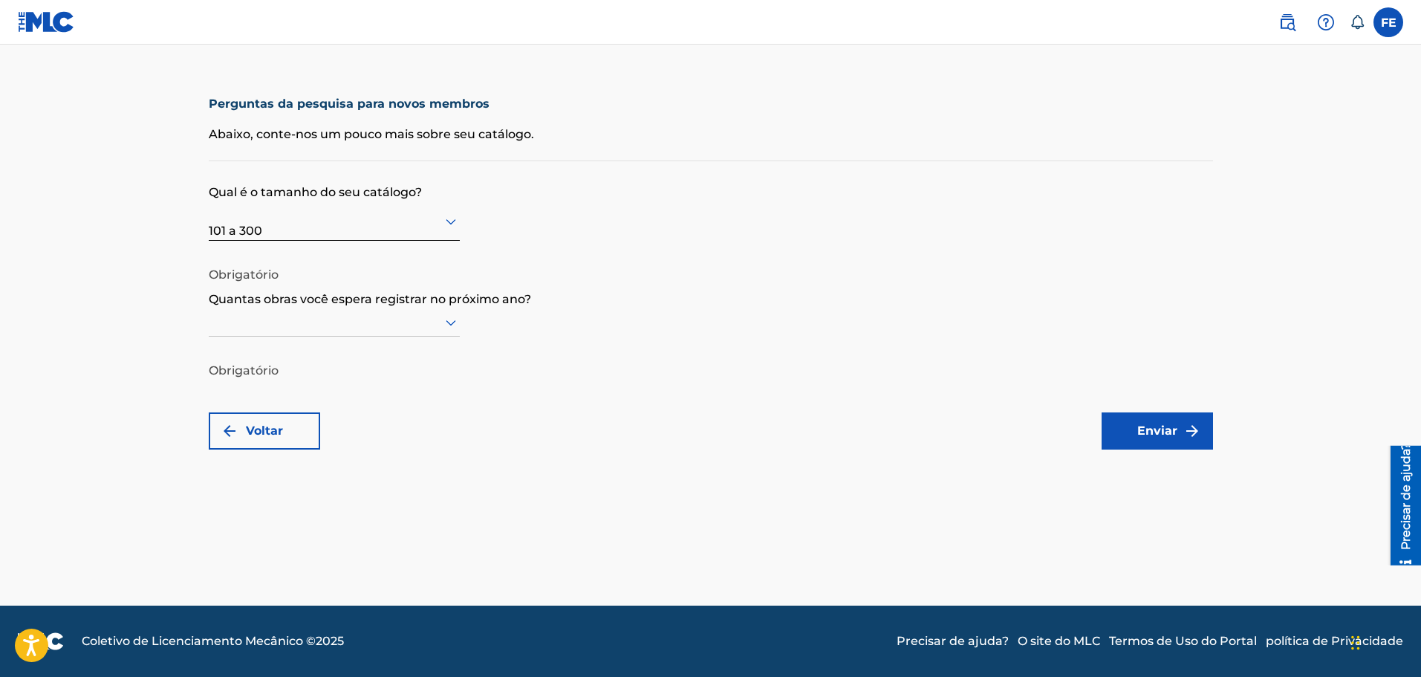
click at [347, 322] on div at bounding box center [334, 322] width 251 height 19
click at [328, 454] on div "501 a 1.000" at bounding box center [334, 461] width 250 height 36
click at [1140, 439] on font "Enviar" at bounding box center [1157, 431] width 40 height 18
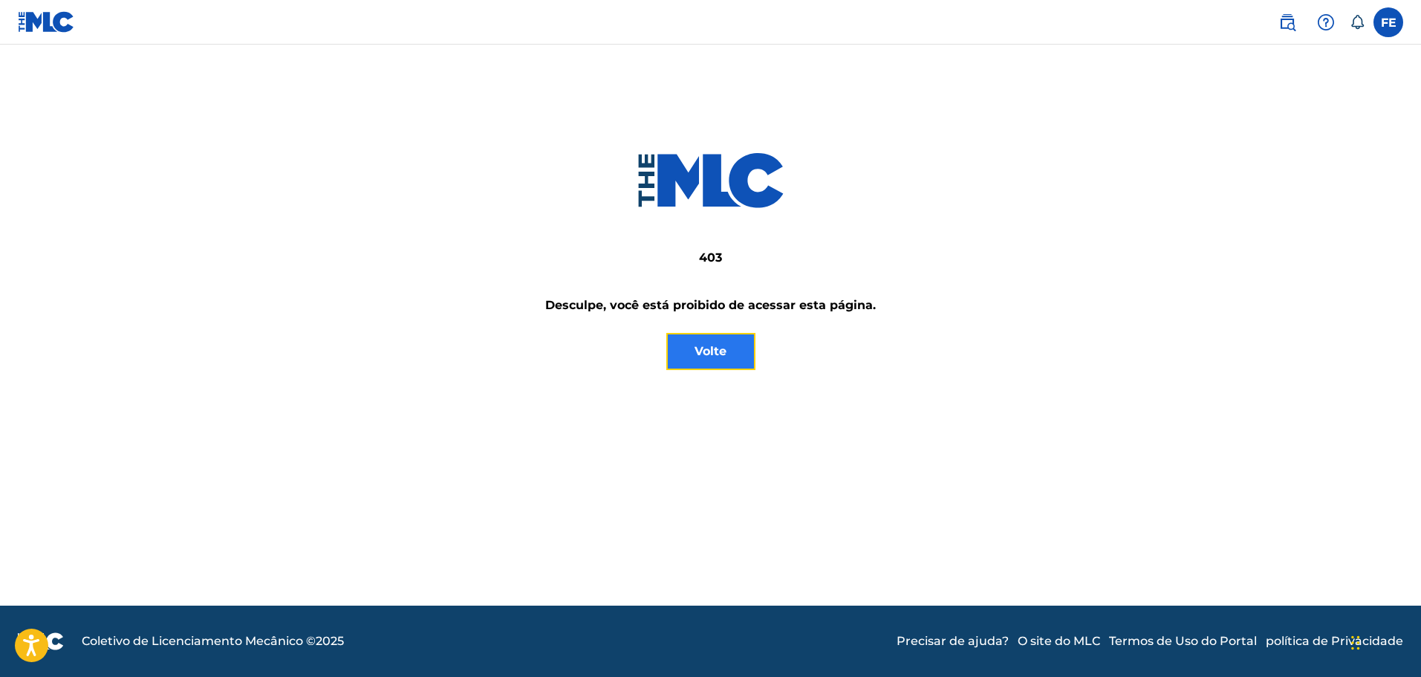
click at [709, 340] on button "Volte" at bounding box center [710, 351] width 89 height 37
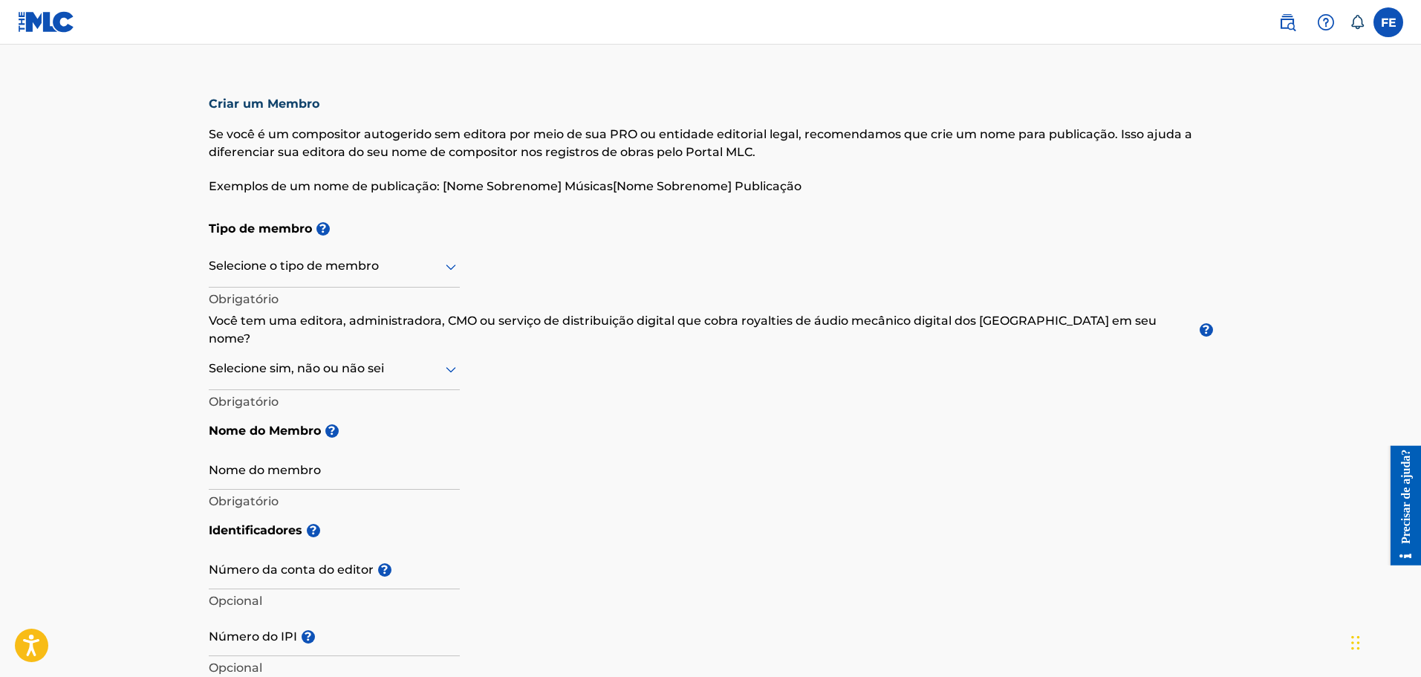
click at [395, 261] on div at bounding box center [334, 266] width 251 height 19
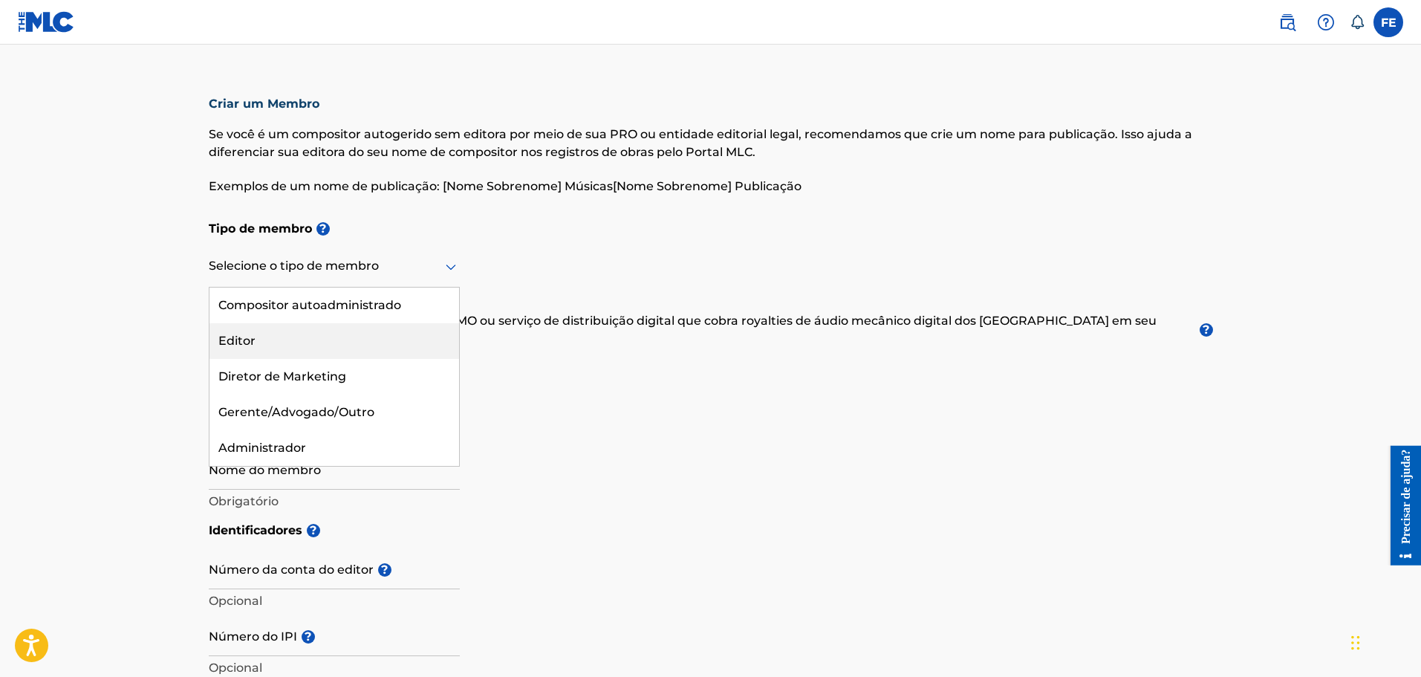
click at [380, 329] on div "Editor" at bounding box center [334, 341] width 250 height 36
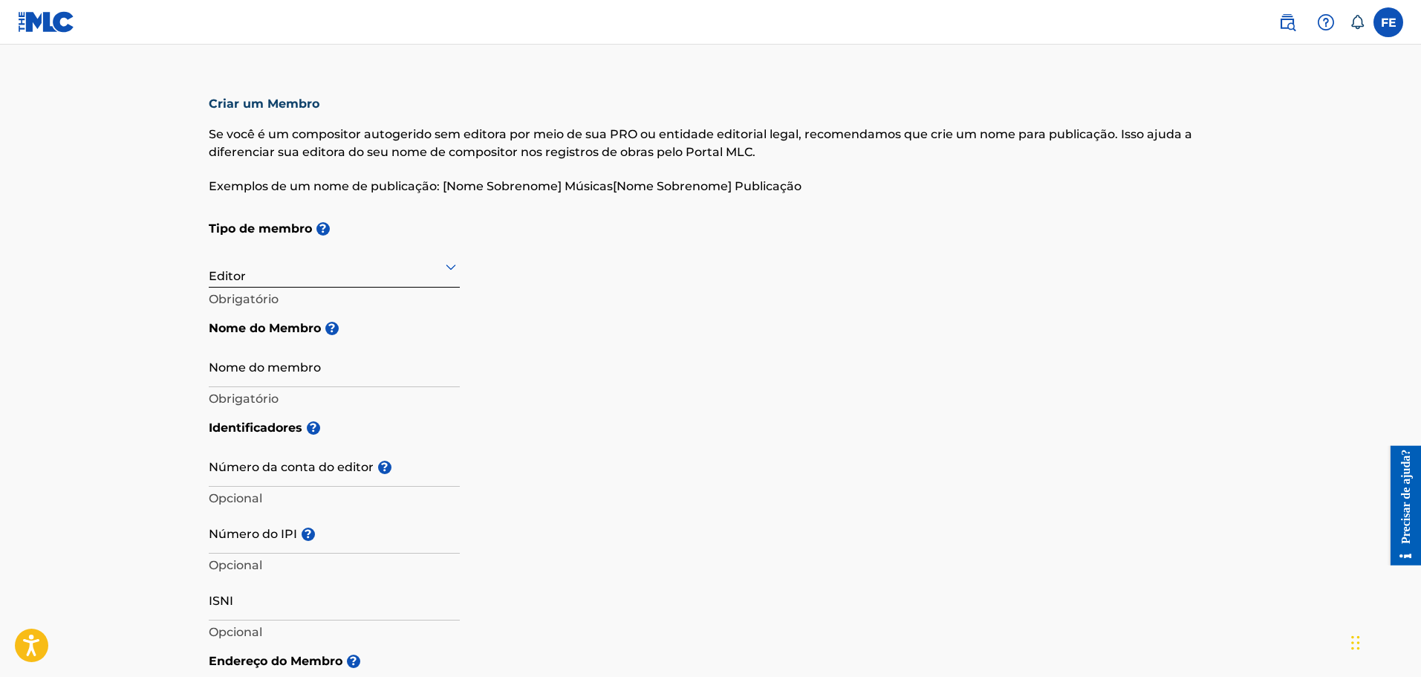
scroll to position [74, 0]
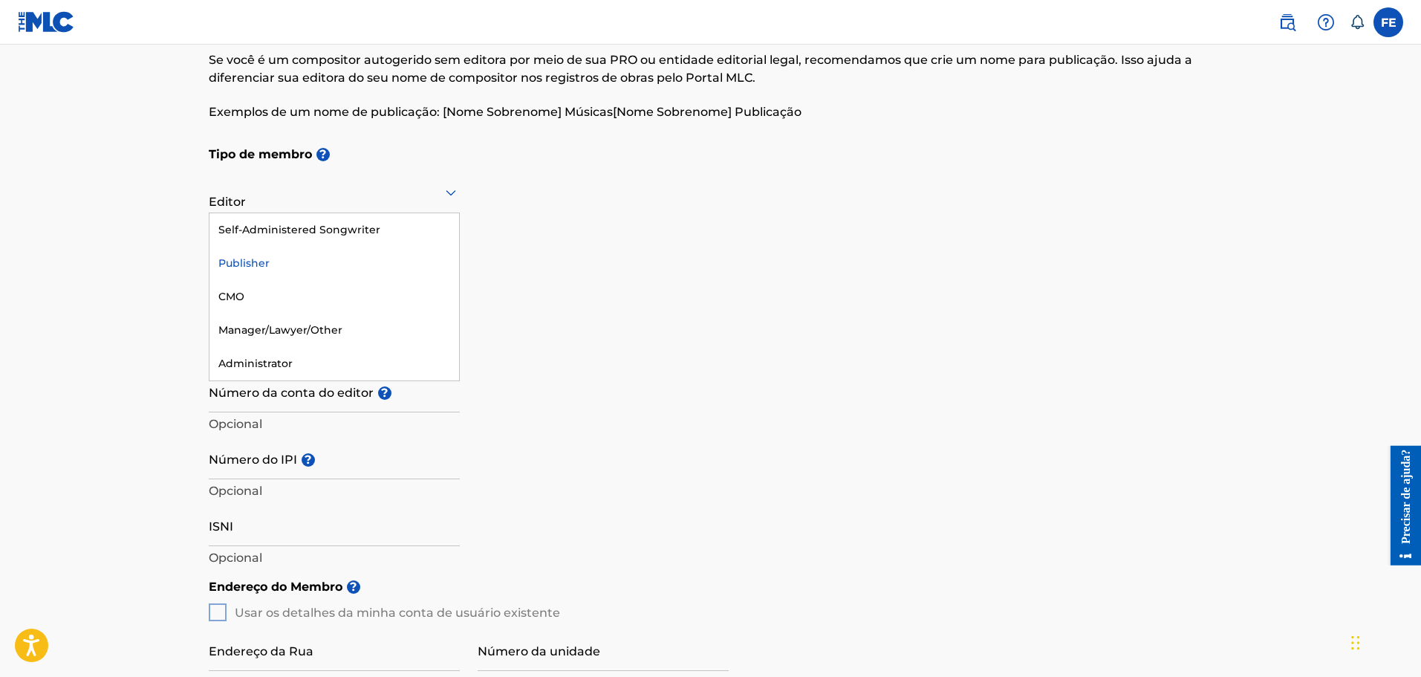
click at [412, 184] on div at bounding box center [334, 192] width 251 height 19
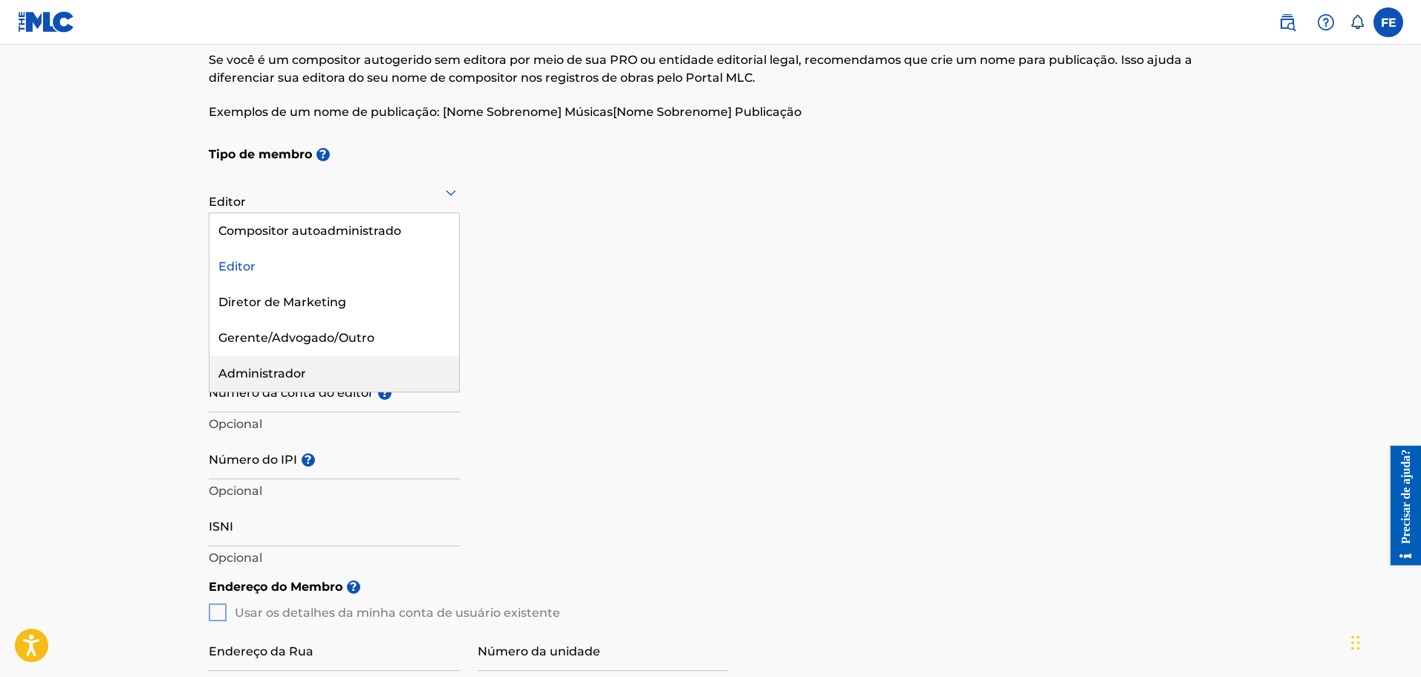
click at [377, 365] on div "Administrador" at bounding box center [334, 374] width 250 height 36
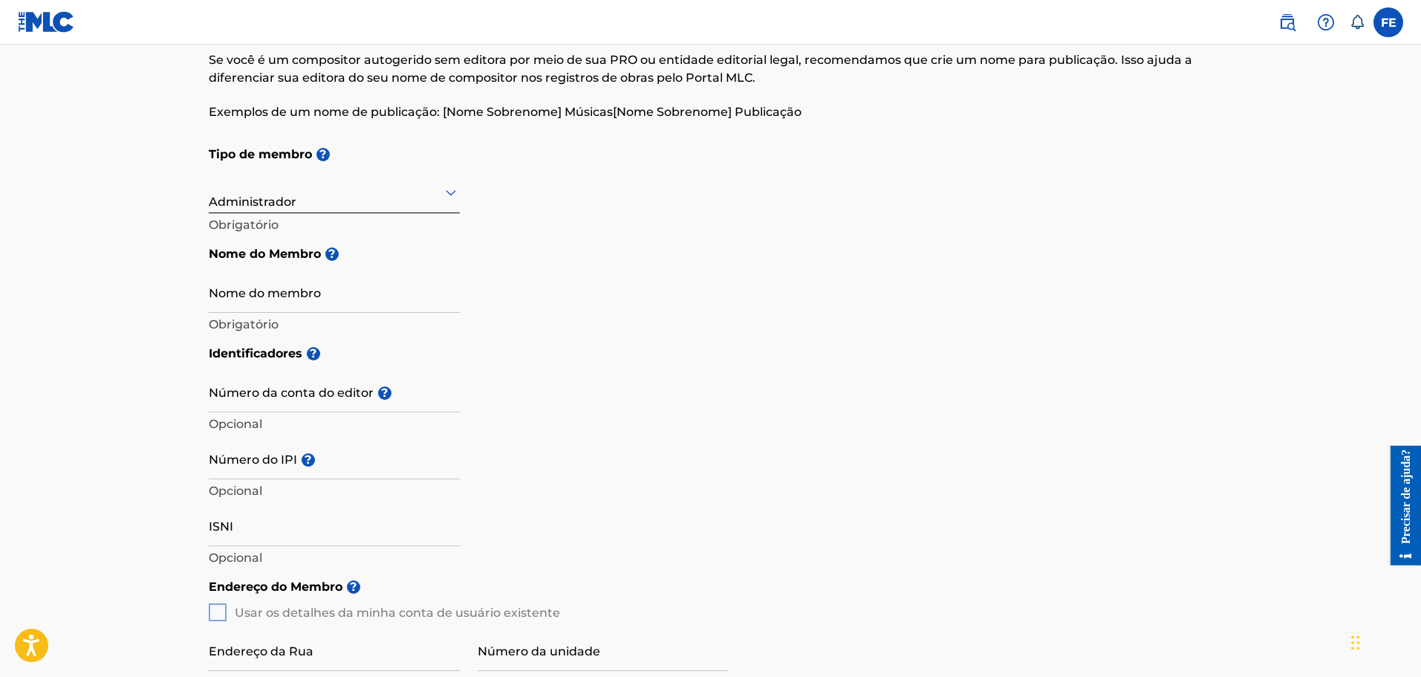
click at [1388, 23] on label at bounding box center [1388, 22] width 30 height 30
click at [1388, 22] on input "FE Felipe Espinheira felipe-ess@live.com Notification Preferences Perfil Sair" at bounding box center [1388, 22] width 0 height 0
click at [1277, 19] on link at bounding box center [1287, 22] width 30 height 30
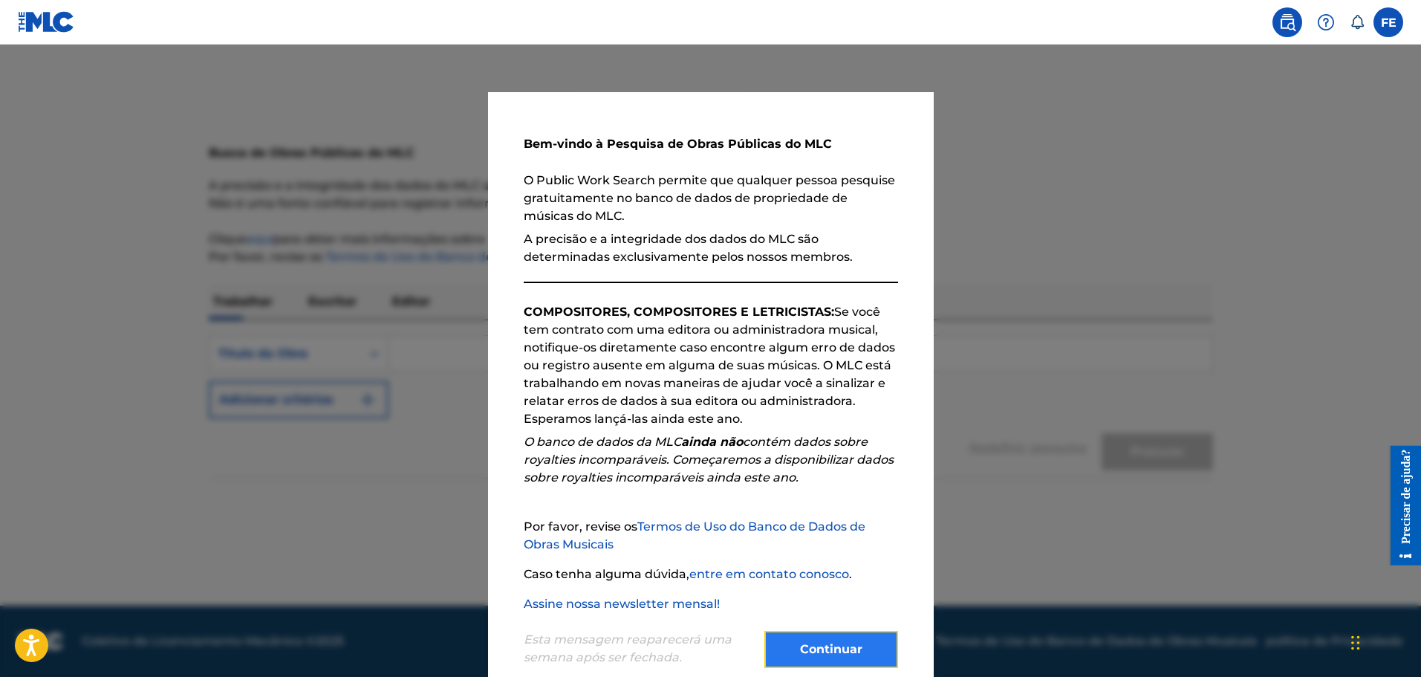
click at [810, 637] on button "Continuar" at bounding box center [831, 649] width 134 height 37
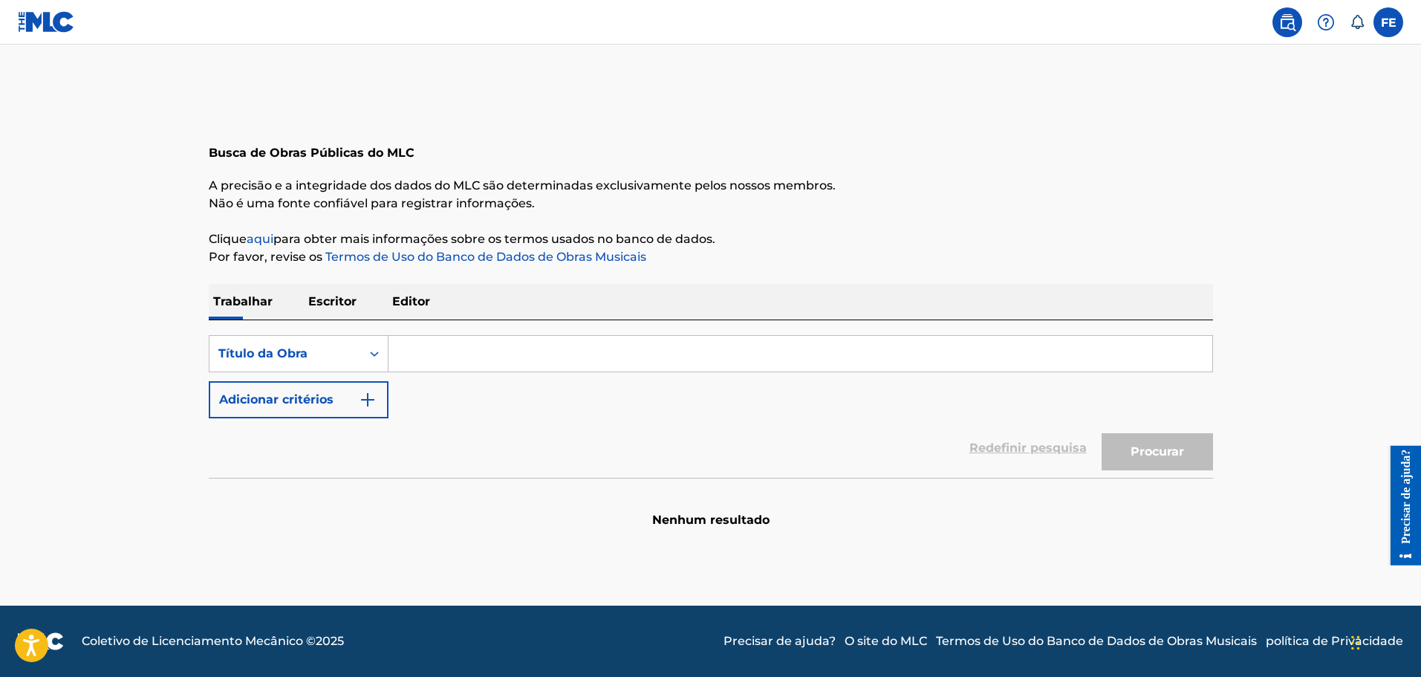
click at [401, 308] on p "Editor" at bounding box center [411, 302] width 47 height 36
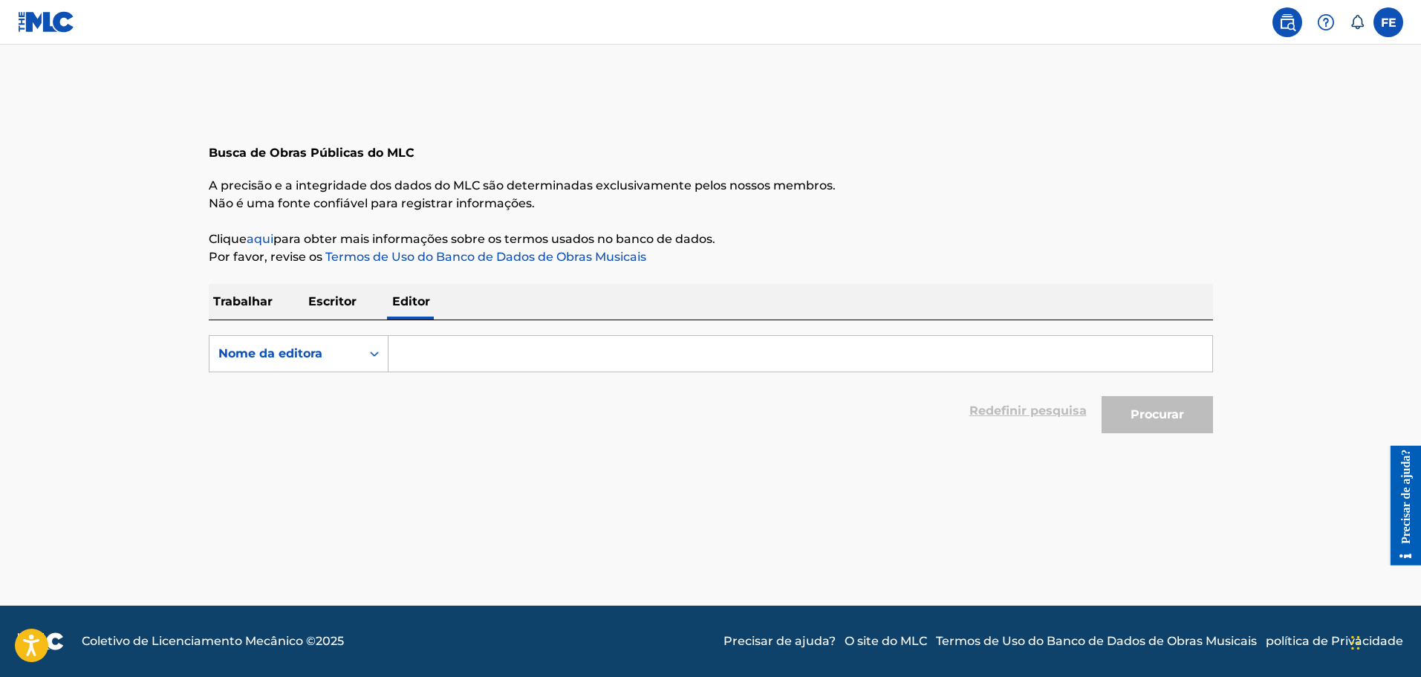
click at [438, 356] on input "Formulário de Pesquisa" at bounding box center [800, 354] width 824 height 36
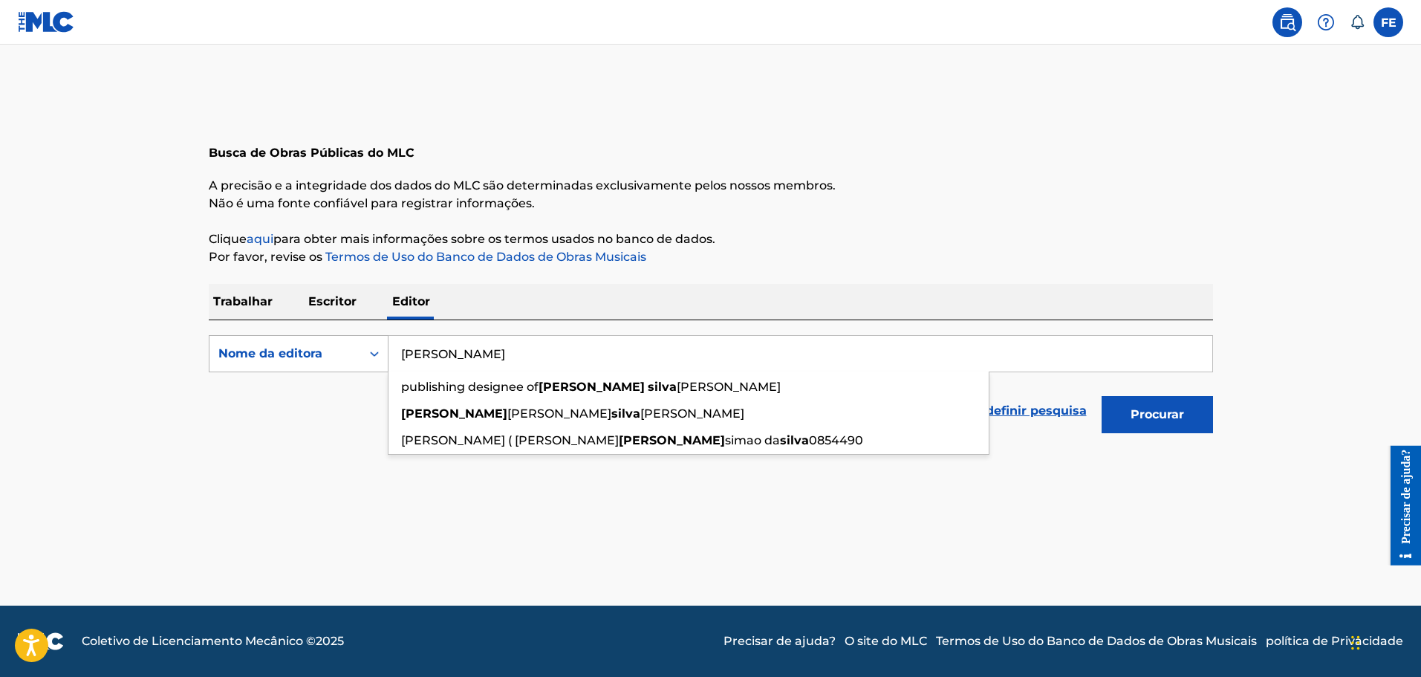
drag, startPoint x: 515, startPoint y: 356, endPoint x: 379, endPoint y: 338, distance: 137.8
click at [368, 345] on div "PesquisarComCritérios8b824172-bcbf-4711-a074-ccf8e7c6ea45 Nome da editora felip…" at bounding box center [711, 353] width 1004 height 37
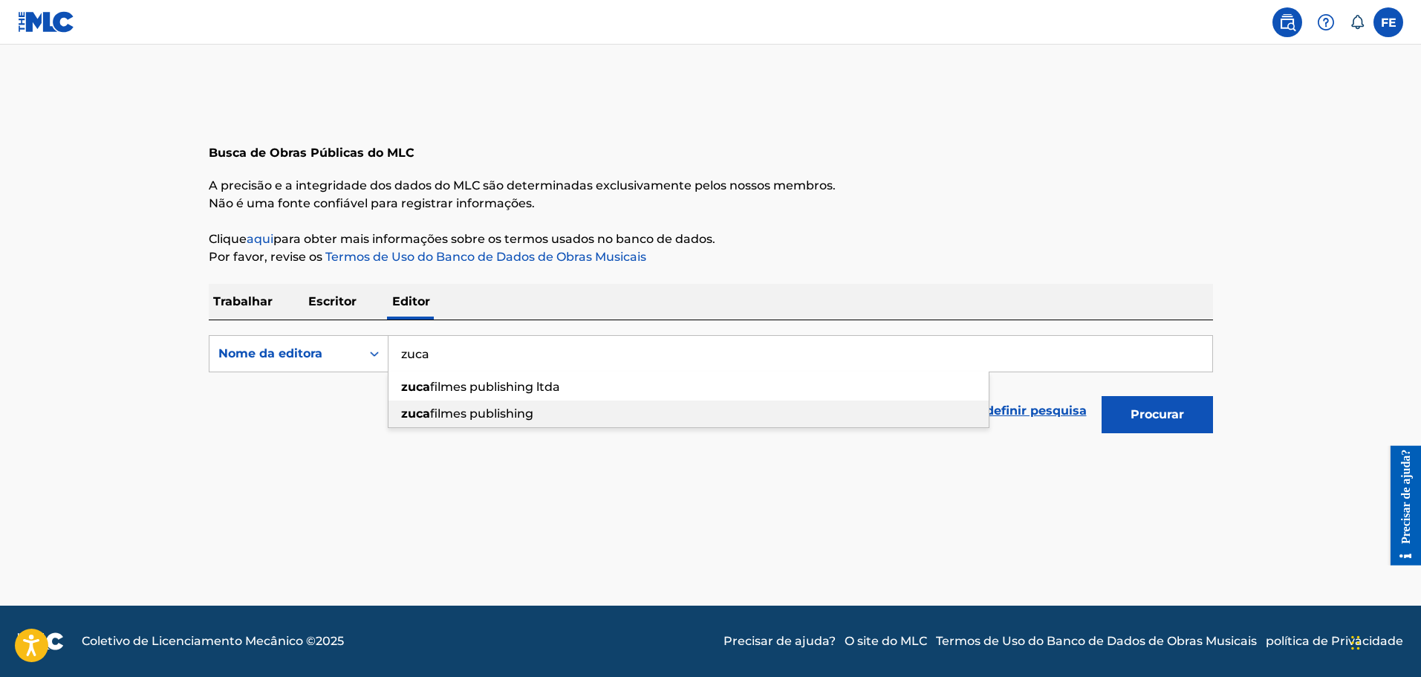
click at [487, 417] on span "filmes publishing" at bounding box center [481, 413] width 103 height 14
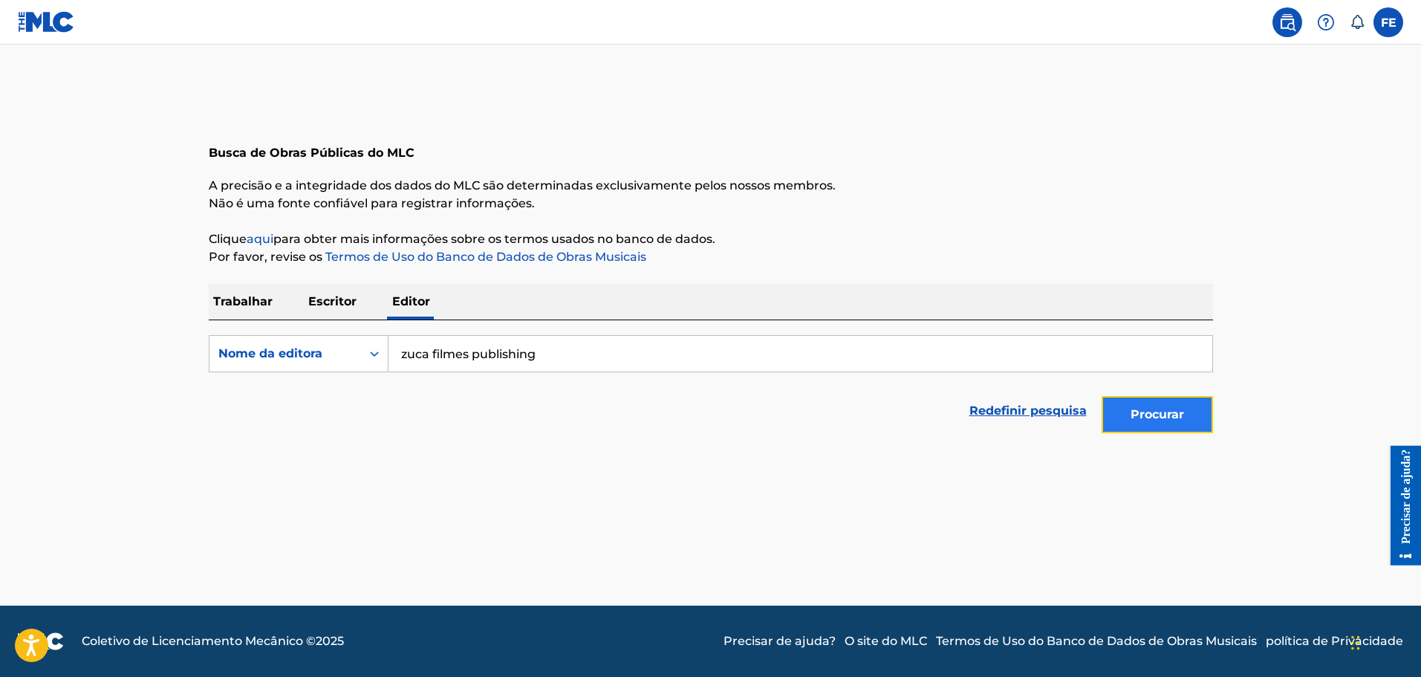
click at [1168, 416] on font "Procurar" at bounding box center [1156, 414] width 53 height 14
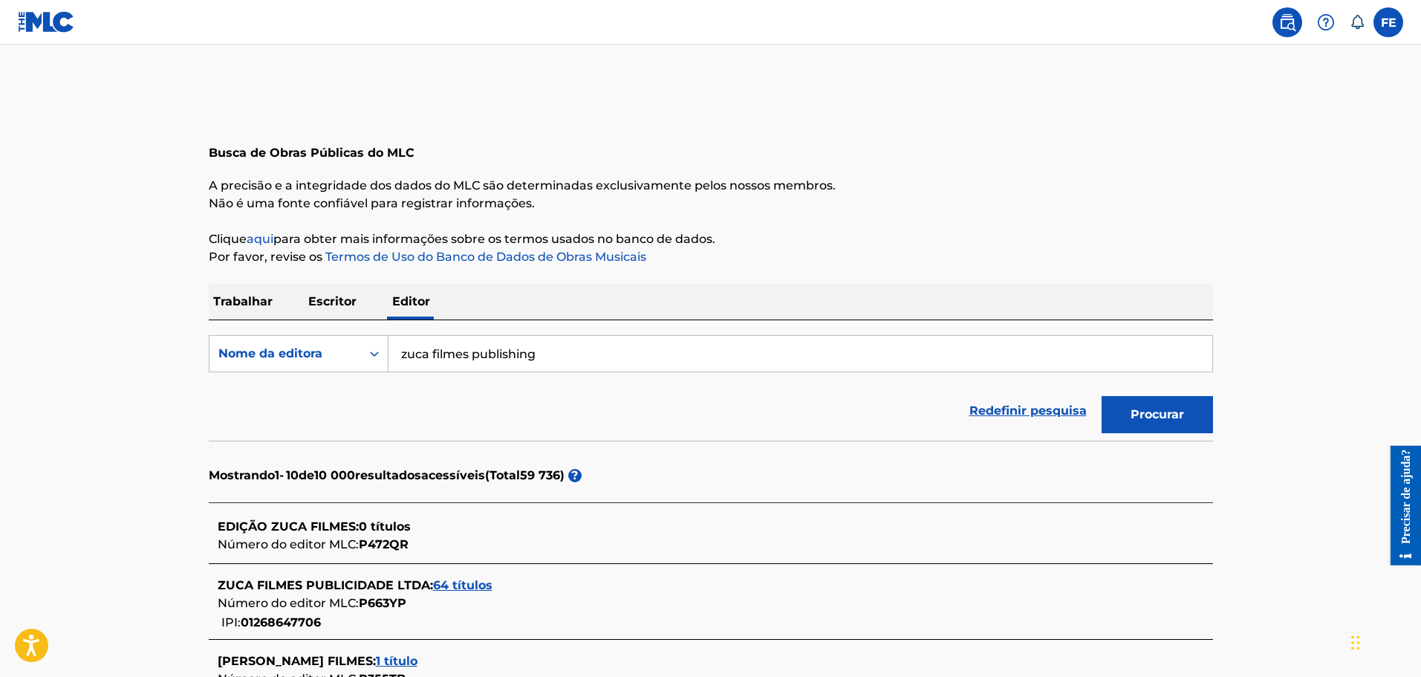
scroll to position [74, 0]
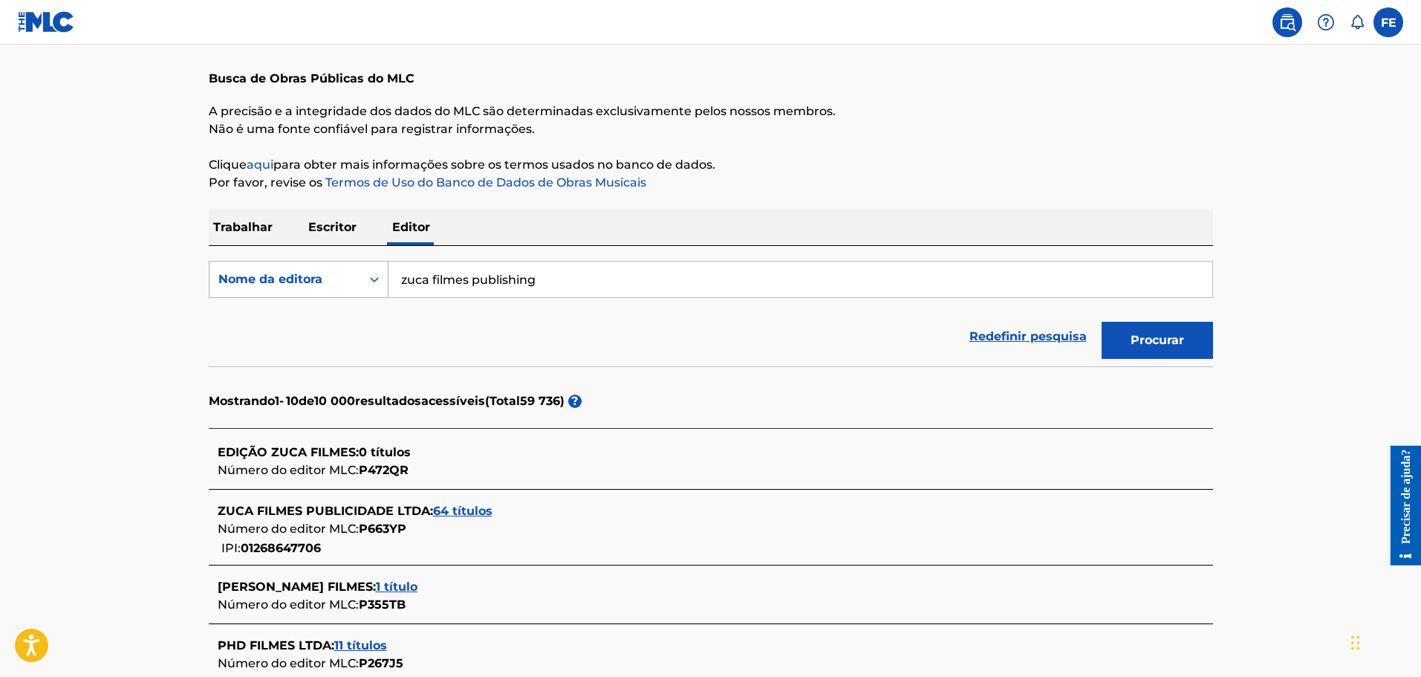
drag, startPoint x: 556, startPoint y: 284, endPoint x: 369, endPoint y: 284, distance: 186.4
click at [369, 284] on div "PesquisarComCritérios8b824172-bcbf-4711-a074-ccf8e7c6ea45 Nome da editora zuca …" at bounding box center [711, 279] width 1004 height 37
click at [1102, 322] on button "Procurar" at bounding box center [1157, 340] width 111 height 37
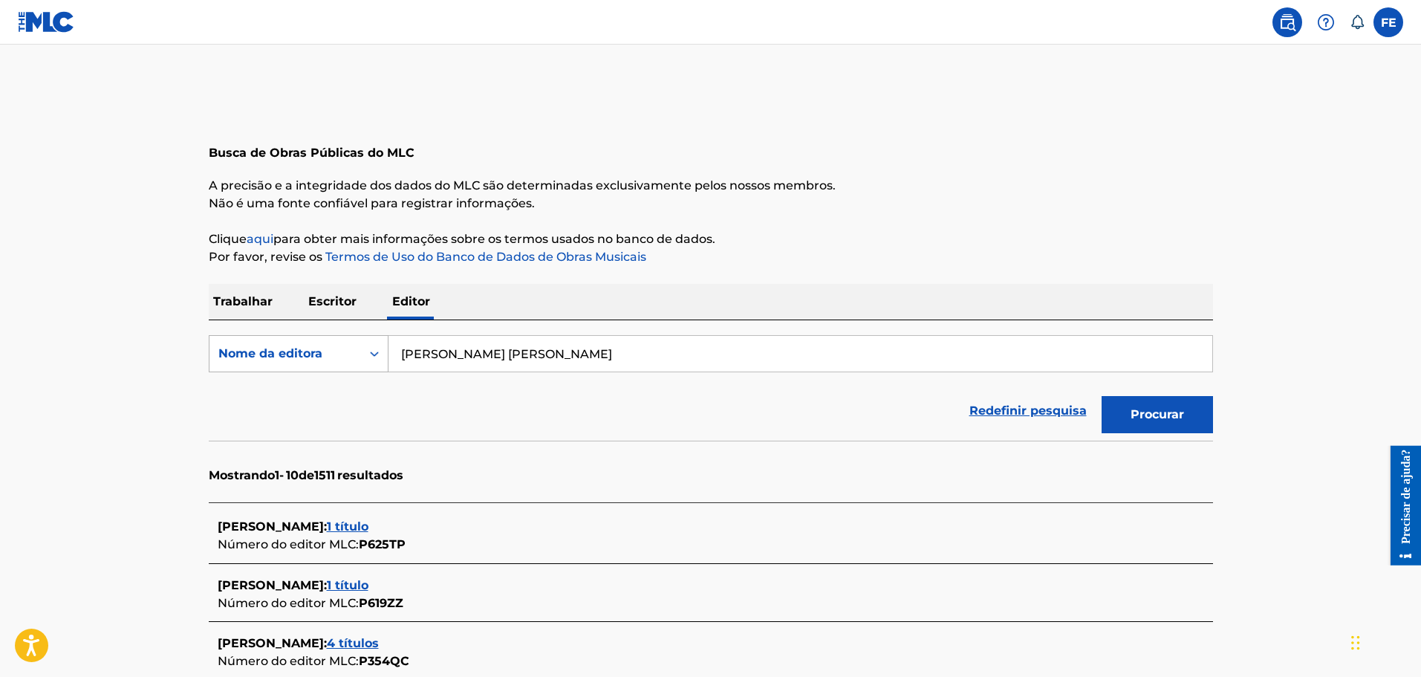
click at [357, 352] on div "Nome da editora" at bounding box center [285, 353] width 152 height 28
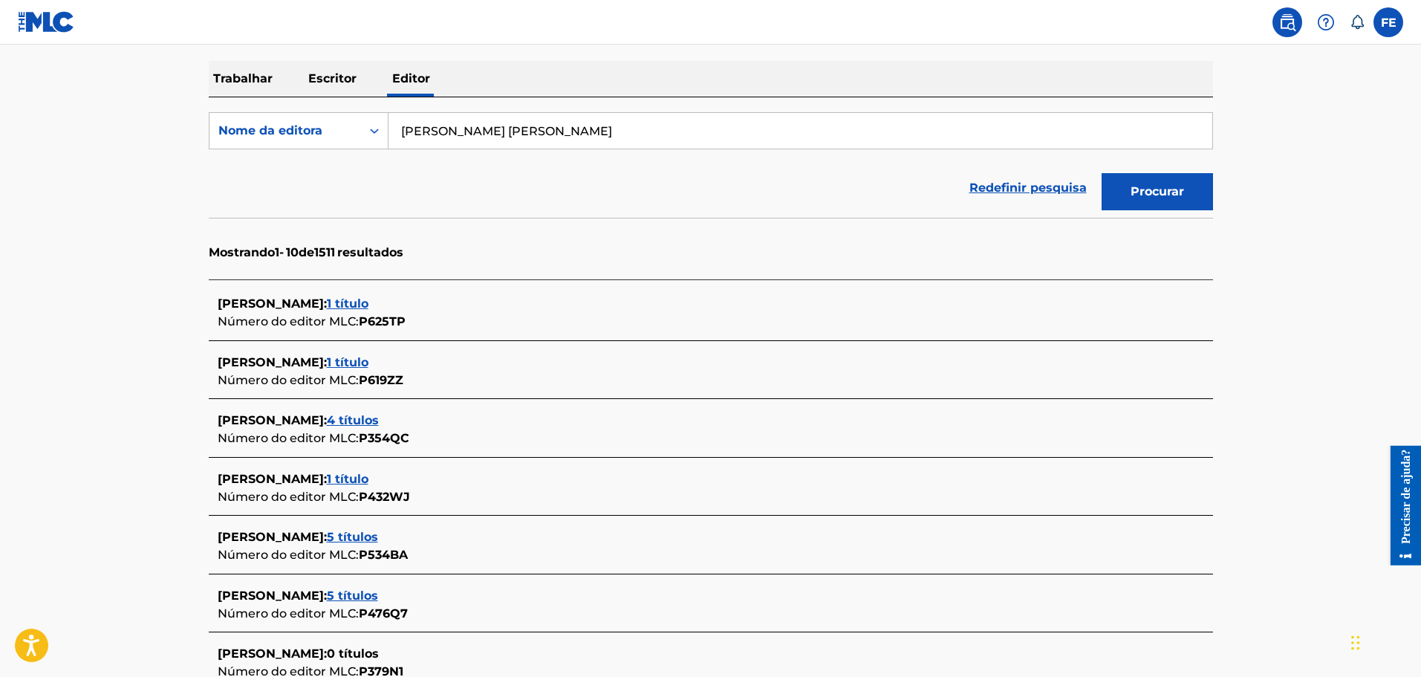
scroll to position [149, 0]
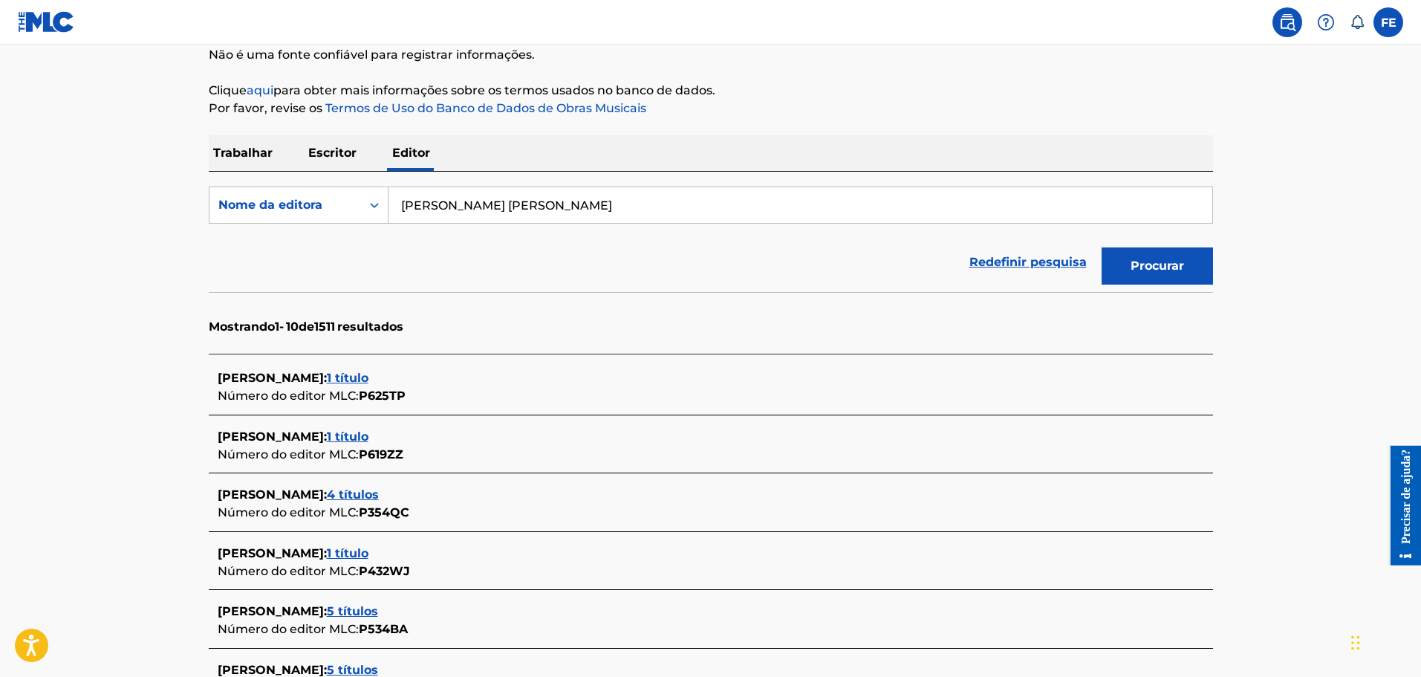
drag, startPoint x: 614, startPoint y: 204, endPoint x: 399, endPoint y: 204, distance: 214.7
click at [399, 204] on input "william carneiro felix junior" at bounding box center [800, 205] width 824 height 36
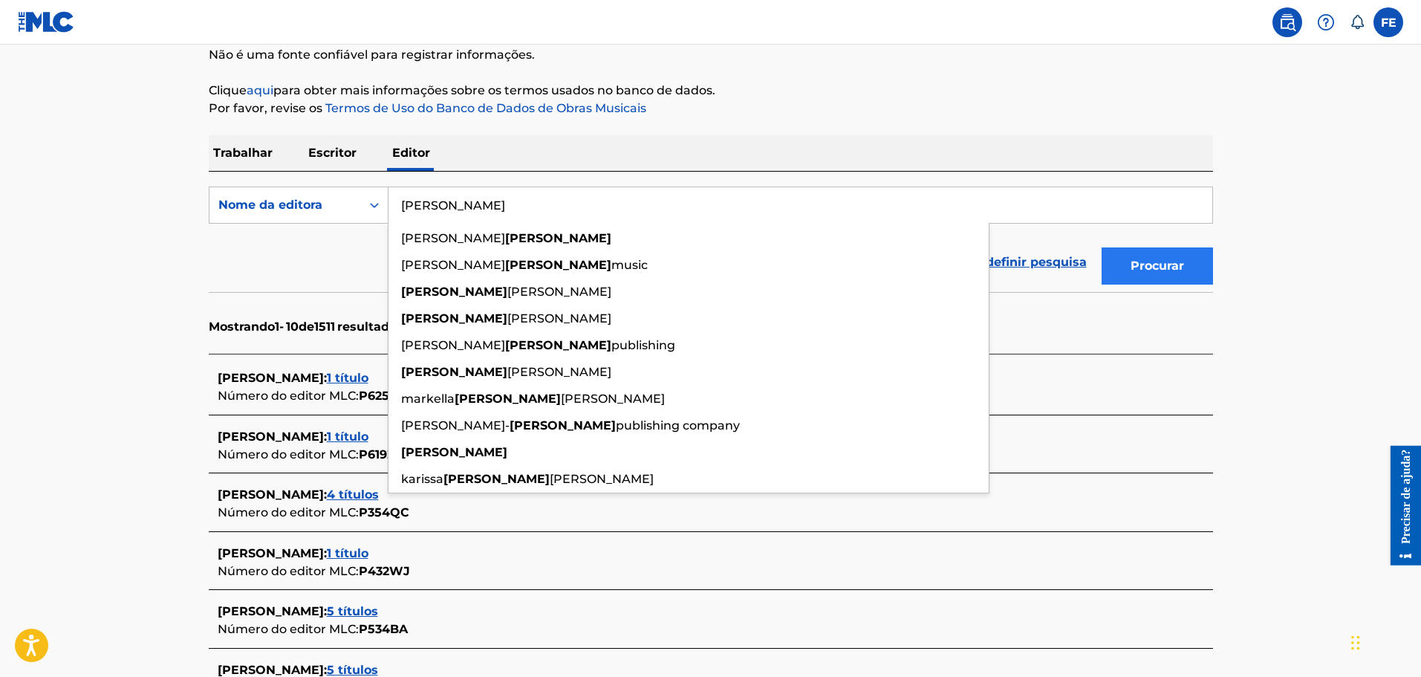
type input "monique"
click at [1193, 267] on button "Procurar" at bounding box center [1157, 265] width 111 height 37
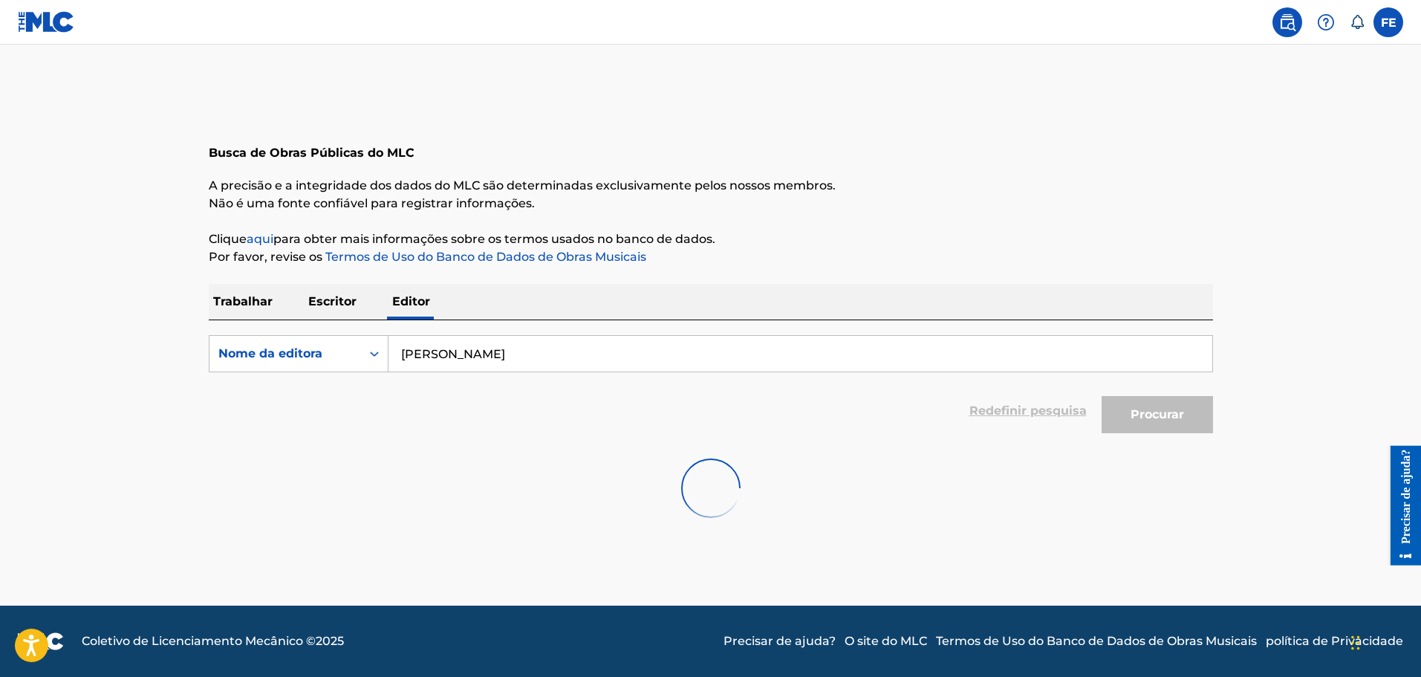
scroll to position [0, 0]
